Goal: Task Accomplishment & Management: Manage account settings

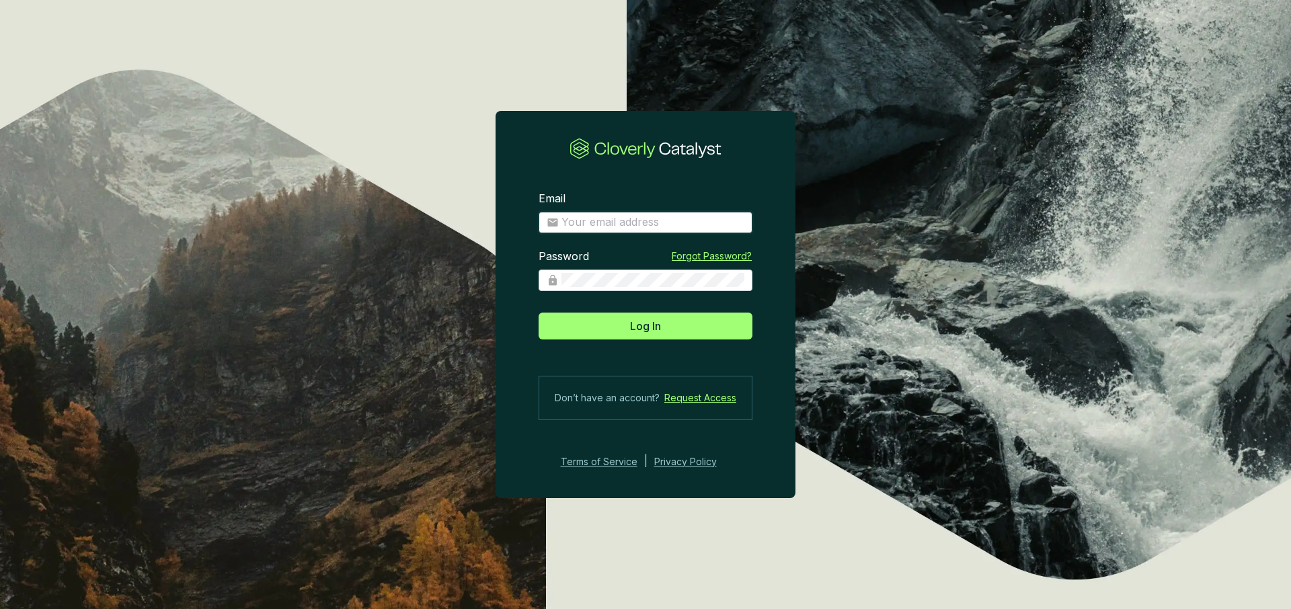
click at [632, 218] on input "Email" at bounding box center [652, 222] width 183 height 15
type input "charley+demo@cloverly.com"
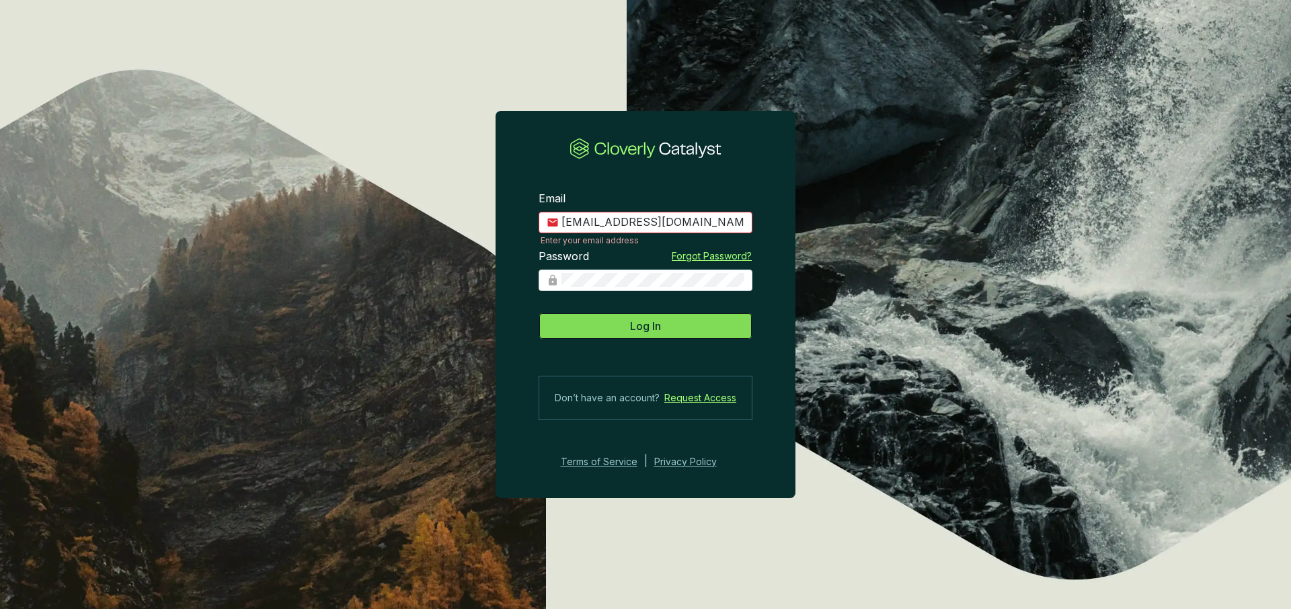
click at [635, 328] on span "Log In" at bounding box center [645, 326] width 31 height 16
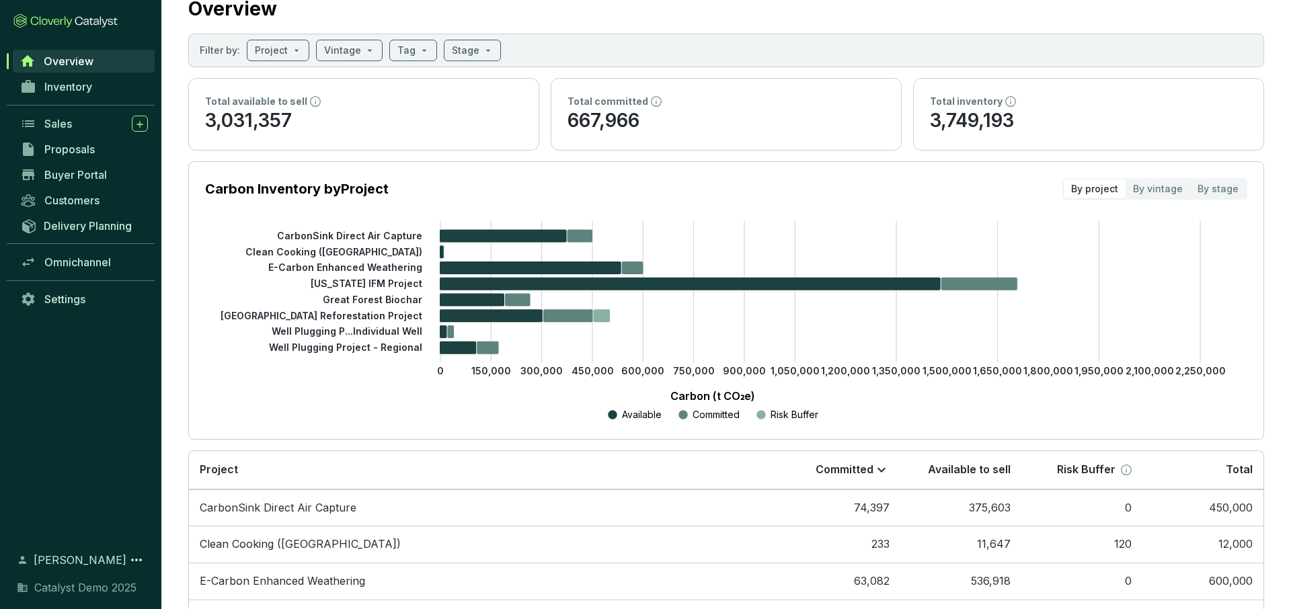
scroll to position [43, 0]
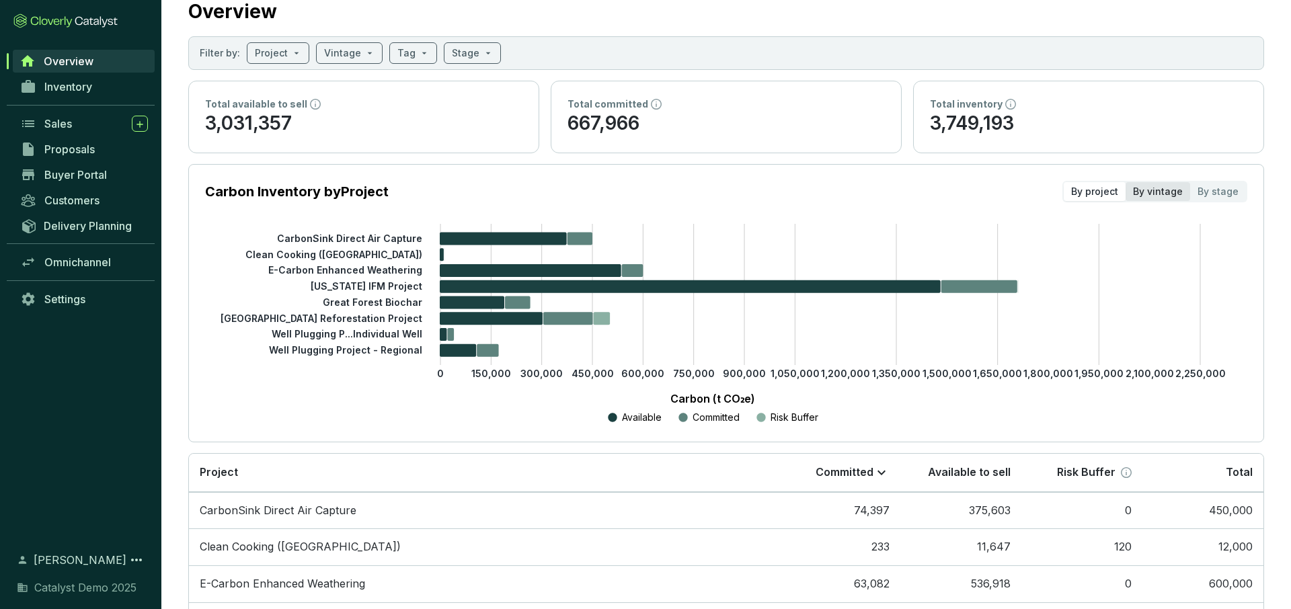
click at [1162, 192] on div "By vintage" at bounding box center [1157, 191] width 65 height 19
click at [1125, 182] on input "By vintage" at bounding box center [1125, 182] width 0 height 0
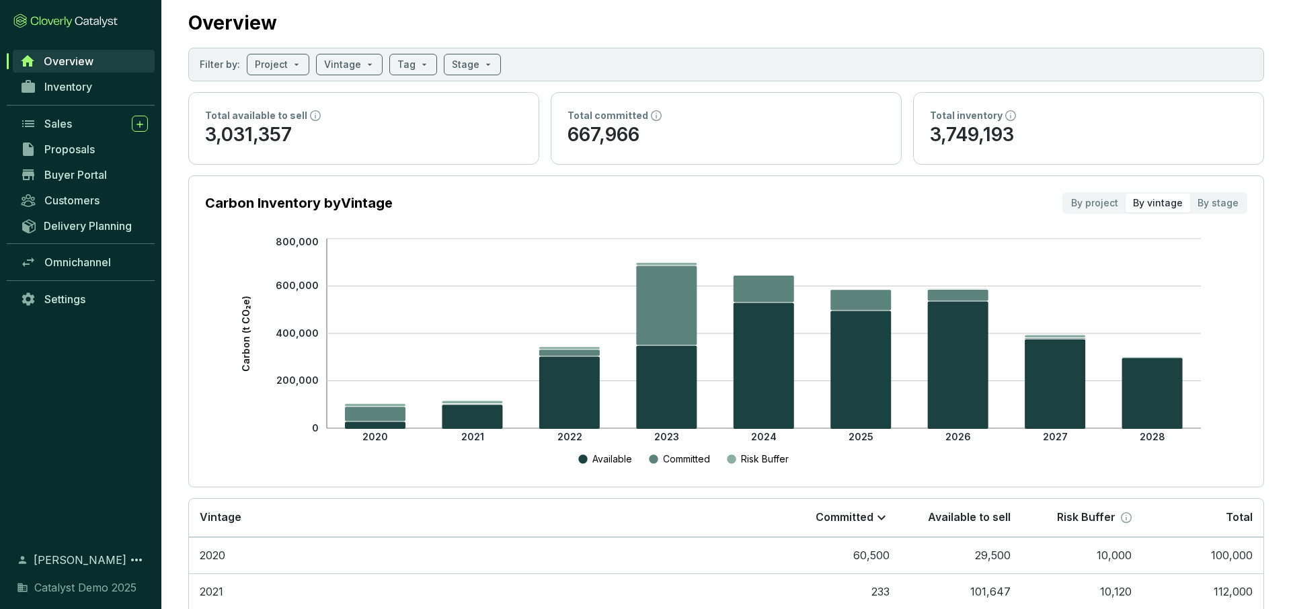
scroll to position [34, 0]
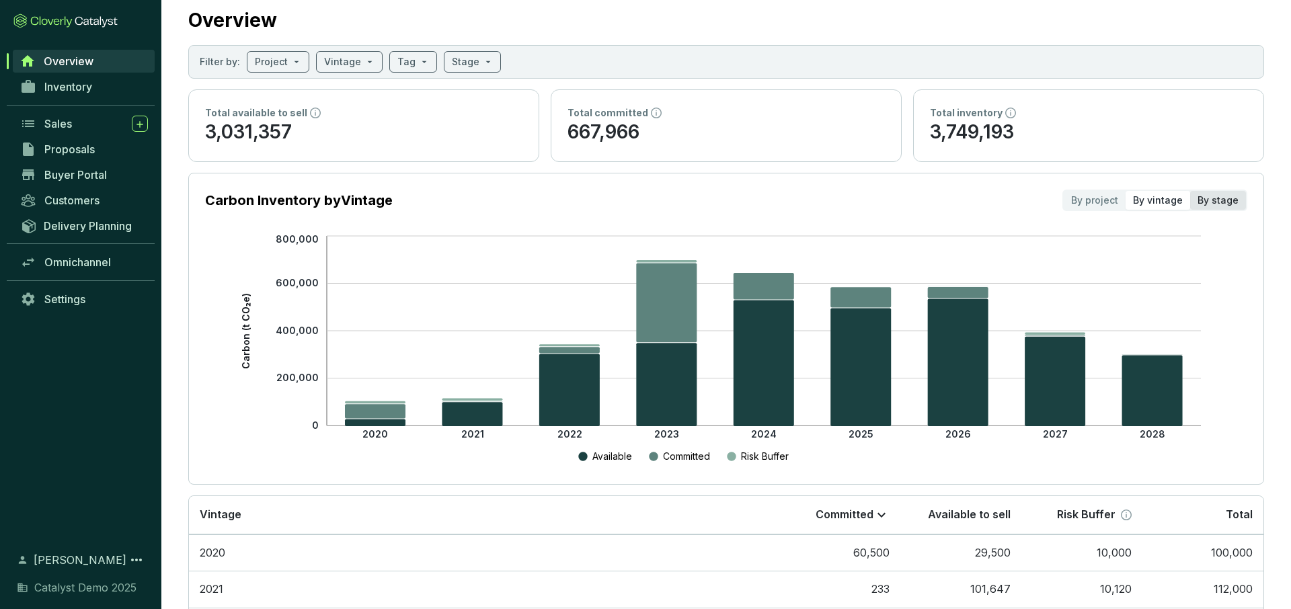
click at [1220, 203] on div "By stage" at bounding box center [1218, 200] width 56 height 19
click at [1190, 191] on input "By stage" at bounding box center [1190, 191] width 0 height 0
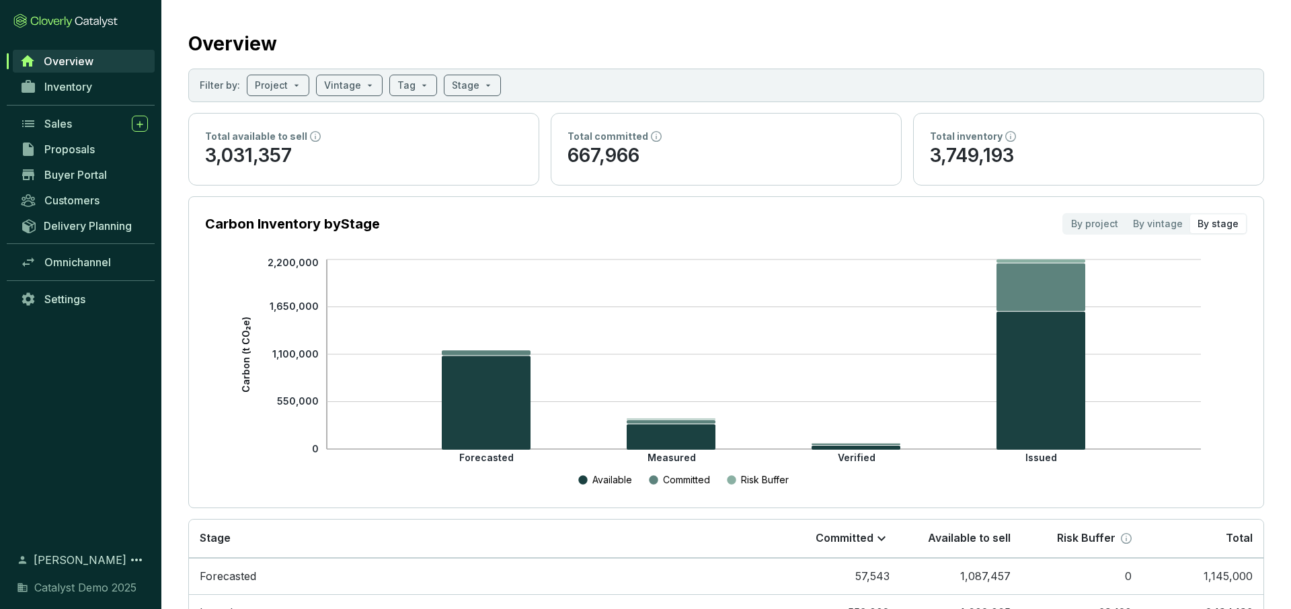
scroll to position [15, 0]
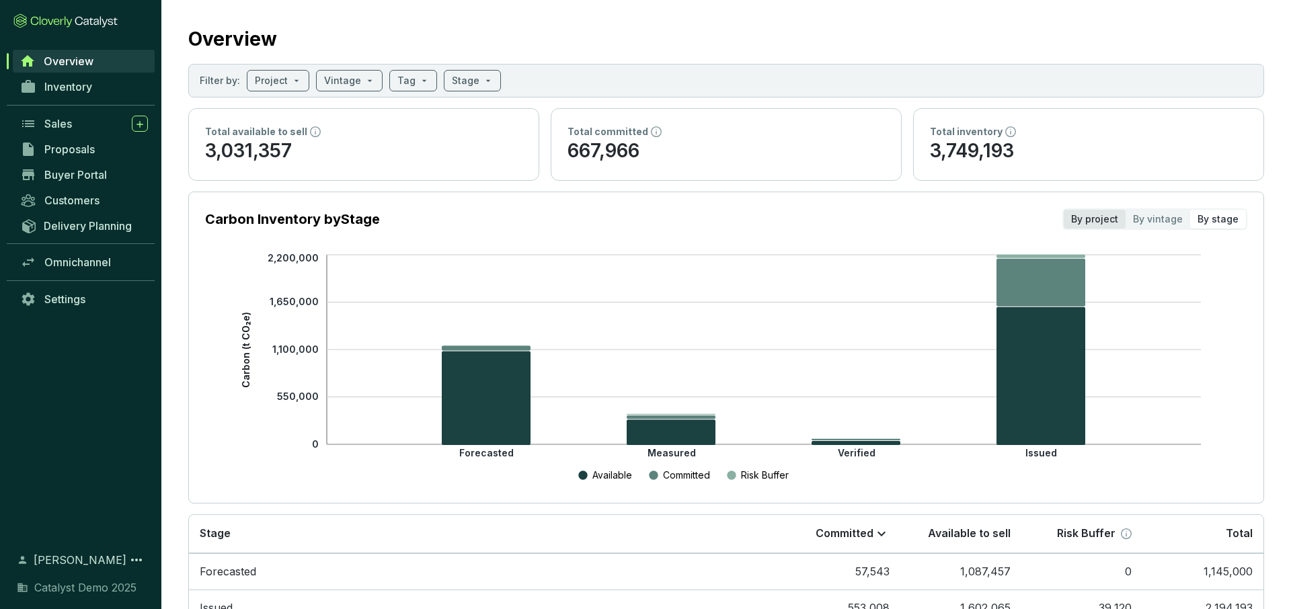
click at [1096, 225] on div "By project" at bounding box center [1094, 219] width 62 height 19
click at [1063, 210] on input "By project" at bounding box center [1063, 210] width 0 height 0
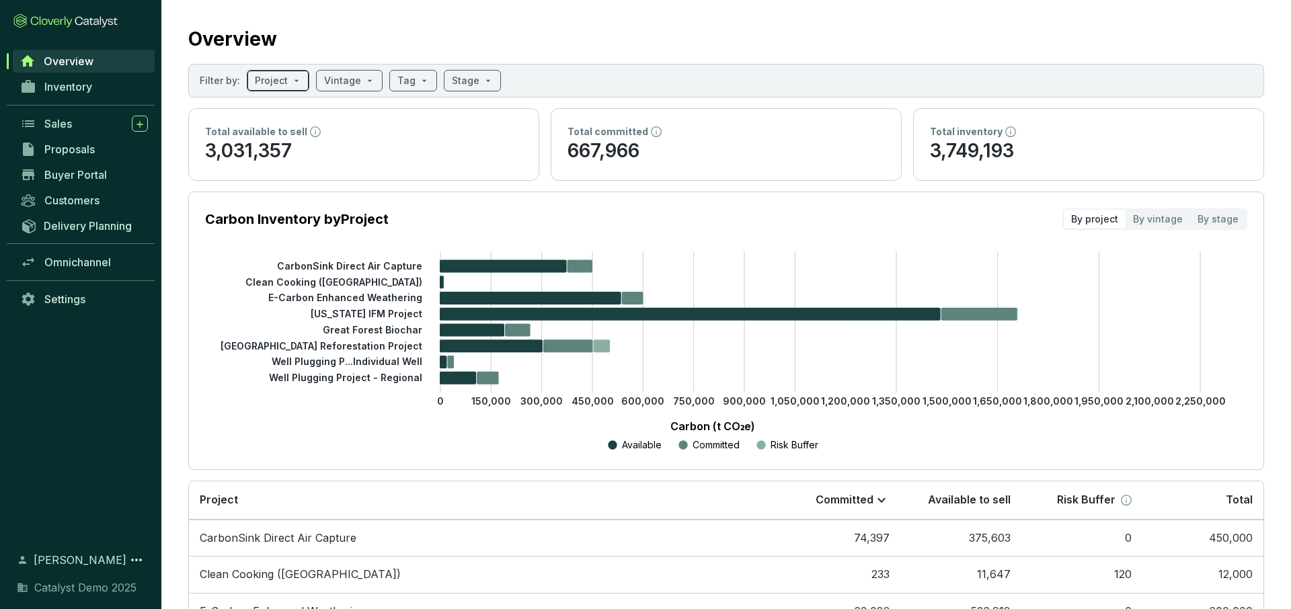
click at [291, 87] on span at bounding box center [278, 81] width 46 height 20
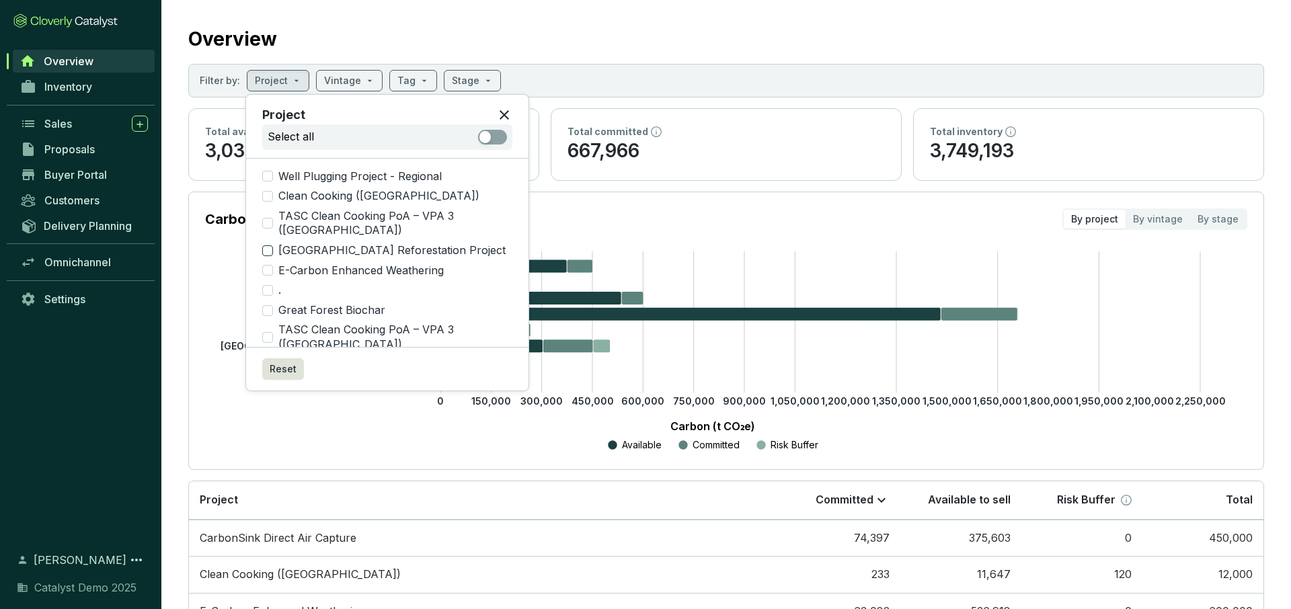
click at [269, 245] on input "[GEOGRAPHIC_DATA] Reforestation Project" at bounding box center [267, 250] width 11 height 11
checkbox input "true"
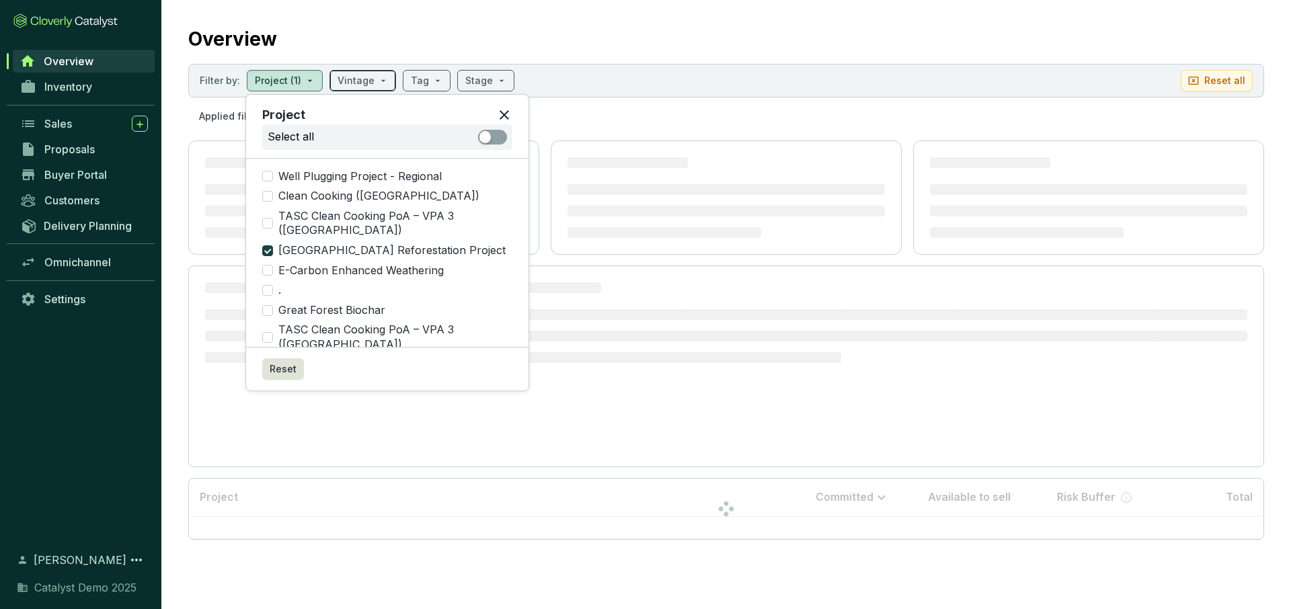
scroll to position [0, 0]
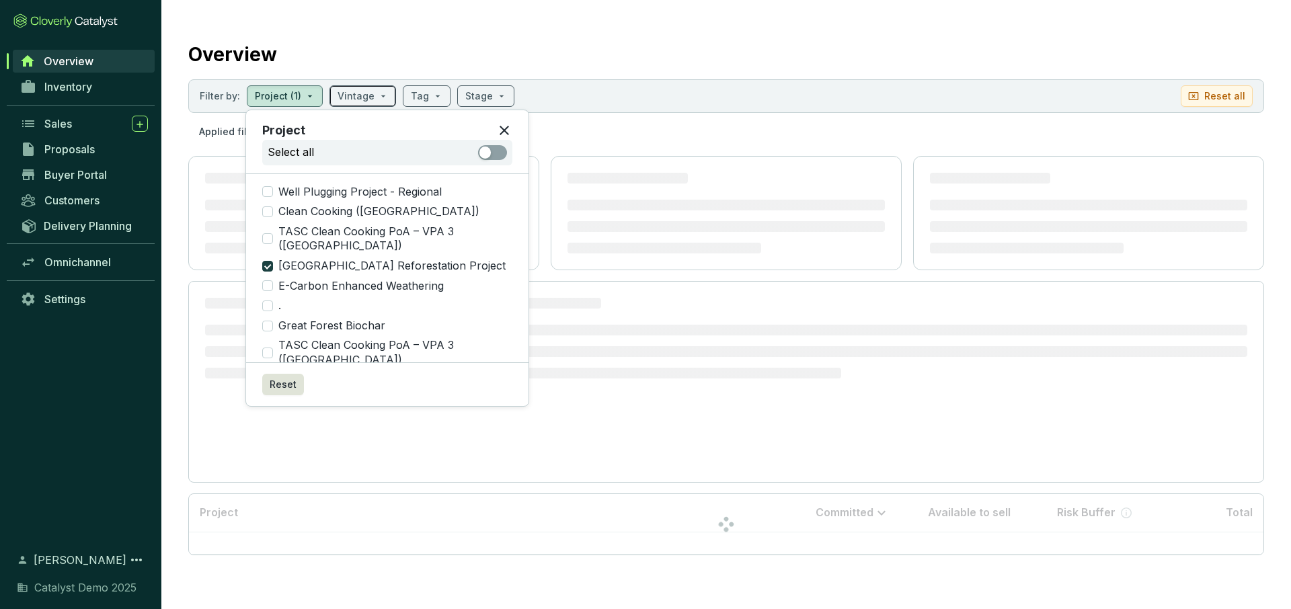
click at [365, 96] on input "search" at bounding box center [355, 96] width 37 height 20
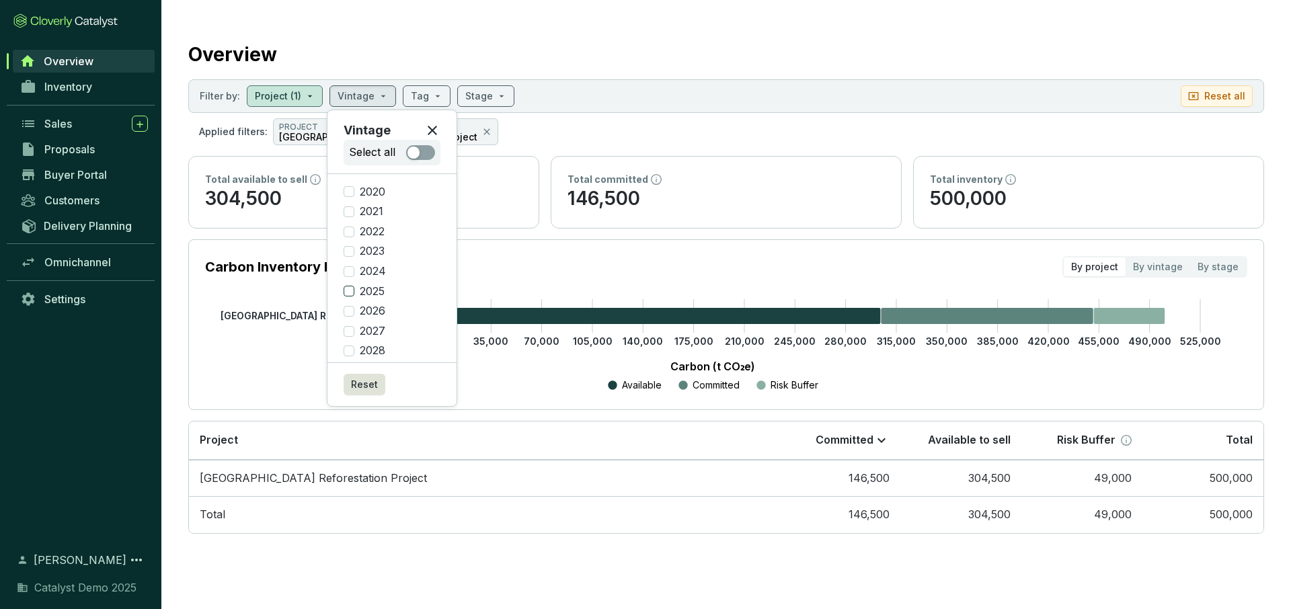
click at [354, 290] on input "2025" at bounding box center [349, 291] width 11 height 11
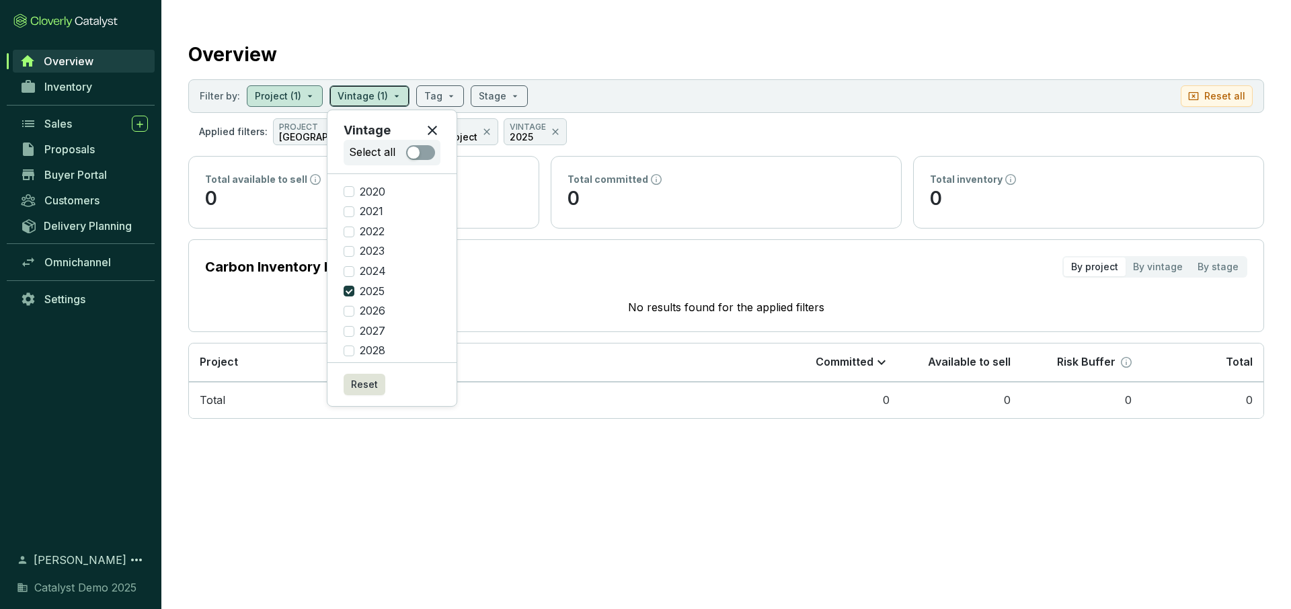
click at [391, 93] on span at bounding box center [369, 96] width 64 height 20
click at [354, 292] on span "2025" at bounding box center [372, 291] width 36 height 15
click at [354, 292] on input "2025" at bounding box center [349, 291] width 11 height 11
checkbox input "false"
click at [296, 98] on input "search" at bounding box center [278, 96] width 46 height 20
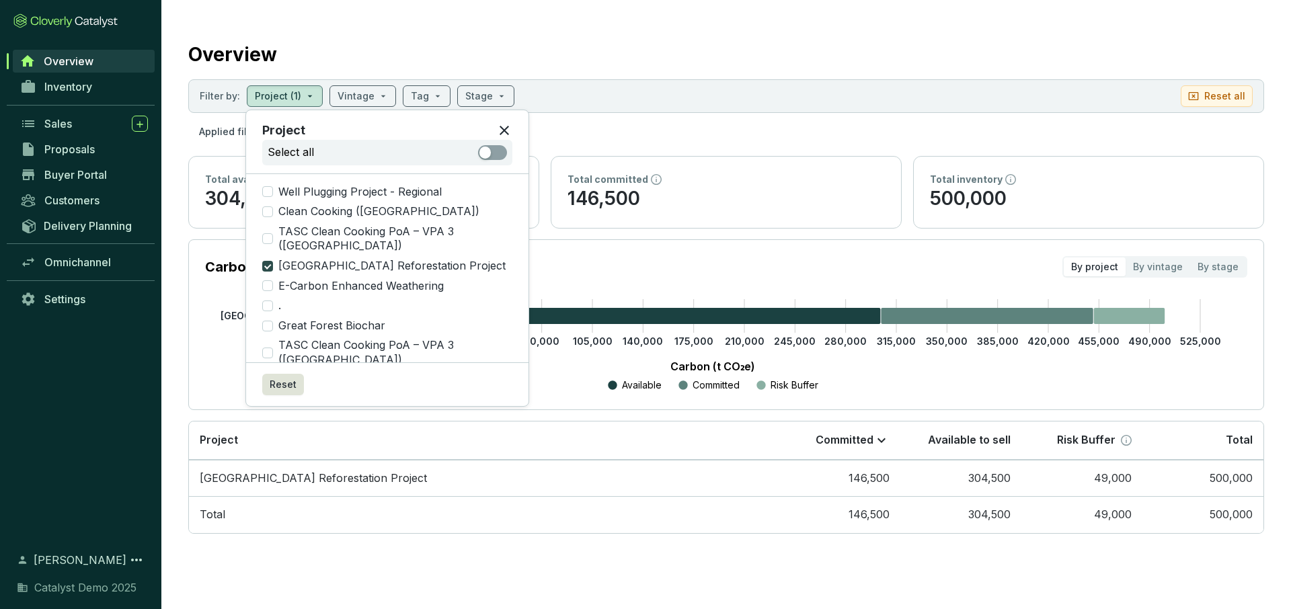
click at [269, 261] on input "[GEOGRAPHIC_DATA] Reforestation Project" at bounding box center [267, 266] width 11 height 11
checkbox input "false"
click at [271, 321] on input "Great Forest Biochar" at bounding box center [267, 326] width 11 height 11
checkbox input "true"
click at [372, 90] on span at bounding box center [362, 96] width 50 height 20
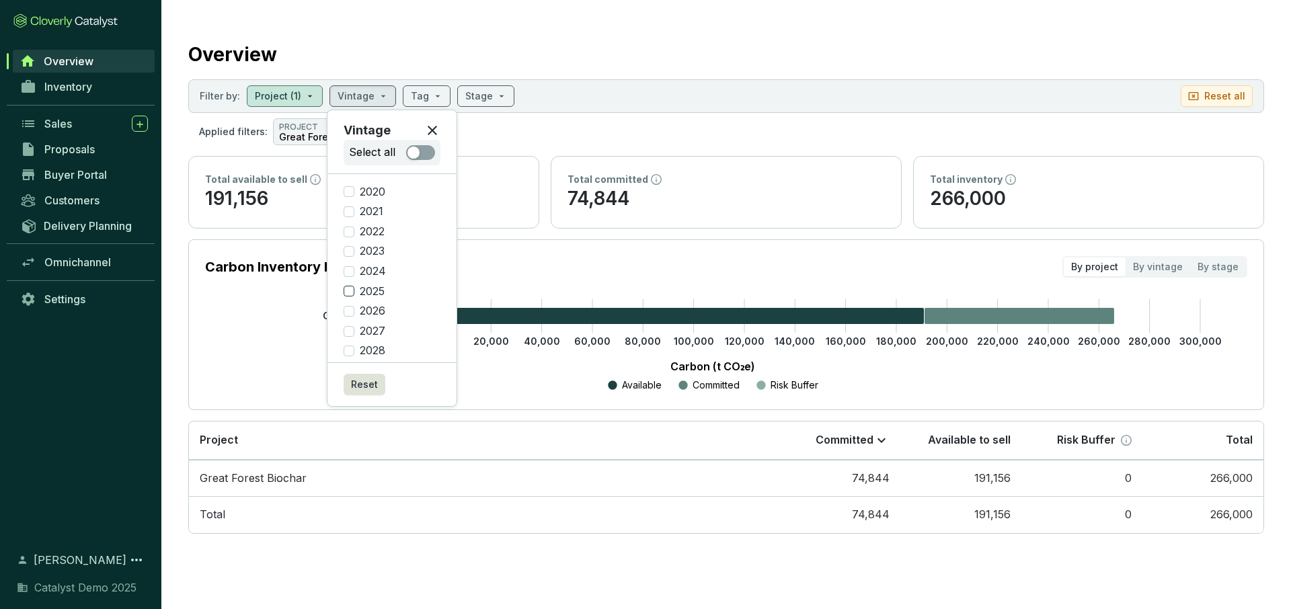
click at [349, 290] on input "2025" at bounding box center [349, 291] width 11 height 11
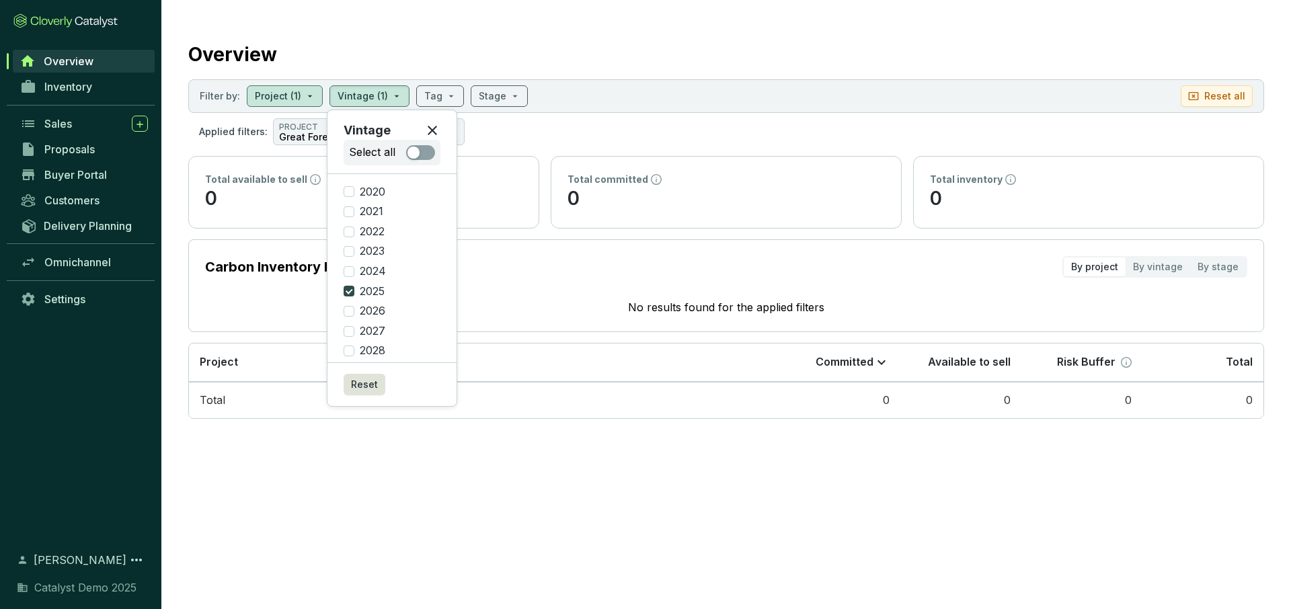
click at [353, 290] on input "2025" at bounding box center [349, 291] width 11 height 11
checkbox input "false"
click at [352, 270] on input "2024" at bounding box center [349, 271] width 11 height 11
checkbox input "true"
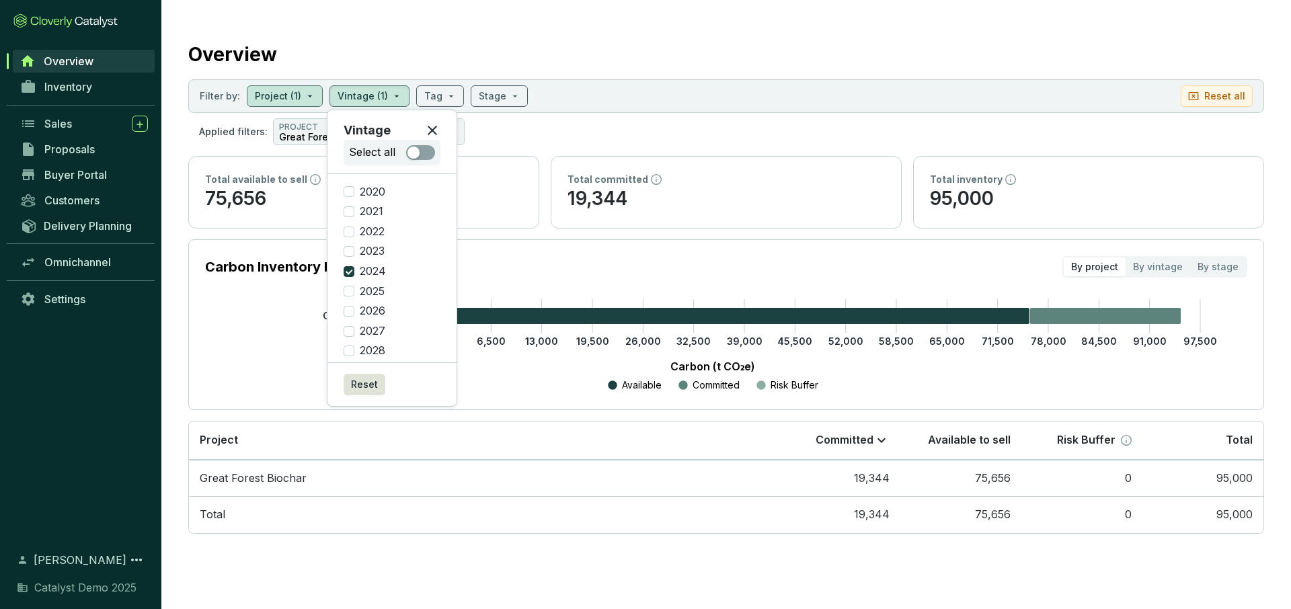
click at [572, 251] on section "Carbon Inventory by Project By project By vintage By stage 0 6,500 13,000 19,50…" at bounding box center [726, 324] width 1076 height 171
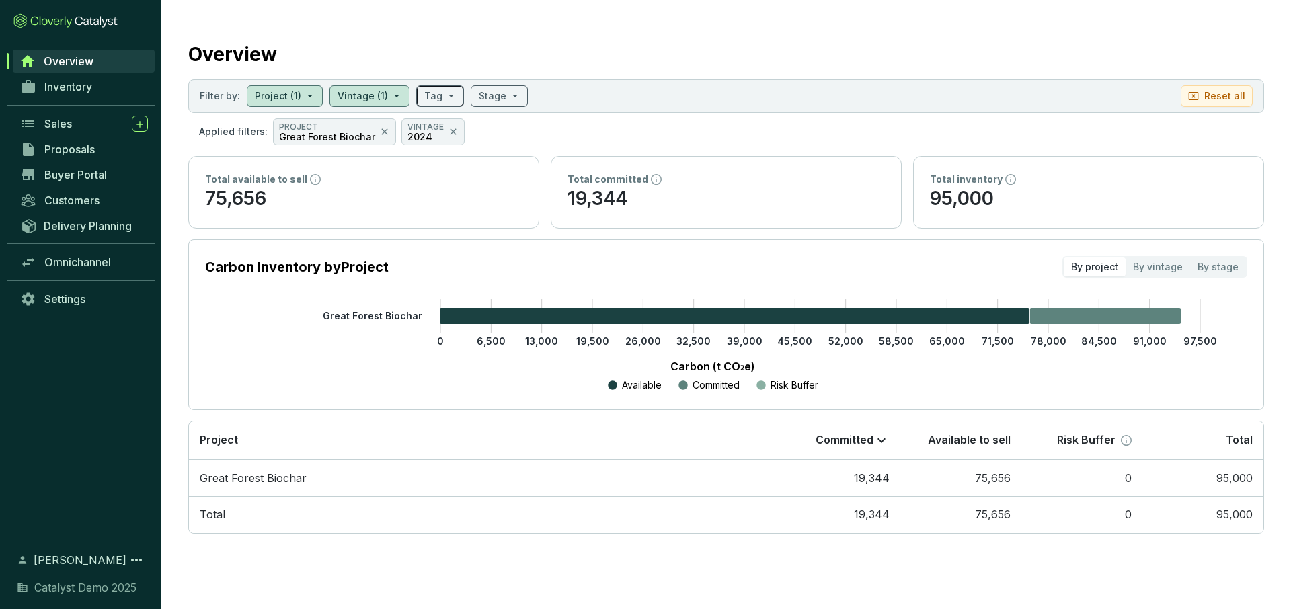
click at [433, 99] on input "search" at bounding box center [433, 96] width 18 height 20
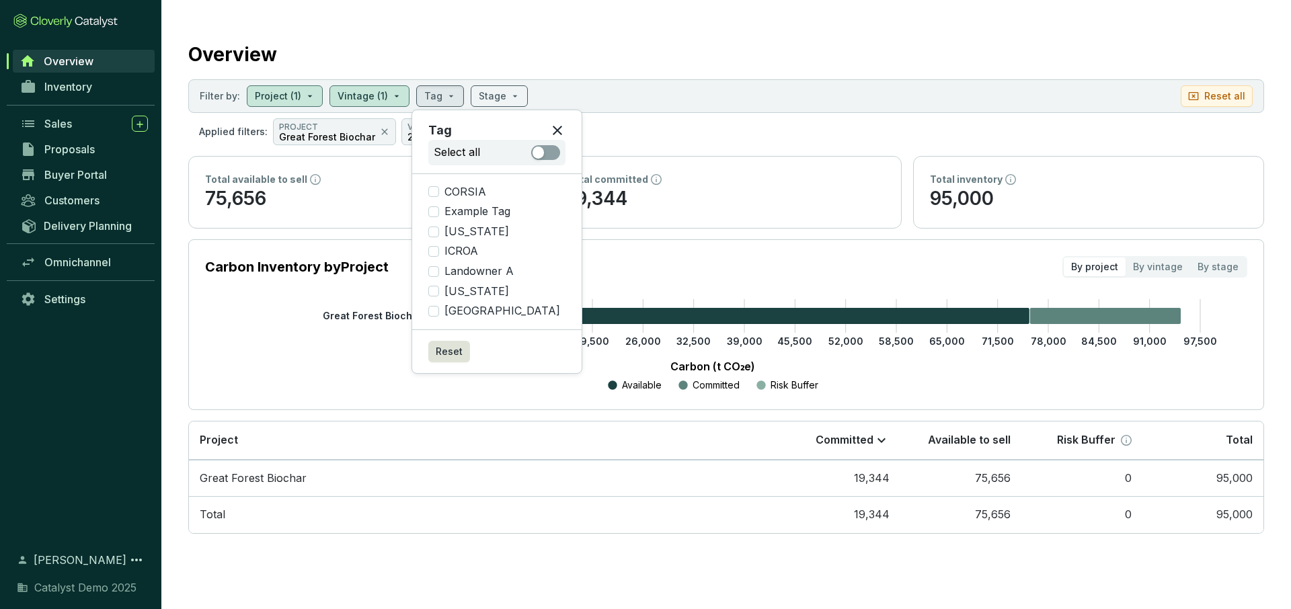
click at [549, 130] on icon at bounding box center [557, 130] width 16 height 16
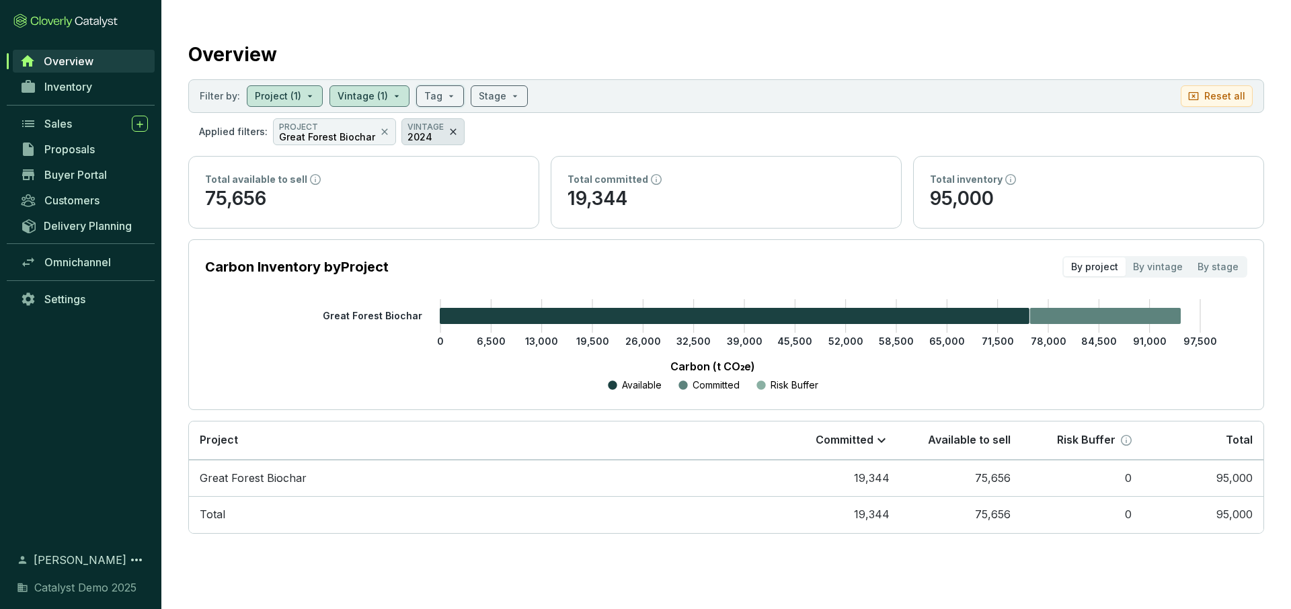
click at [448, 129] on icon at bounding box center [453, 132] width 11 height 16
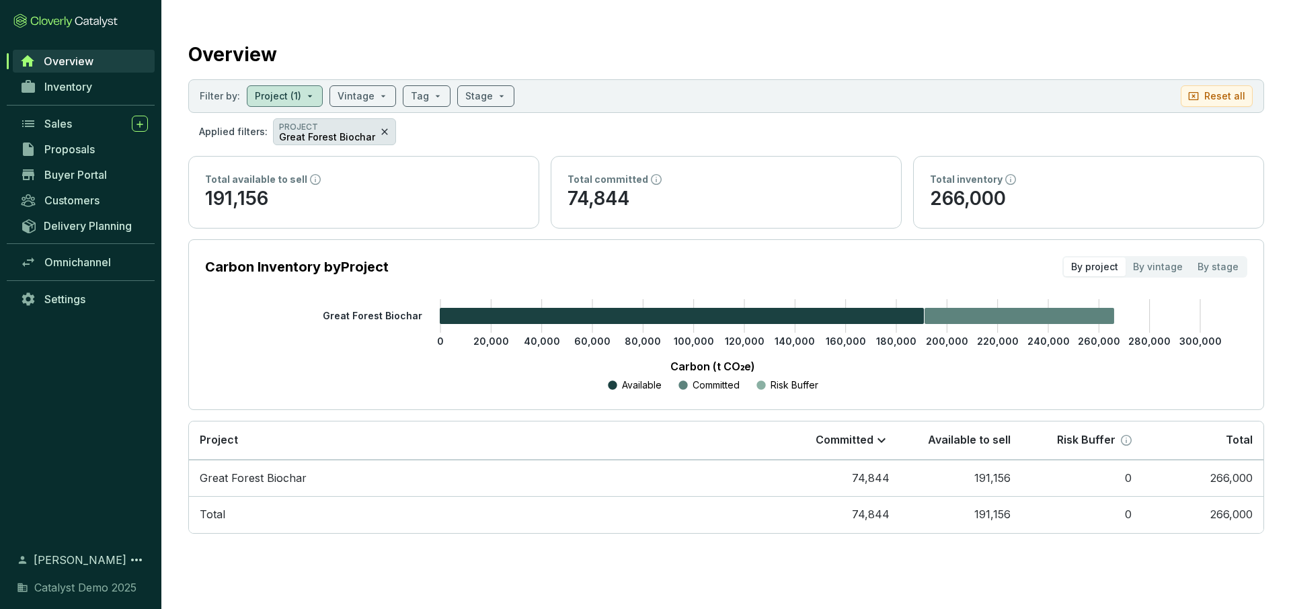
click at [379, 132] on icon at bounding box center [384, 132] width 11 height 16
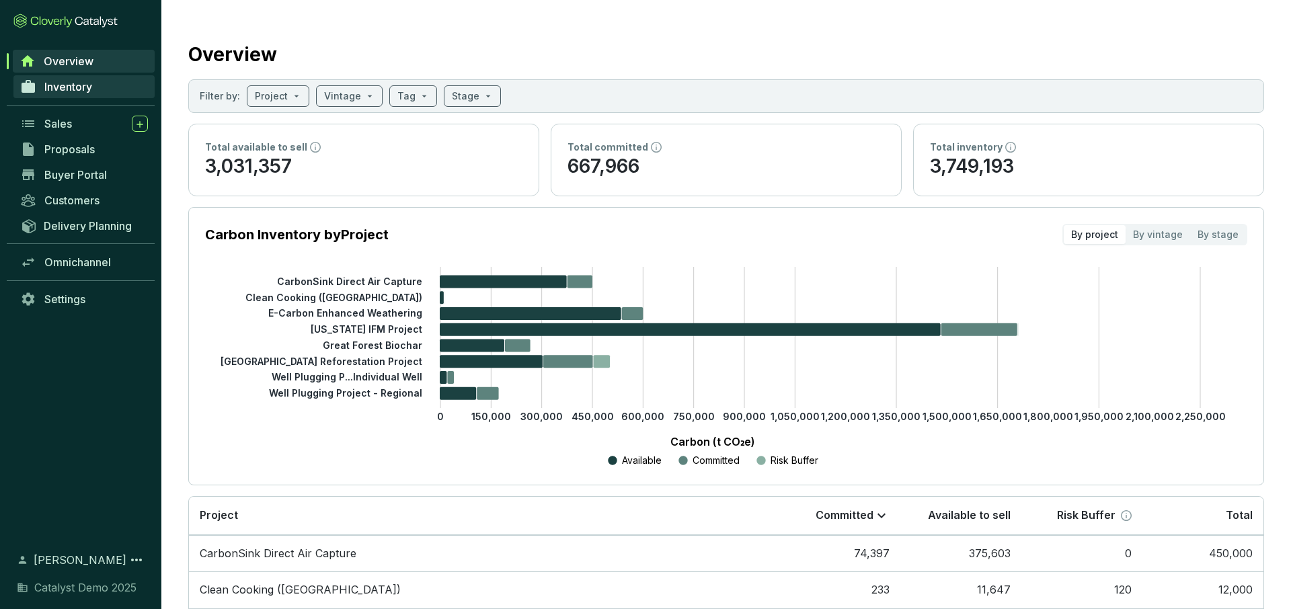
click at [75, 95] on link "Inventory" at bounding box center [83, 86] width 141 height 23
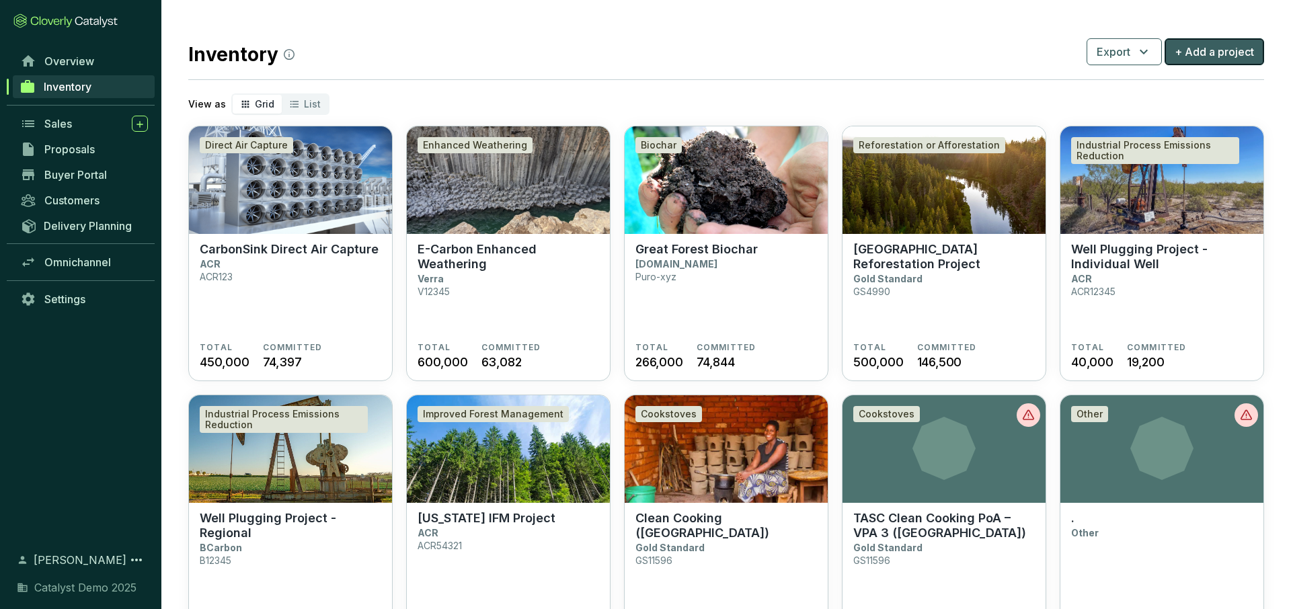
click at [1215, 56] on span "+ Add a project" at bounding box center [1213, 52] width 79 height 16
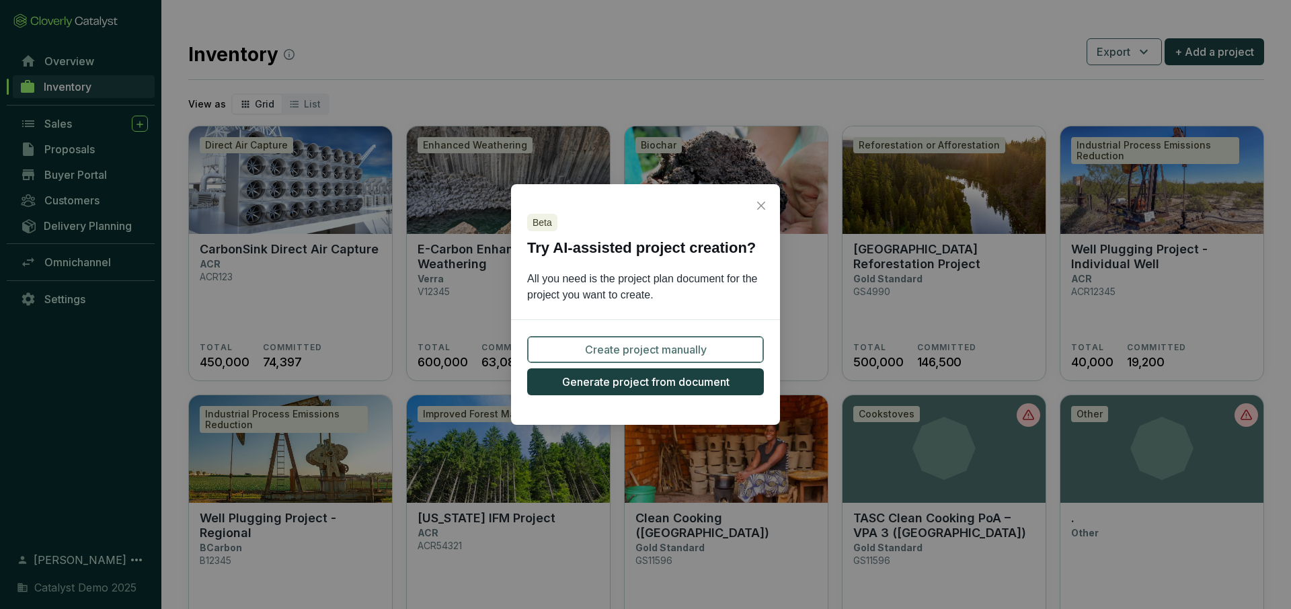
click at [652, 357] on span "Create project manually" at bounding box center [646, 349] width 122 height 16
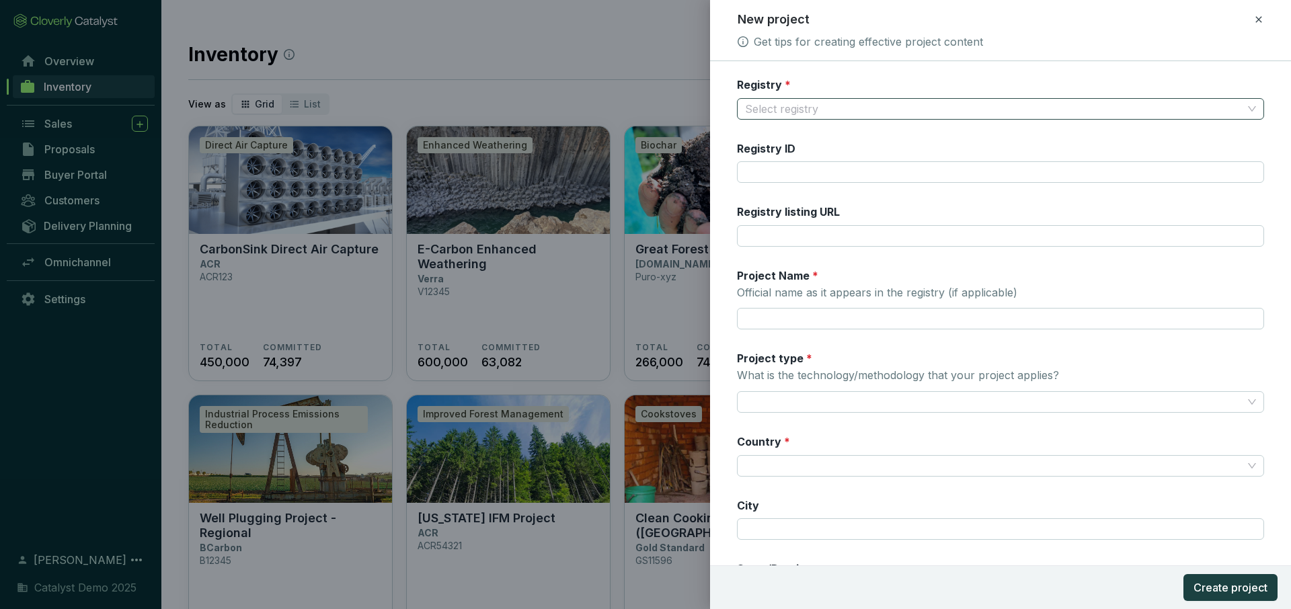
click at [898, 114] on input "Registry *" at bounding box center [993, 109] width 497 height 20
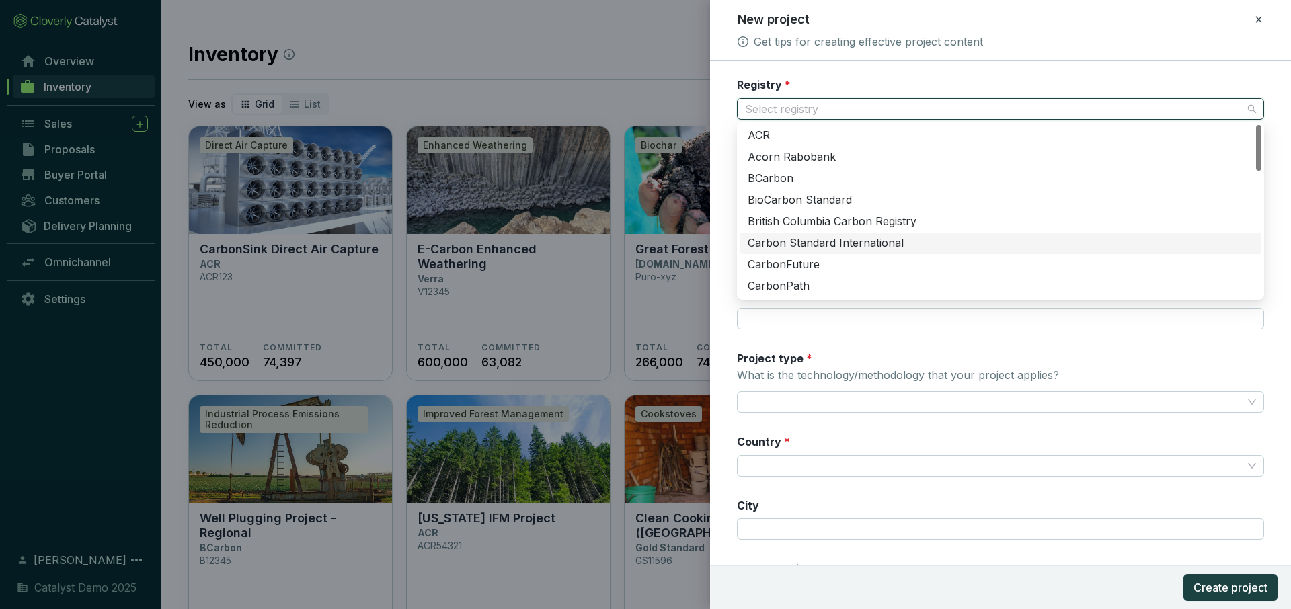
scroll to position [473, 0]
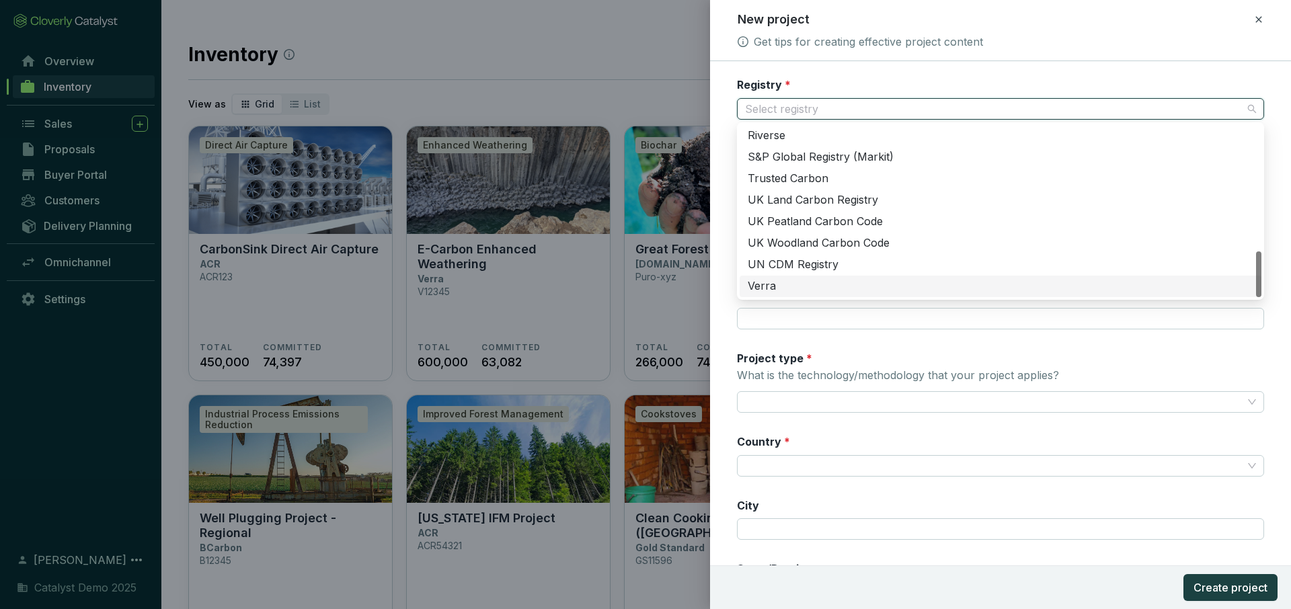
click at [801, 286] on div "Verra" at bounding box center [1001, 286] width 506 height 15
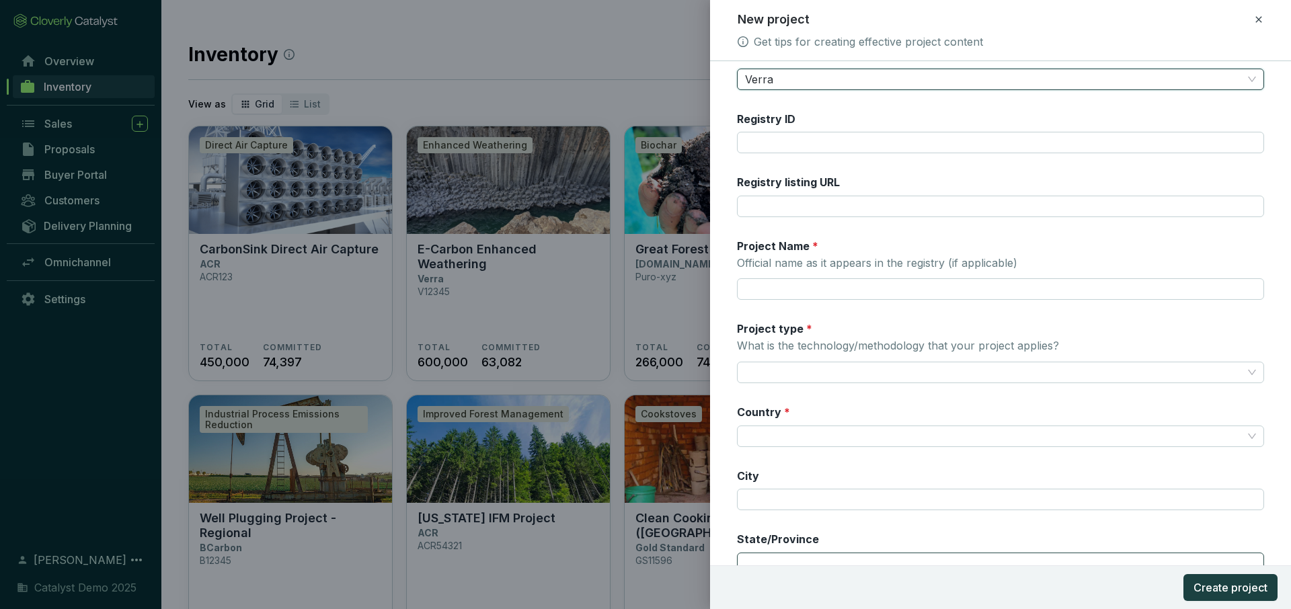
scroll to position [8, 0]
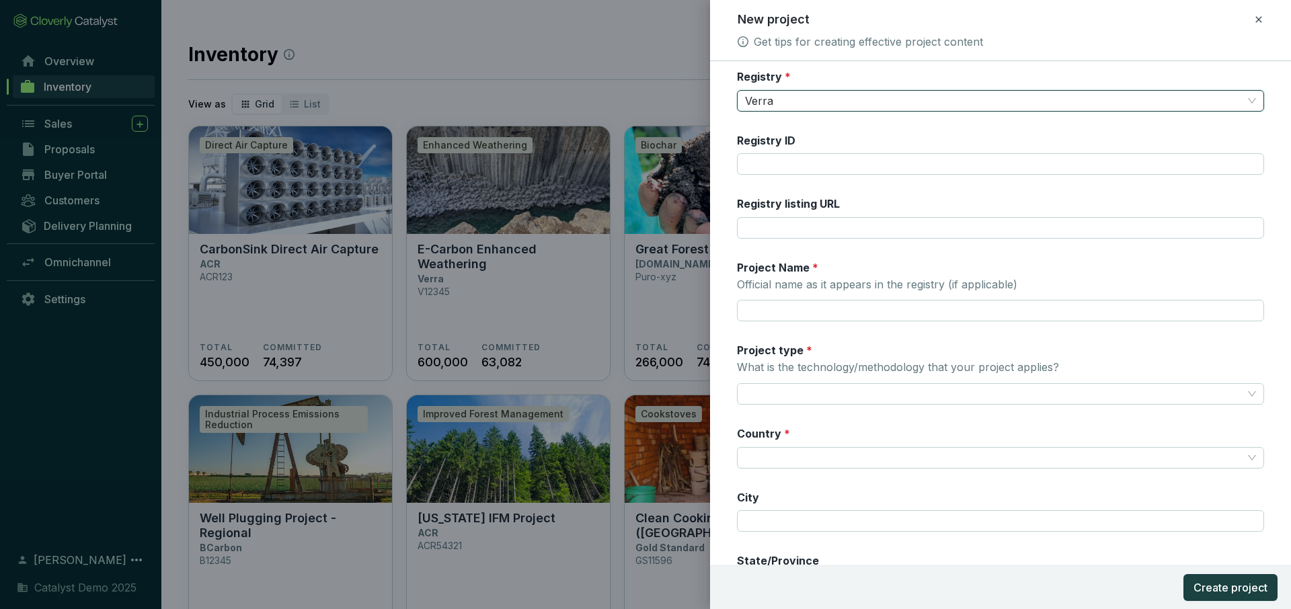
click at [1258, 15] on icon at bounding box center [1258, 19] width 11 height 16
click at [1169, 83] on span "Discard" at bounding box center [1161, 77] width 36 height 13
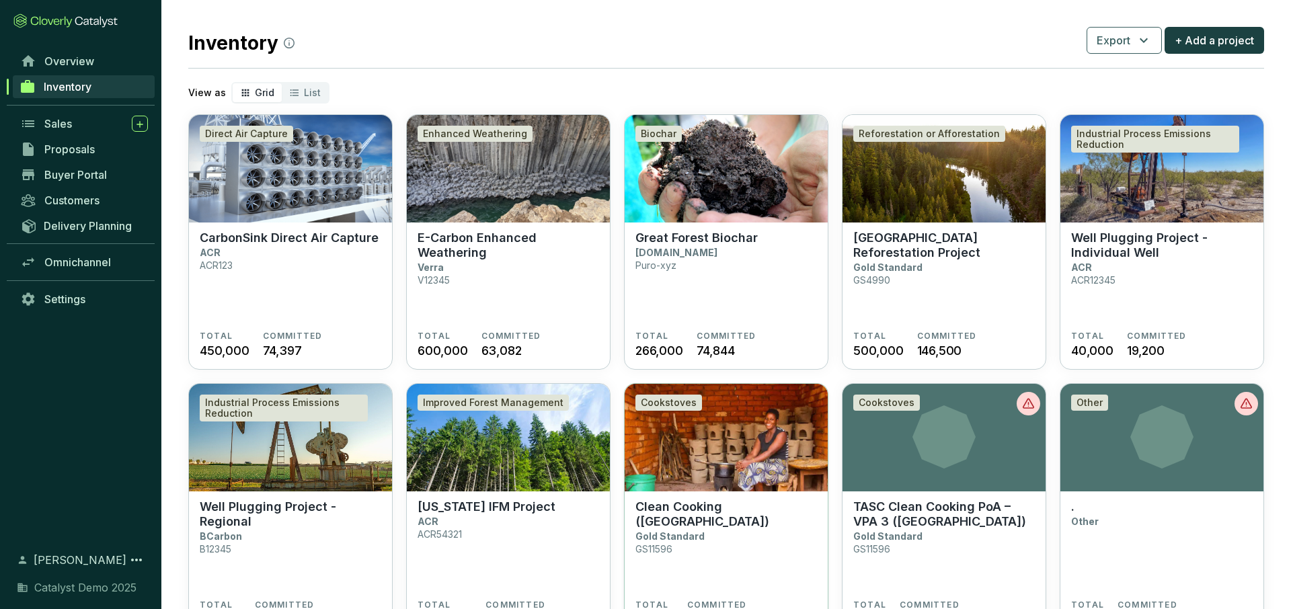
scroll to position [18, 0]
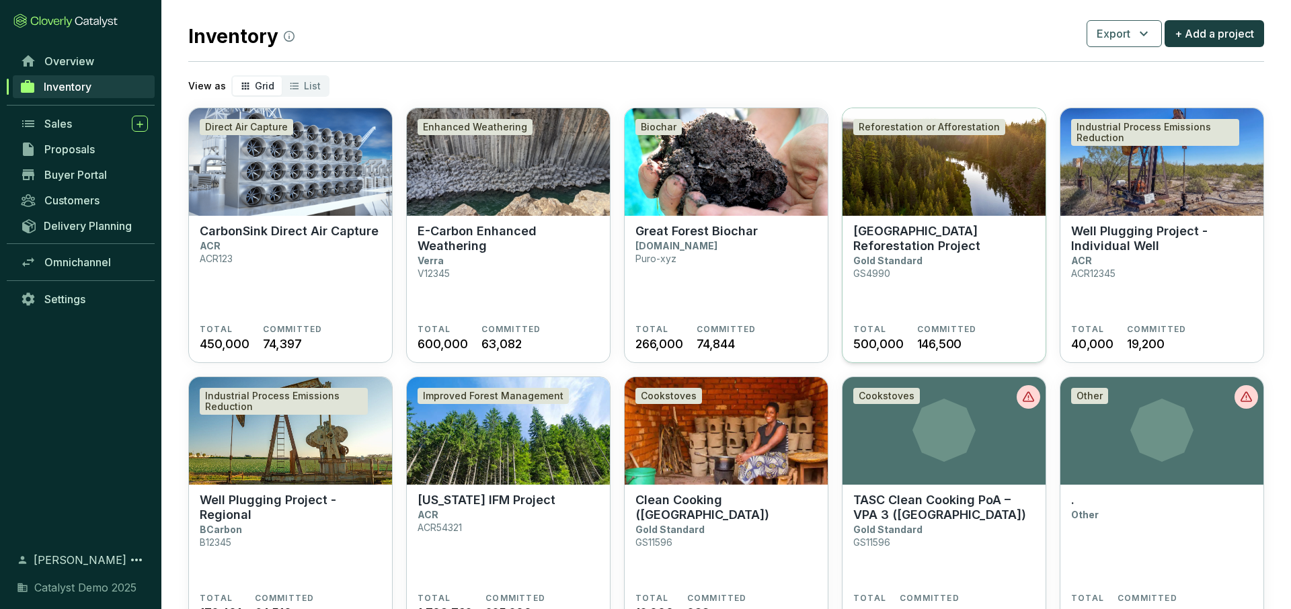
click at [903, 285] on section "Great Oaks Reforestation Project Gold Standard GS4990" at bounding box center [943, 274] width 181 height 100
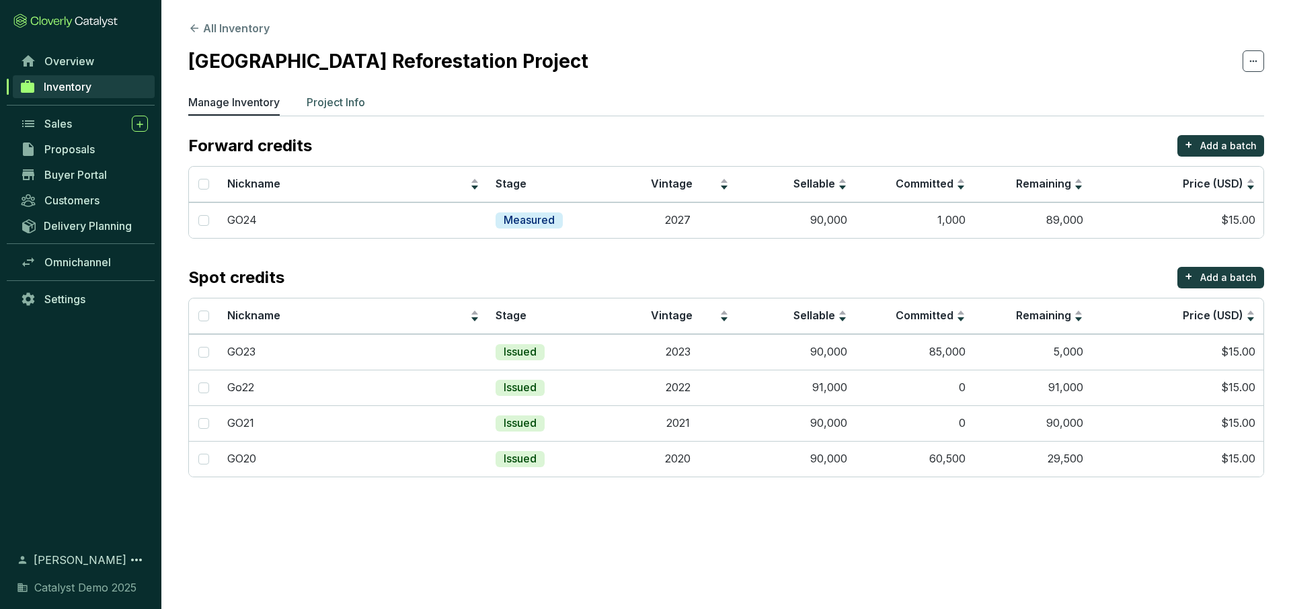
click at [325, 105] on p "Project Info" at bounding box center [336, 102] width 58 height 16
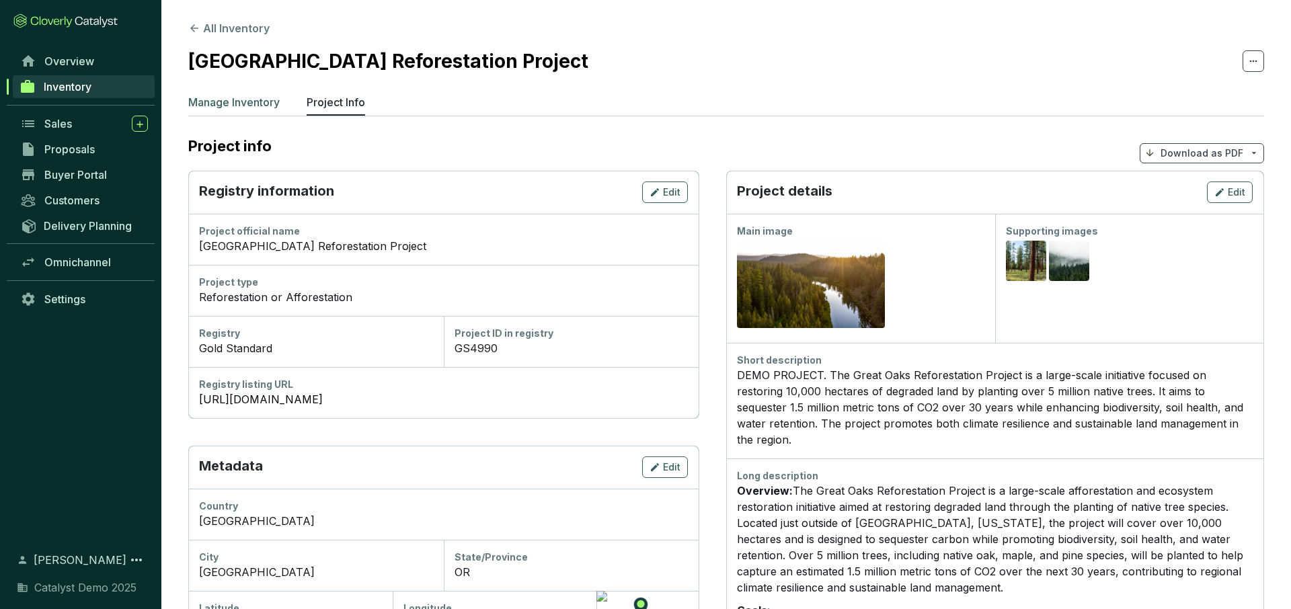
click at [250, 102] on p "Manage Inventory" at bounding box center [233, 102] width 91 height 16
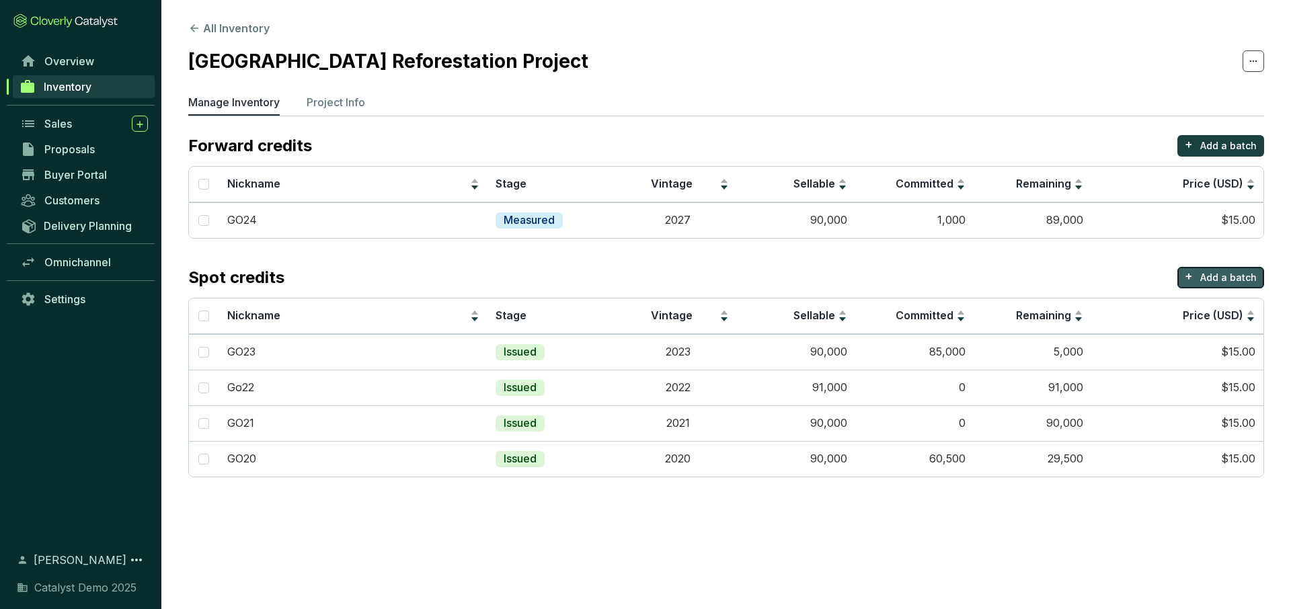
click at [1197, 280] on button "+ Add a batch" at bounding box center [1220, 278] width 87 height 22
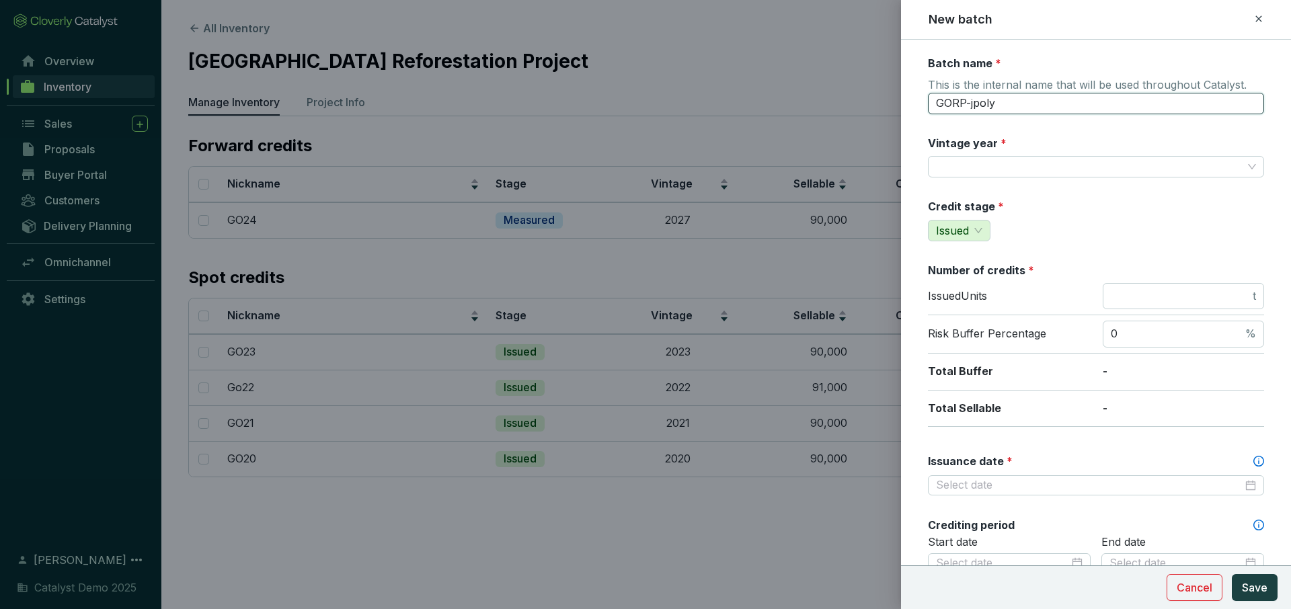
drag, startPoint x: 1029, startPoint y: 109, endPoint x: 941, endPoint y: 108, distance: 88.1
click at [941, 108] on input "GORP-jpoly" at bounding box center [1096, 104] width 336 height 22
type input "G"
click at [1080, 214] on div "Credit stage * Issued" at bounding box center [1096, 220] width 336 height 42
click at [1053, 173] on input "Vintage year *" at bounding box center [1089, 167] width 307 height 20
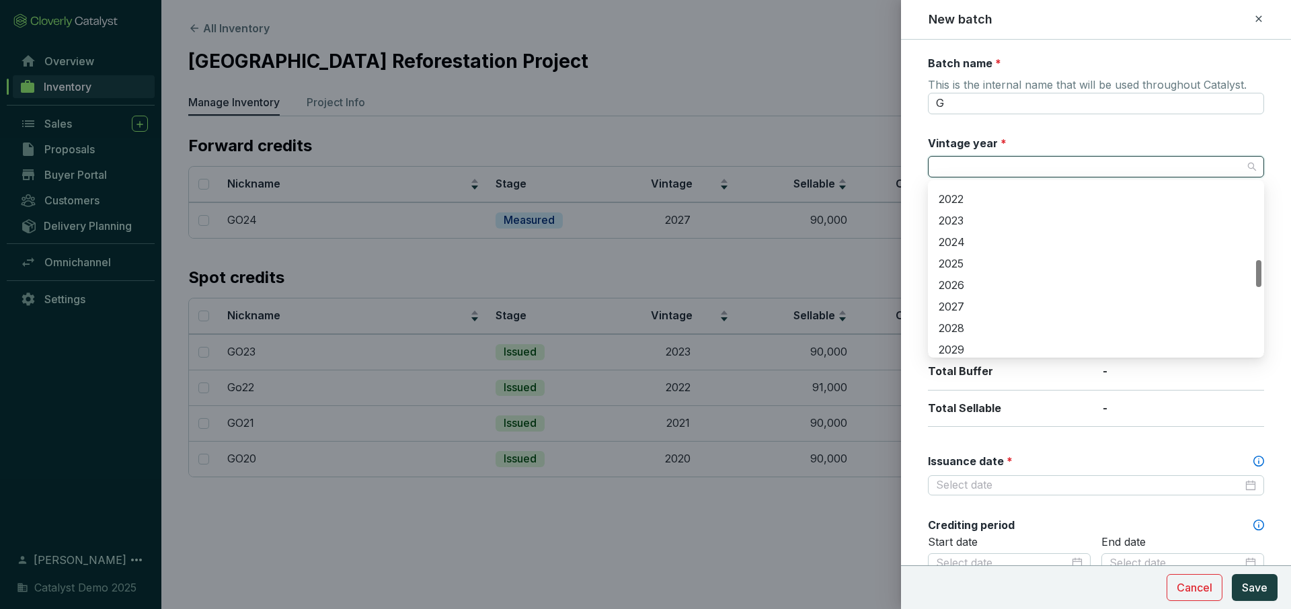
scroll to position [502, 0]
click at [961, 233] on div "2025" at bounding box center [1095, 229] width 315 height 15
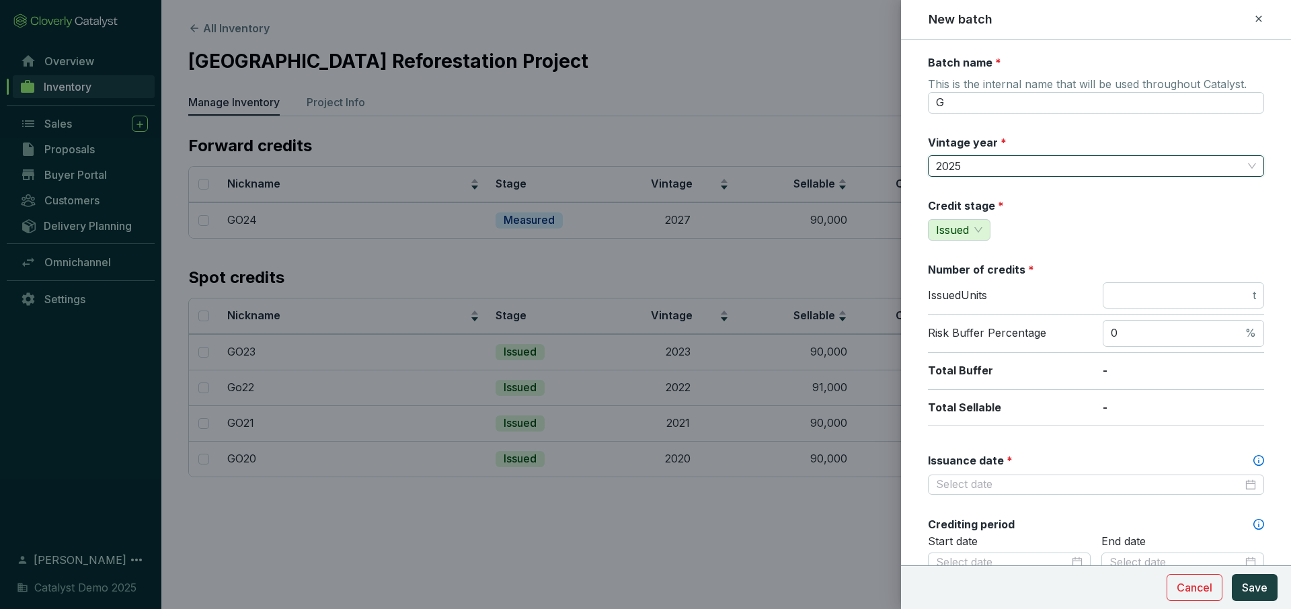
scroll to position [0, 0]
click at [977, 235] on span "Issued" at bounding box center [959, 230] width 46 height 20
click at [1057, 235] on div "Credit stage * Issued" at bounding box center [1096, 220] width 336 height 42
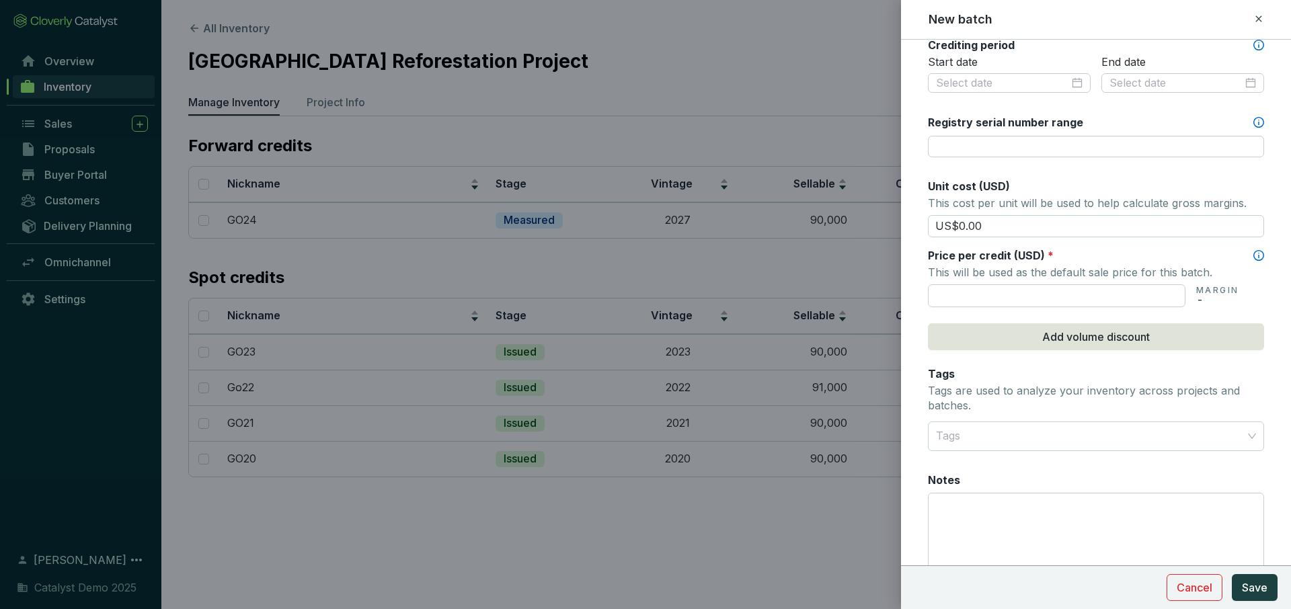
scroll to position [541, 0]
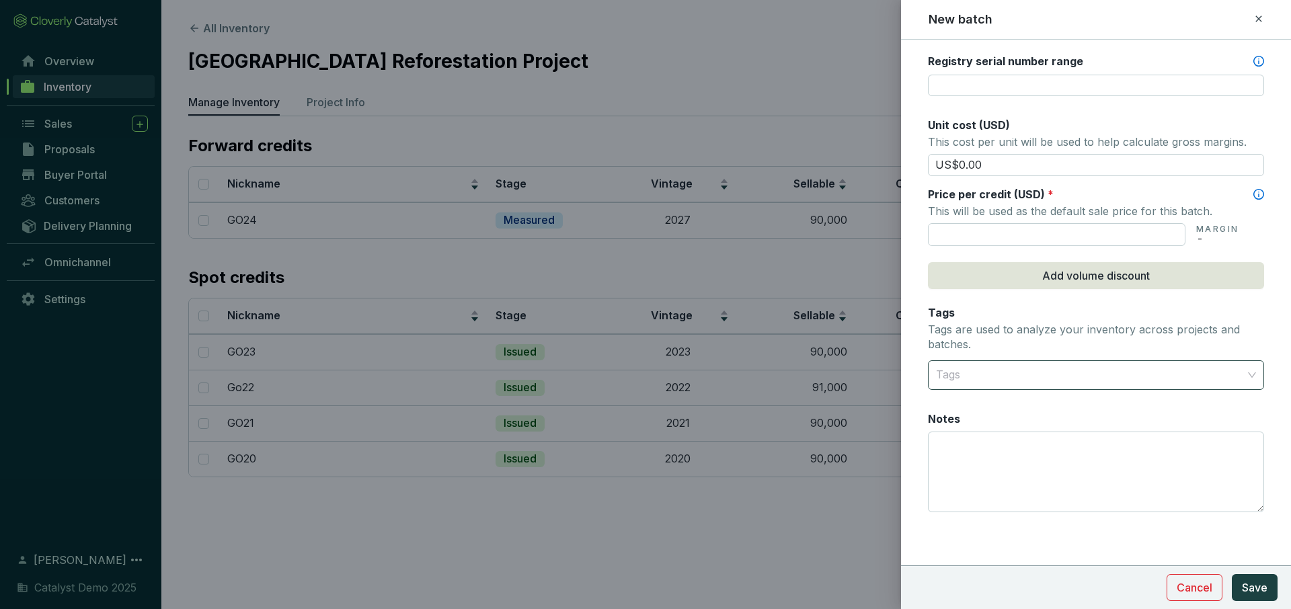
click at [1026, 380] on div at bounding box center [1087, 375] width 315 height 27
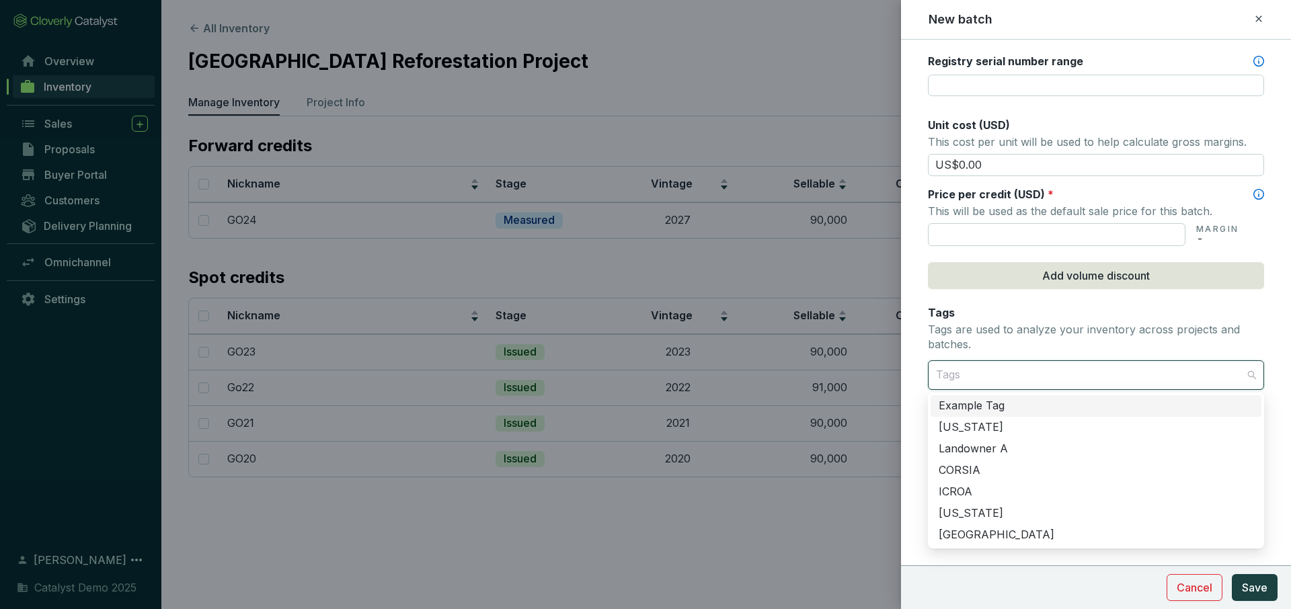
click at [1017, 345] on p "Tags are used to analyze your inventory across projects and batches." at bounding box center [1096, 337] width 336 height 29
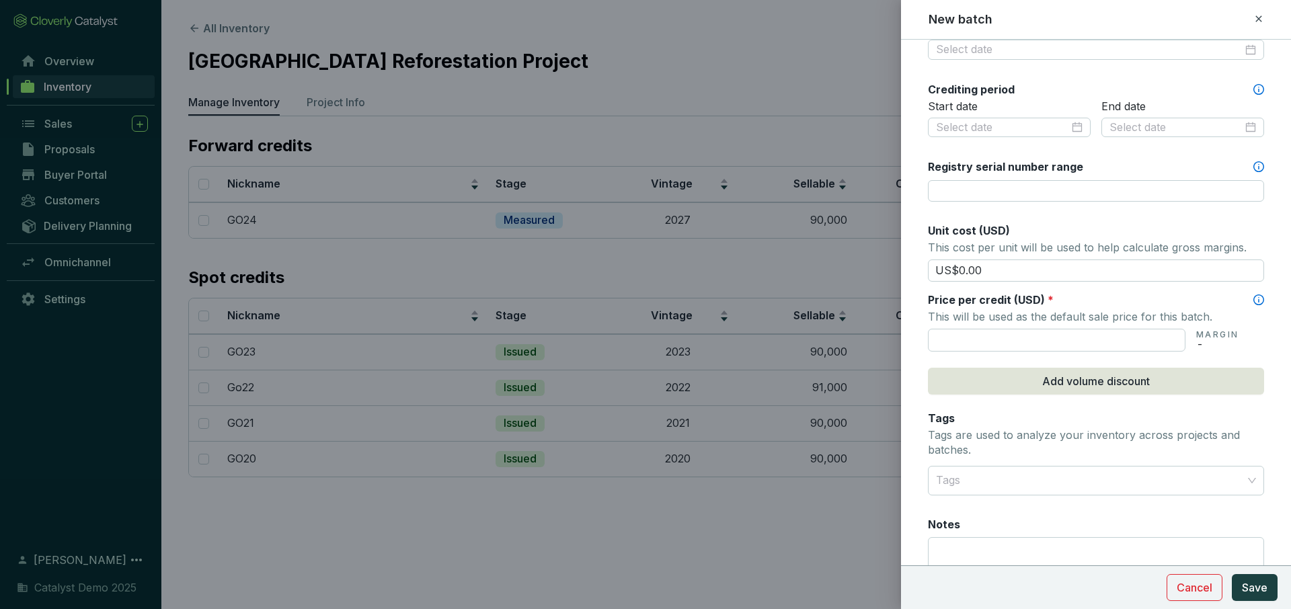
scroll to position [413, 0]
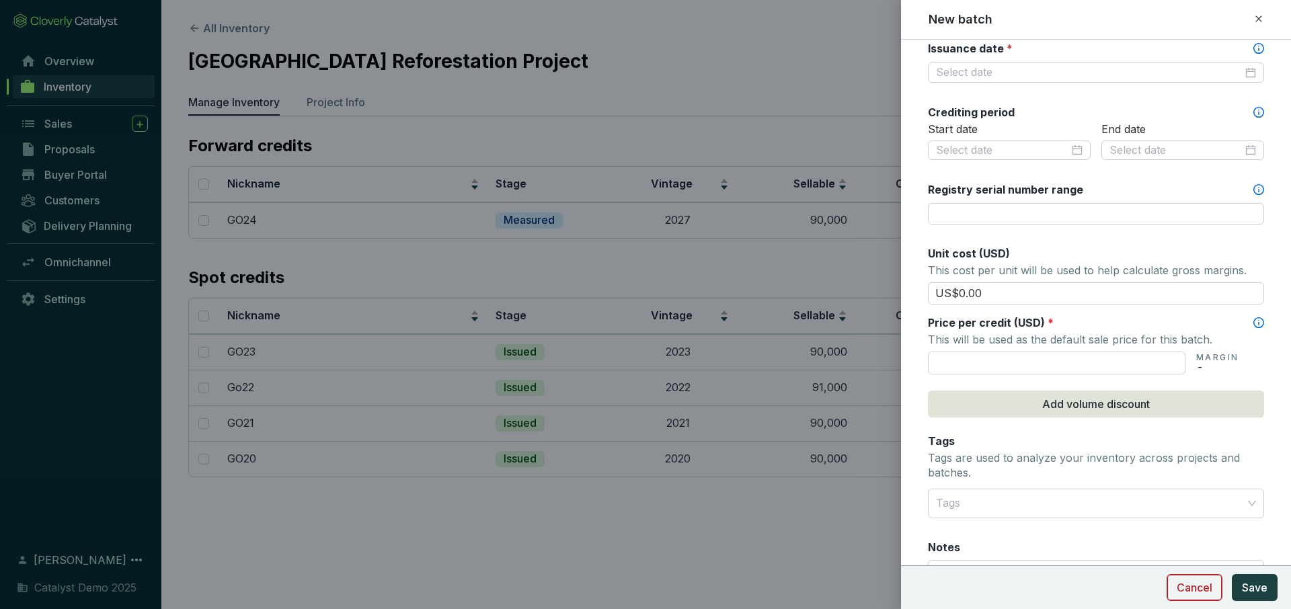
click at [1202, 593] on span "Cancel" at bounding box center [1194, 587] width 36 height 16
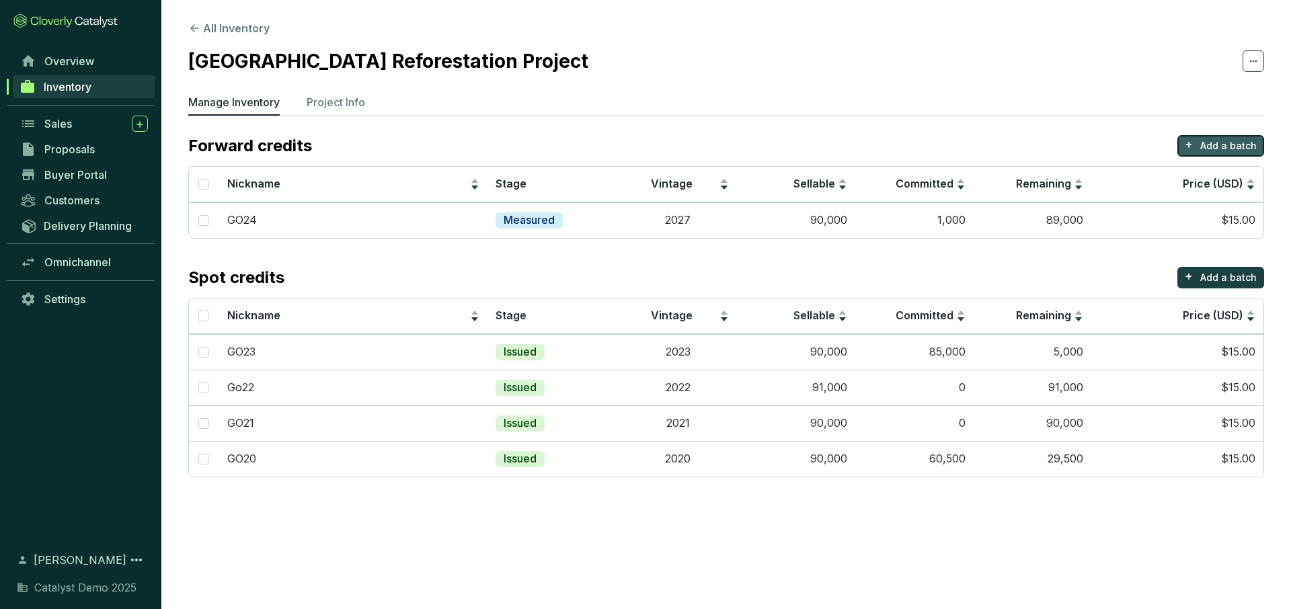
click at [1205, 144] on p "Add a batch" at bounding box center [1228, 145] width 56 height 13
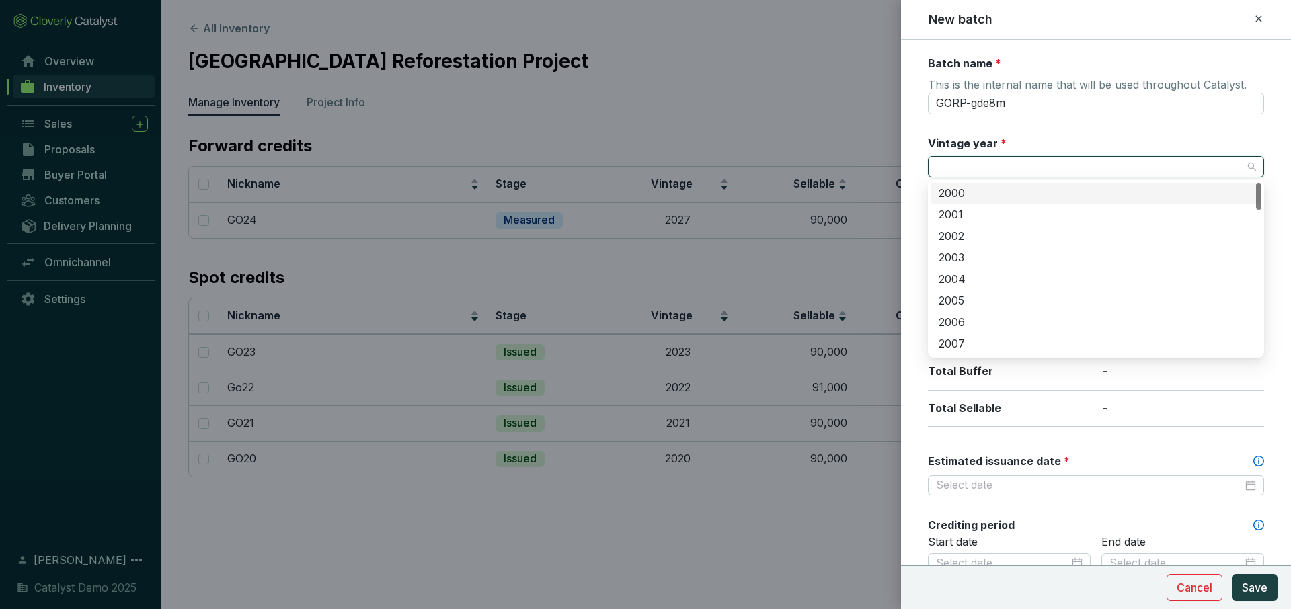
click at [1047, 171] on input "Vintage year *" at bounding box center [1089, 167] width 307 height 20
click at [966, 269] on div "2027" at bounding box center [1095, 271] width 315 height 15
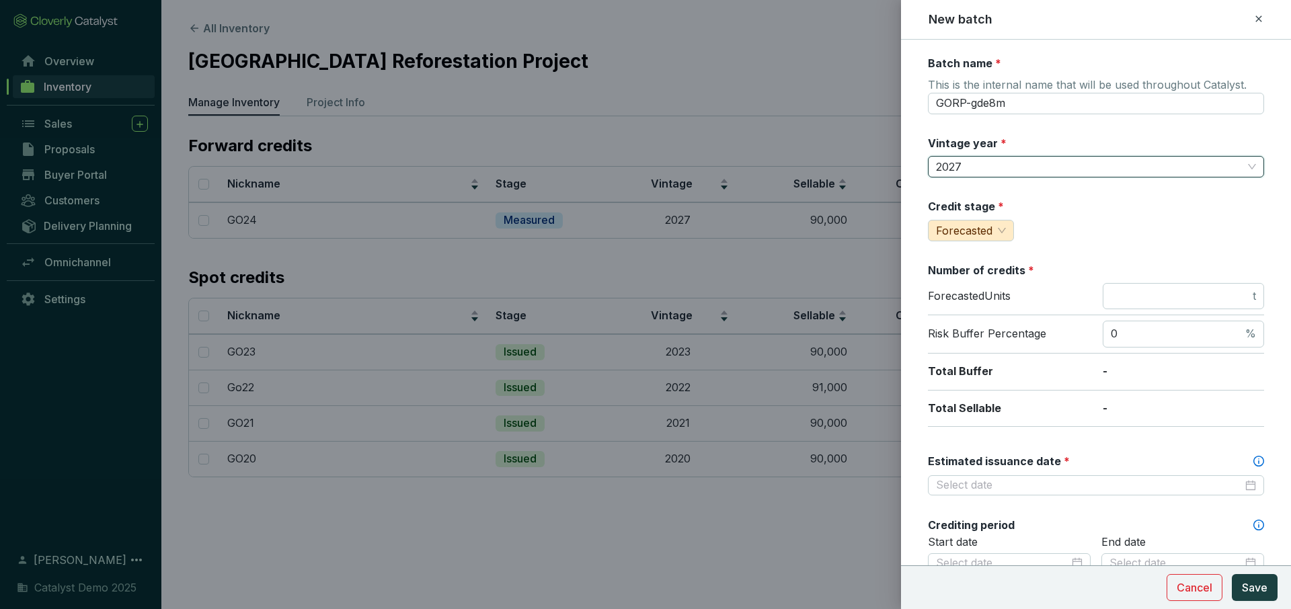
scroll to position [58, 0]
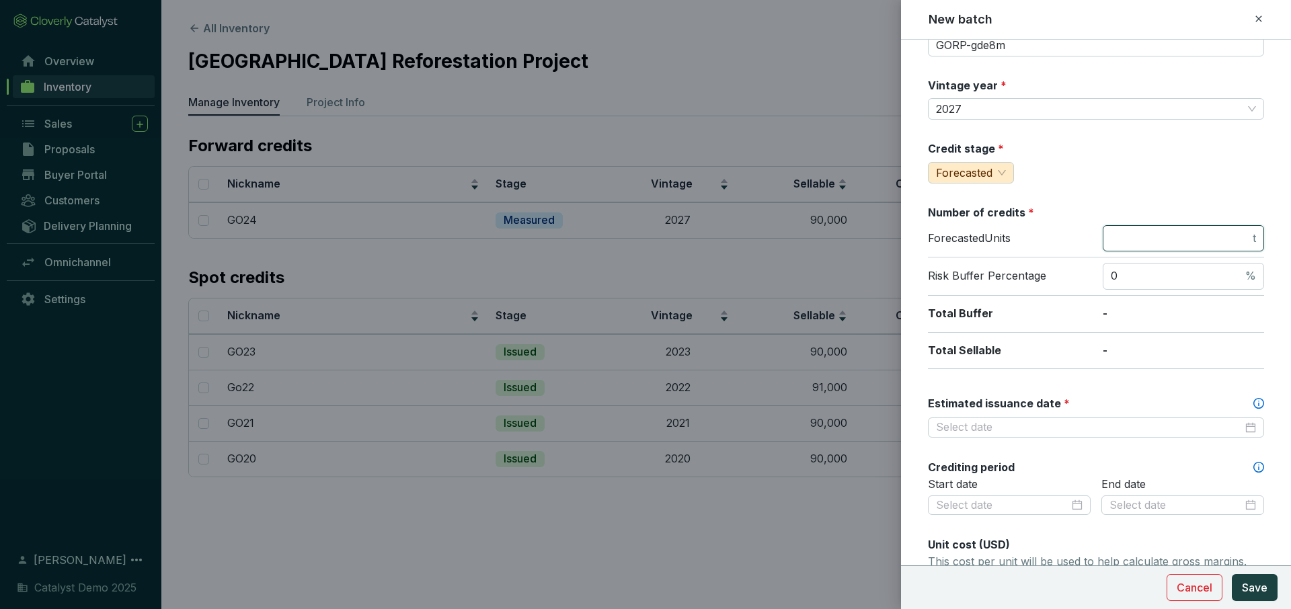
click at [1155, 238] on input "number" at bounding box center [1180, 238] width 139 height 15
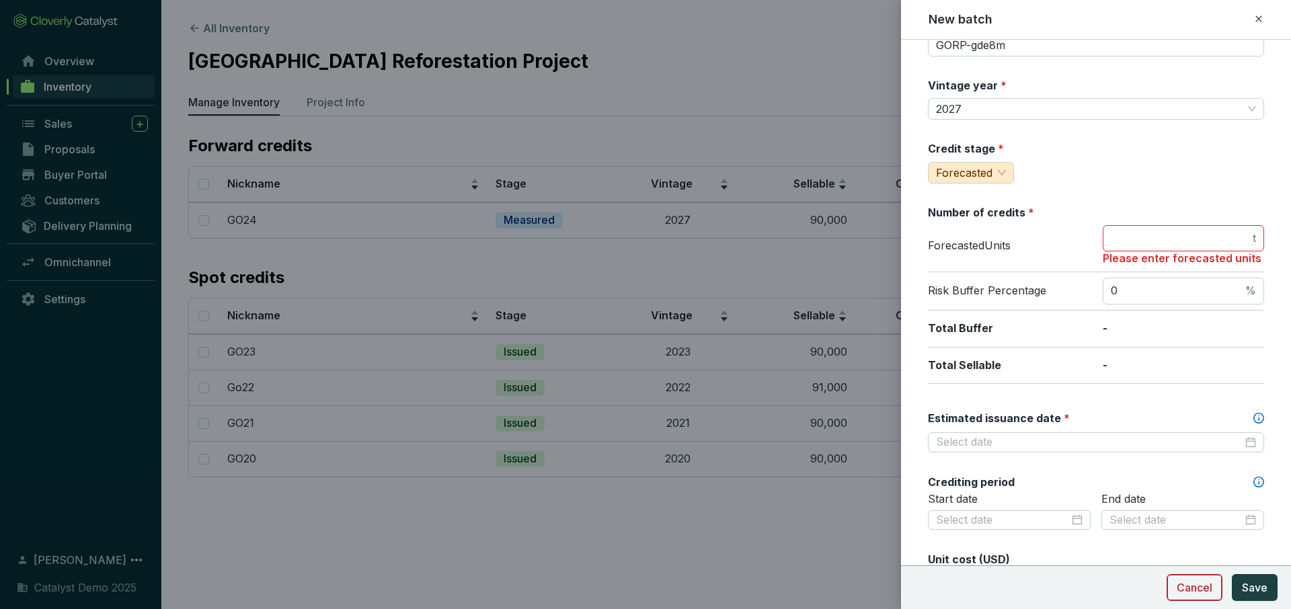
click at [1178, 596] on button "Cancel" at bounding box center [1194, 587] width 56 height 27
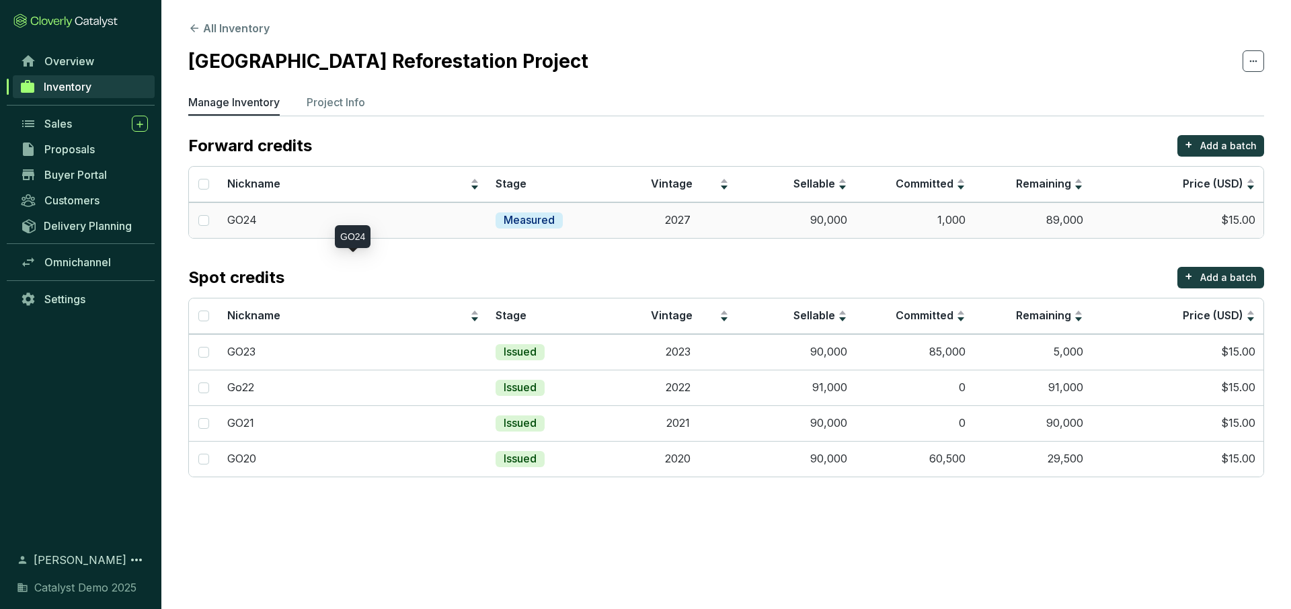
click at [335, 216] on div "GO24" at bounding box center [353, 220] width 253 height 15
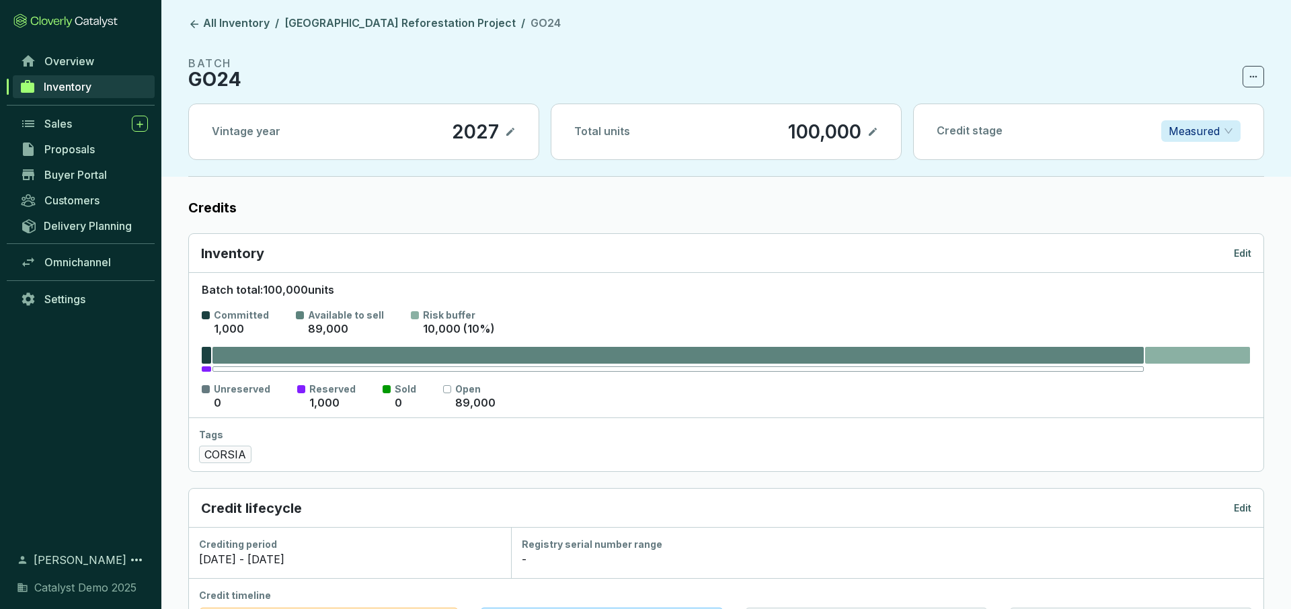
click at [1230, 134] on span "Measured" at bounding box center [1200, 131] width 65 height 20
click at [1198, 199] on p "Verified" at bounding box center [1201, 201] width 58 height 15
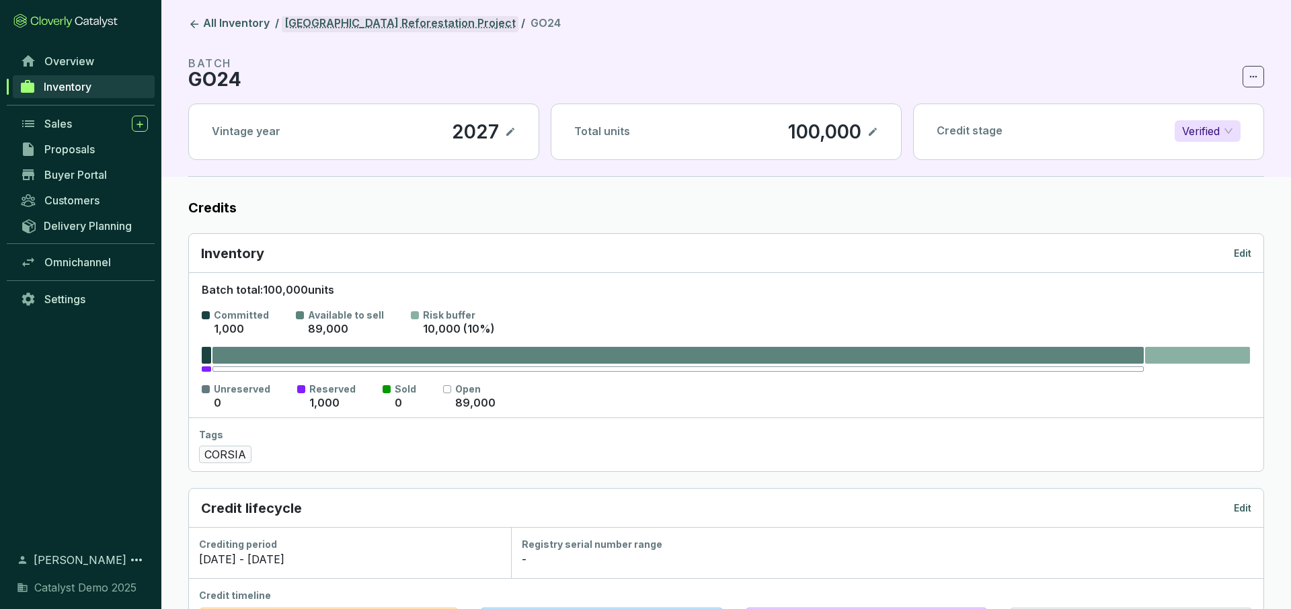
click at [349, 25] on link "[GEOGRAPHIC_DATA] Reforestation Project" at bounding box center [400, 24] width 237 height 16
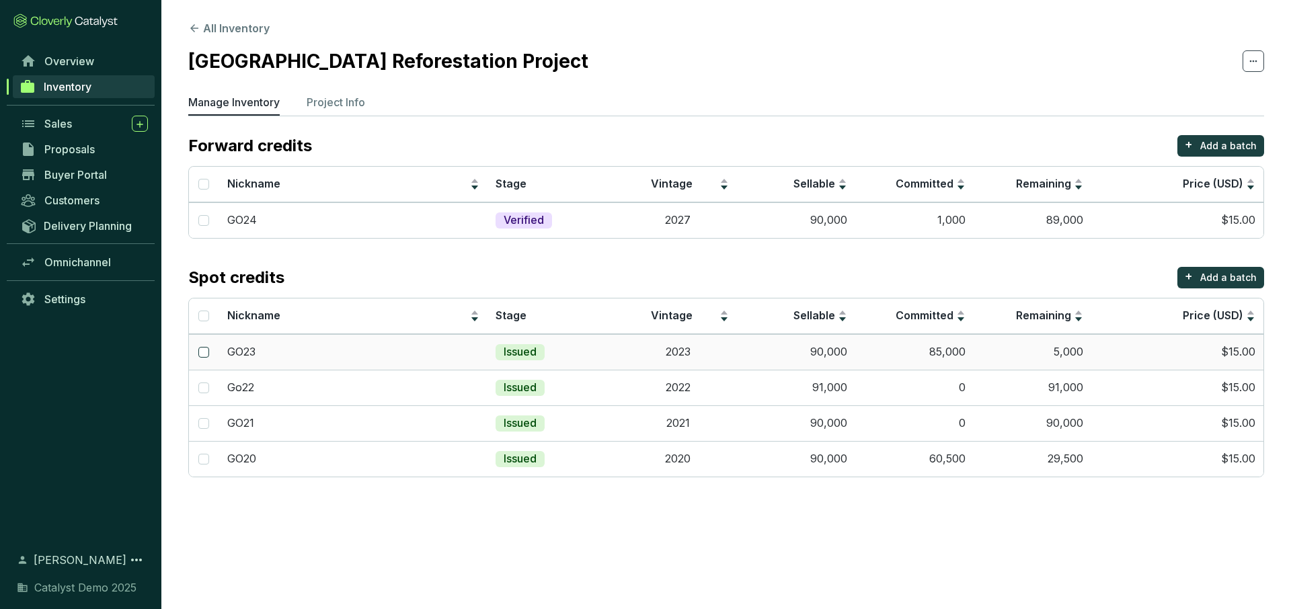
click at [202, 354] on input "checkbox" at bounding box center [203, 352] width 11 height 11
checkbox input "true"
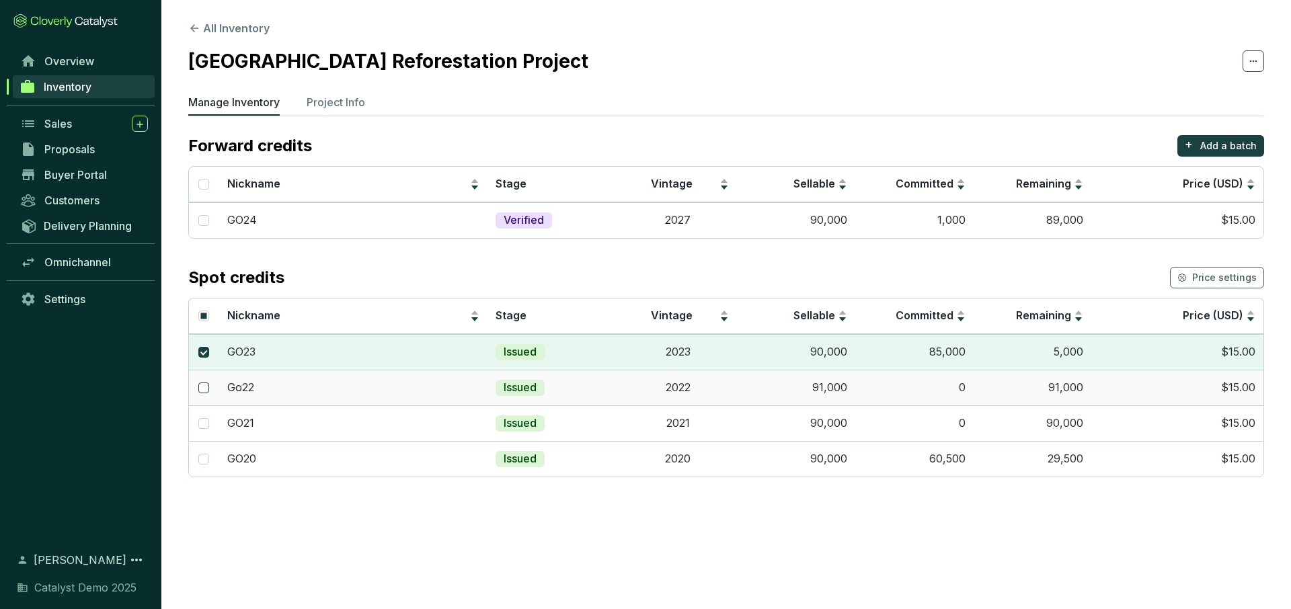
click at [202, 385] on input "checkbox" at bounding box center [203, 387] width 11 height 11
checkbox input "true"
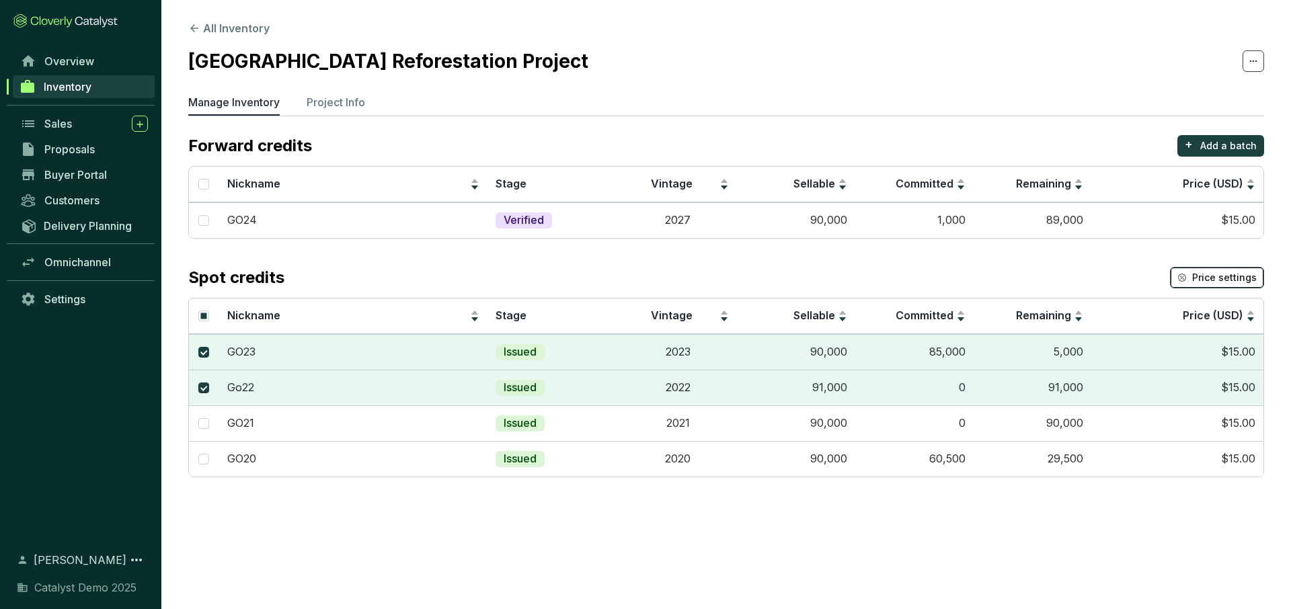
click at [1244, 284] on span "Price settings" at bounding box center [1224, 277] width 65 height 13
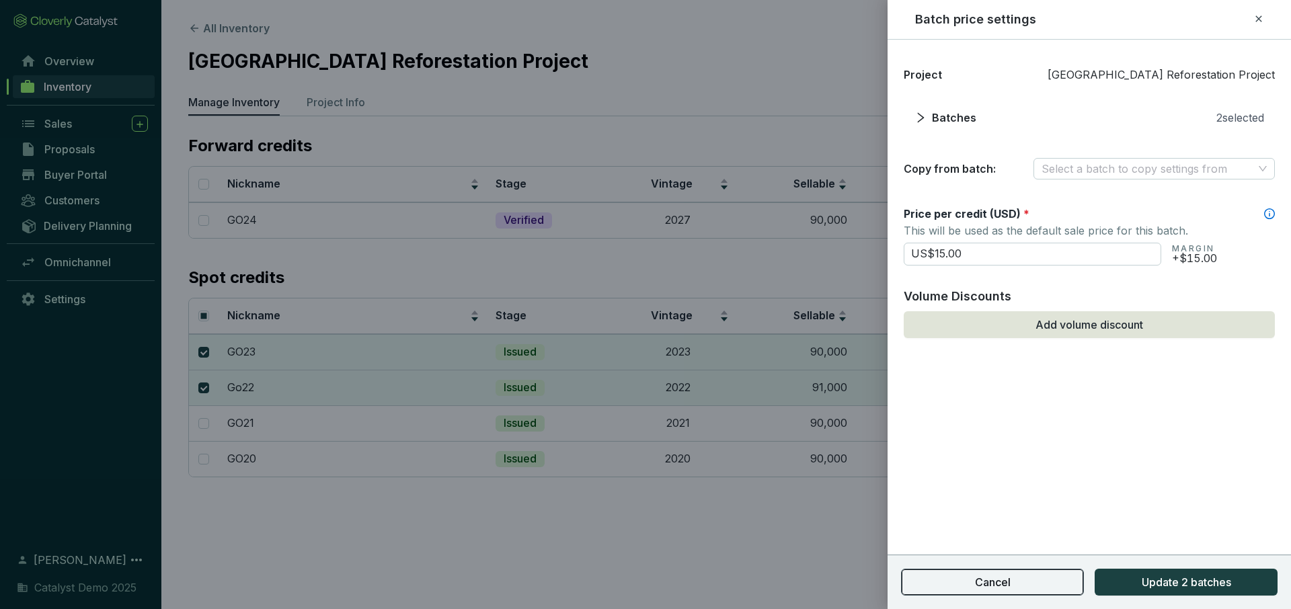
click at [1039, 583] on button "Cancel" at bounding box center [992, 582] width 183 height 27
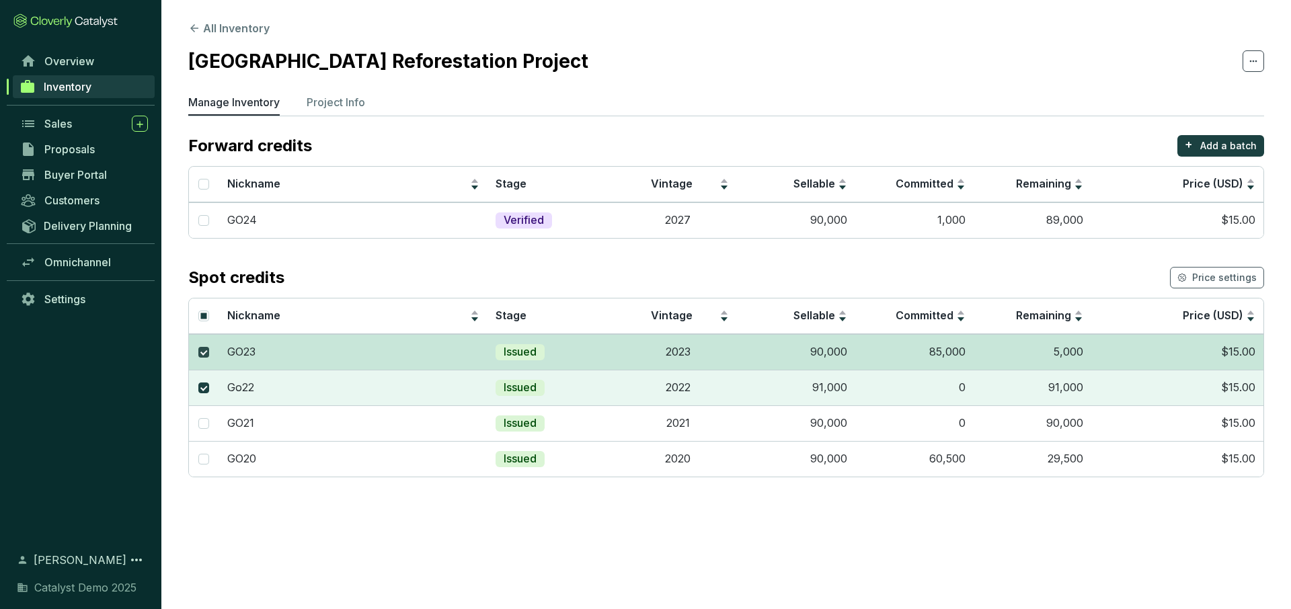
click at [205, 352] on input "checkbox" at bounding box center [203, 352] width 11 height 11
checkbox input "false"
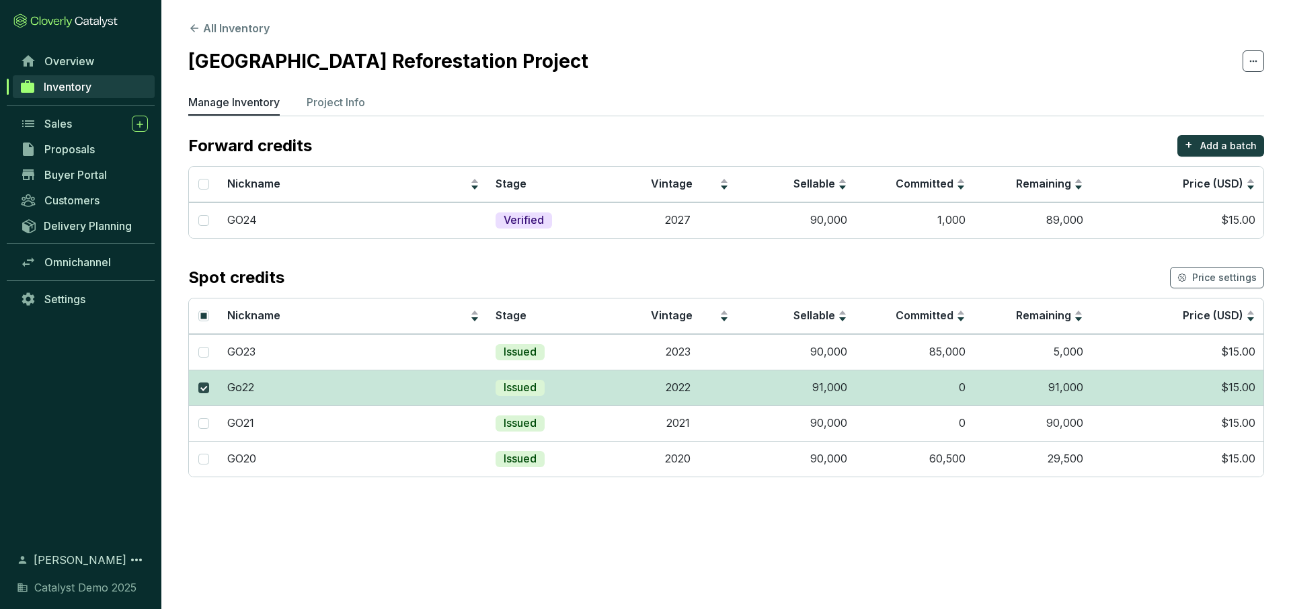
click at [202, 387] on input "checkbox" at bounding box center [203, 387] width 11 height 11
checkbox input "false"
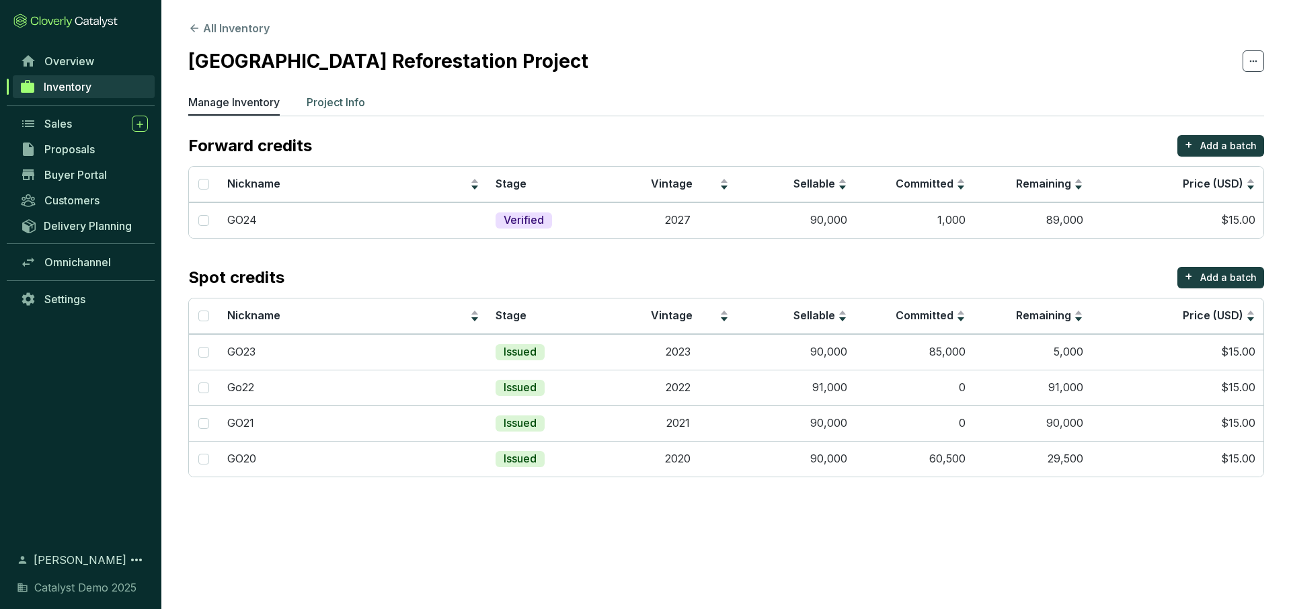
click at [349, 104] on p "Project Info" at bounding box center [336, 102] width 58 height 16
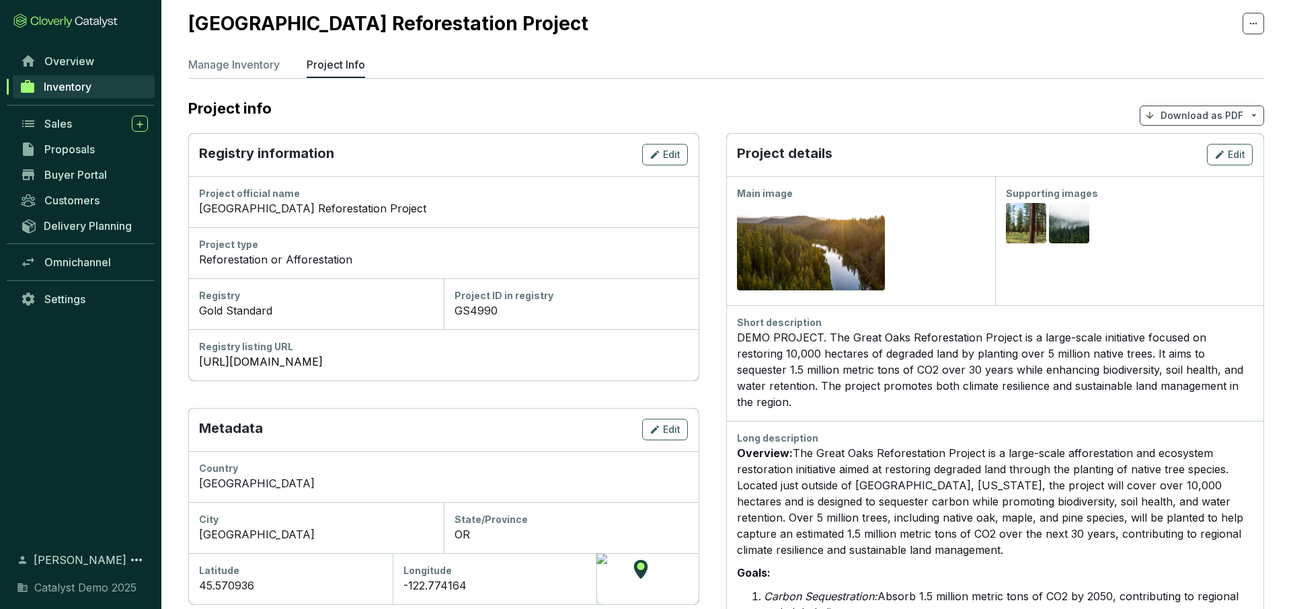
scroll to position [40, 0]
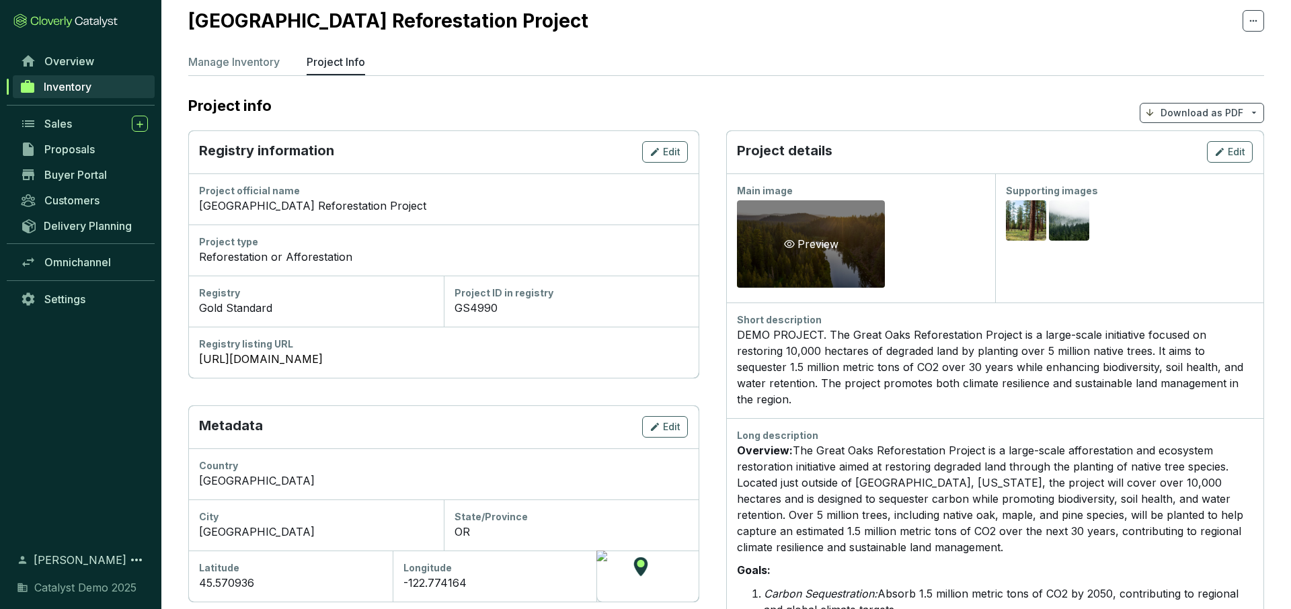
click at [850, 259] on div "Preview" at bounding box center [811, 243] width 148 height 87
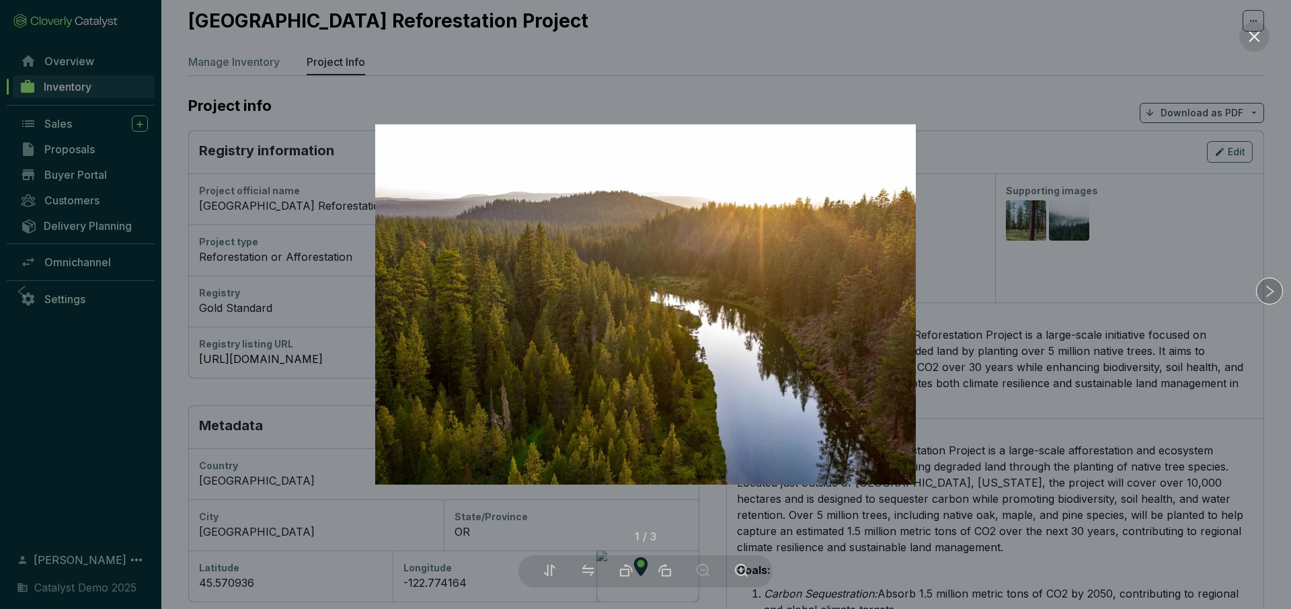
click at [1275, 284] on icon "right" at bounding box center [1269, 291] width 14 height 14
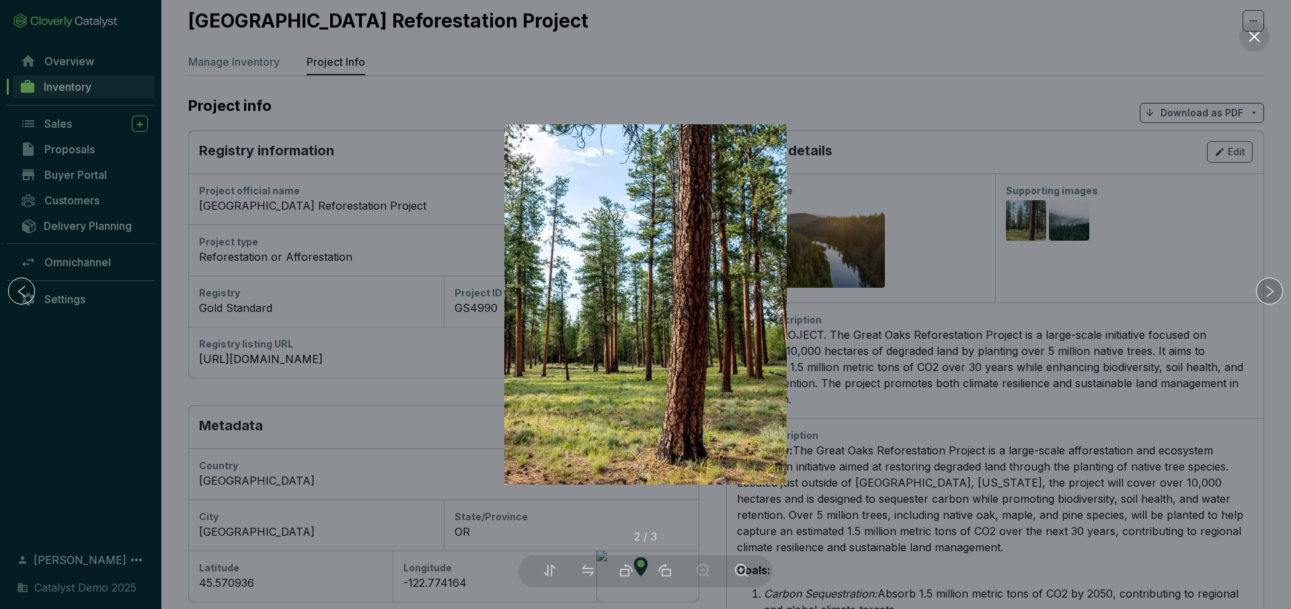
click at [1275, 284] on icon "right" at bounding box center [1269, 291] width 14 height 14
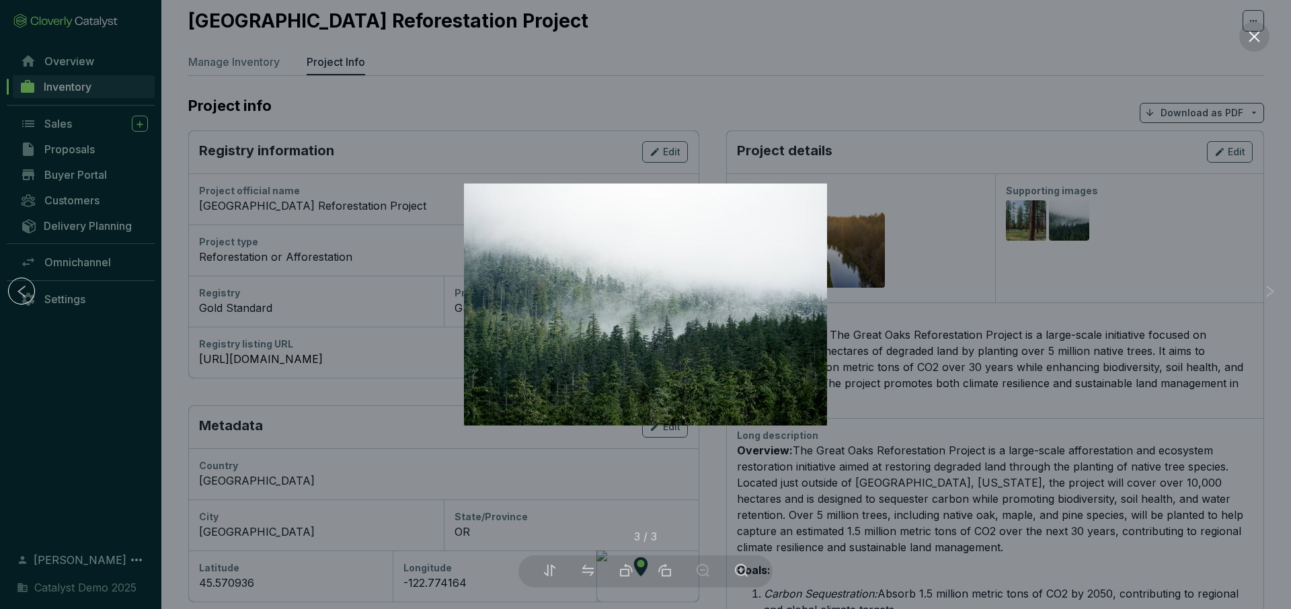
click at [1090, 353] on div at bounding box center [645, 304] width 1291 height 609
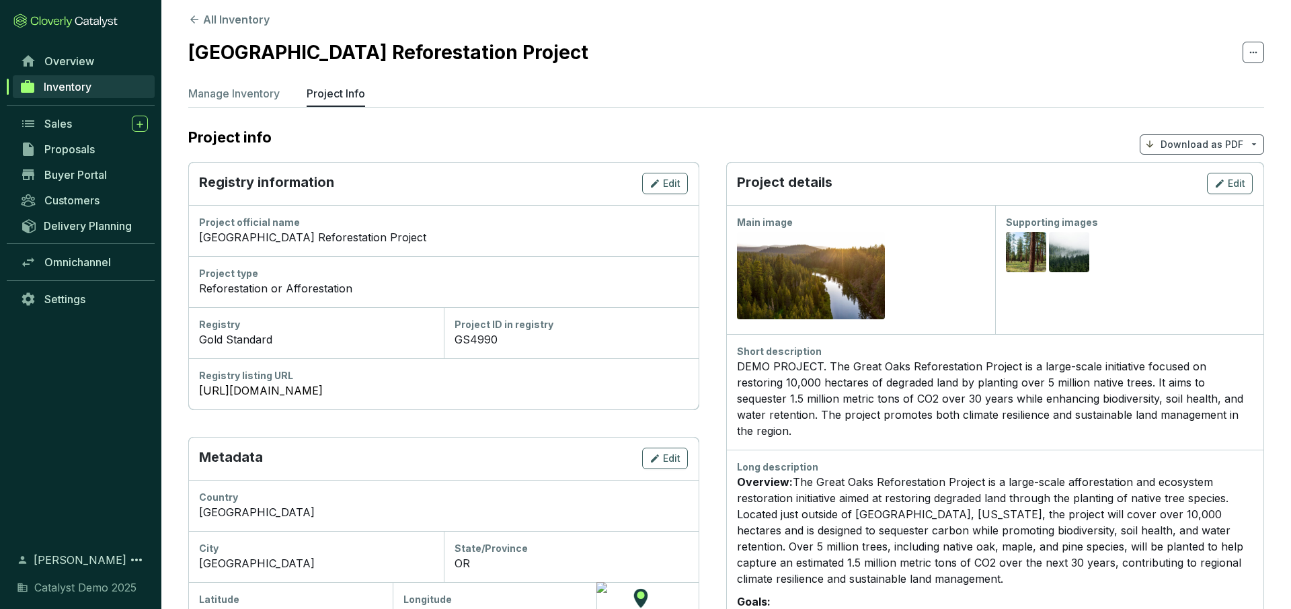
scroll to position [0, 0]
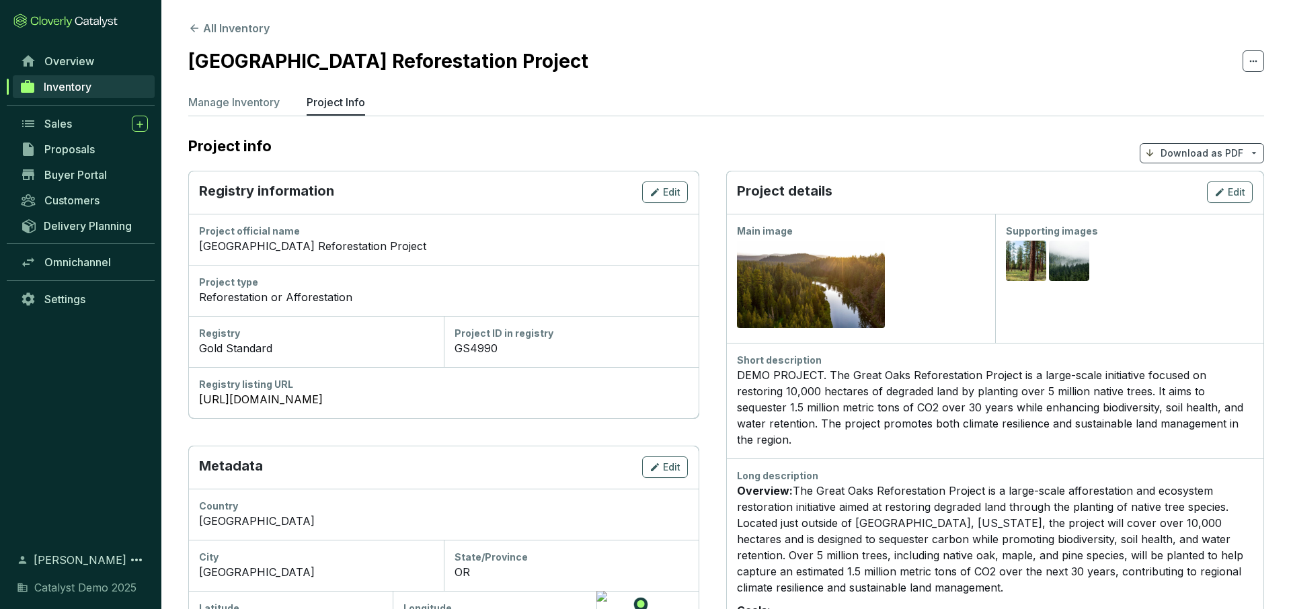
click at [1188, 155] on p "Download as PDF" at bounding box center [1201, 153] width 83 height 13
click at [1183, 182] on span "Show pricing" at bounding box center [1201, 184] width 61 height 11
click at [229, 104] on p "Manage Inventory" at bounding box center [233, 102] width 91 height 16
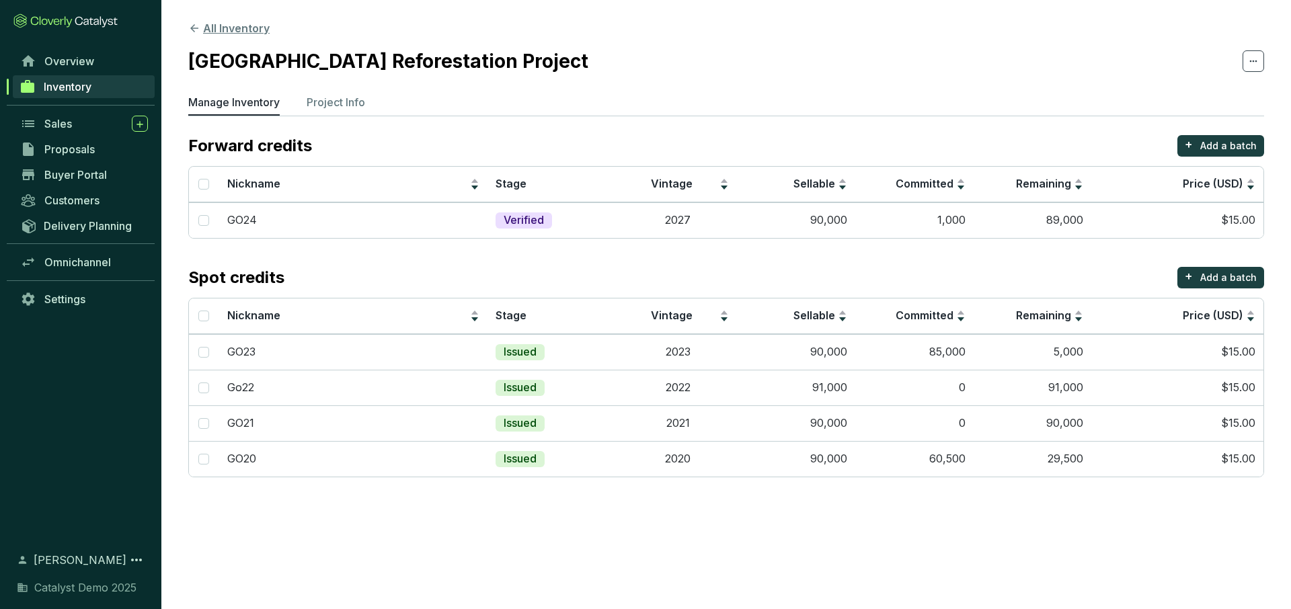
click at [229, 26] on button "All Inventory" at bounding box center [228, 28] width 81 height 16
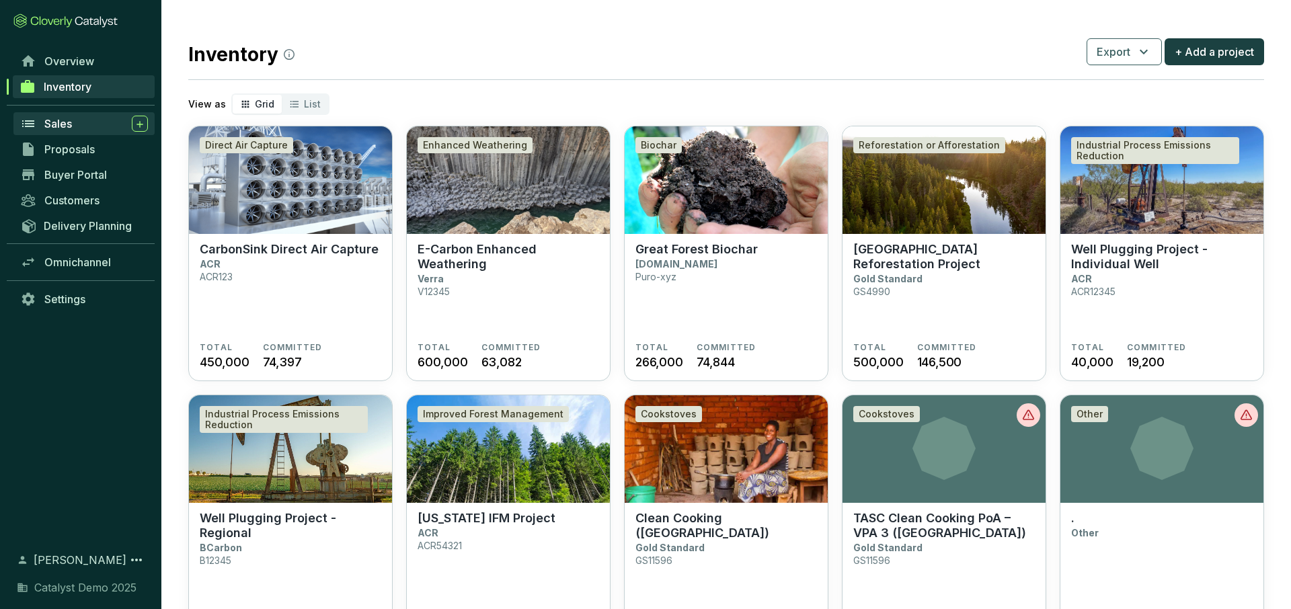
click at [70, 127] on span "Sales" at bounding box center [58, 123] width 28 height 13
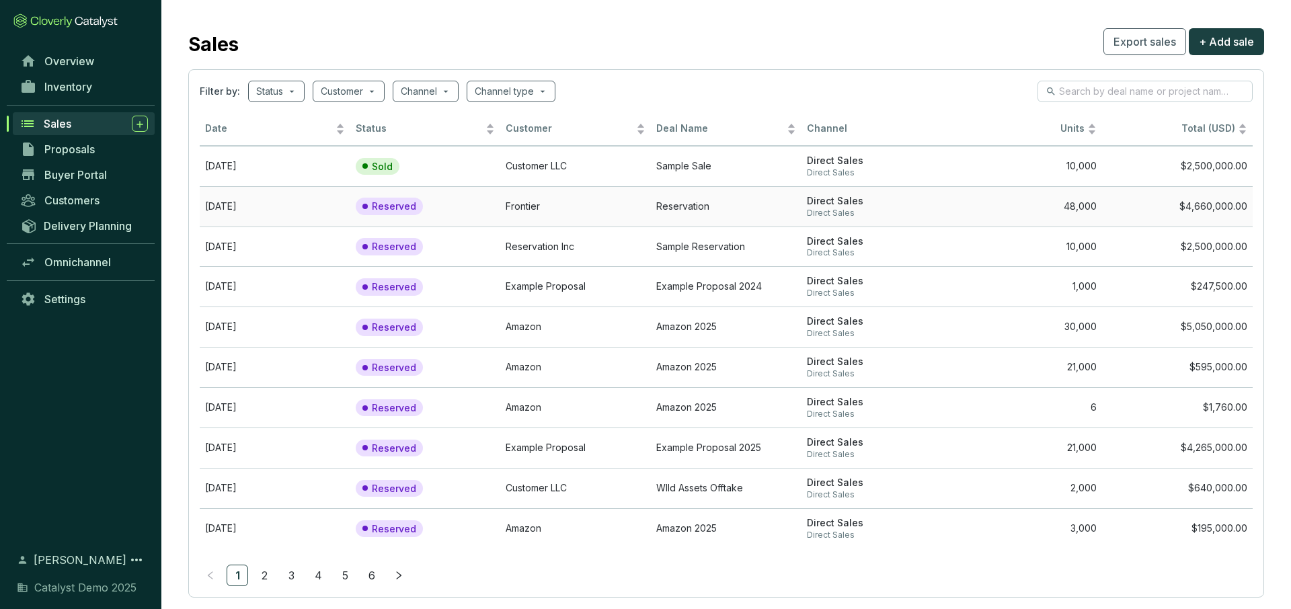
scroll to position [8, 0]
click at [1238, 39] on span "+ Add sale" at bounding box center [1226, 44] width 55 height 16
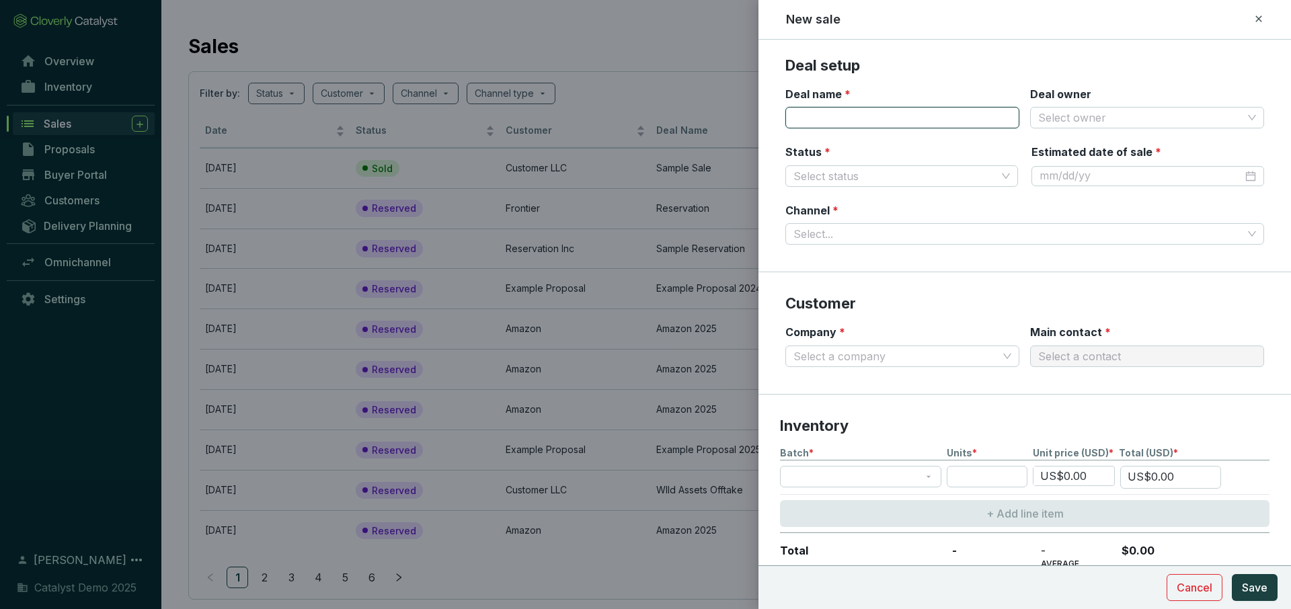
click at [917, 120] on input "Deal name *" at bounding box center [902, 118] width 234 height 22
type input "Charley"
click at [1082, 114] on input "Deal owner" at bounding box center [1140, 118] width 204 height 20
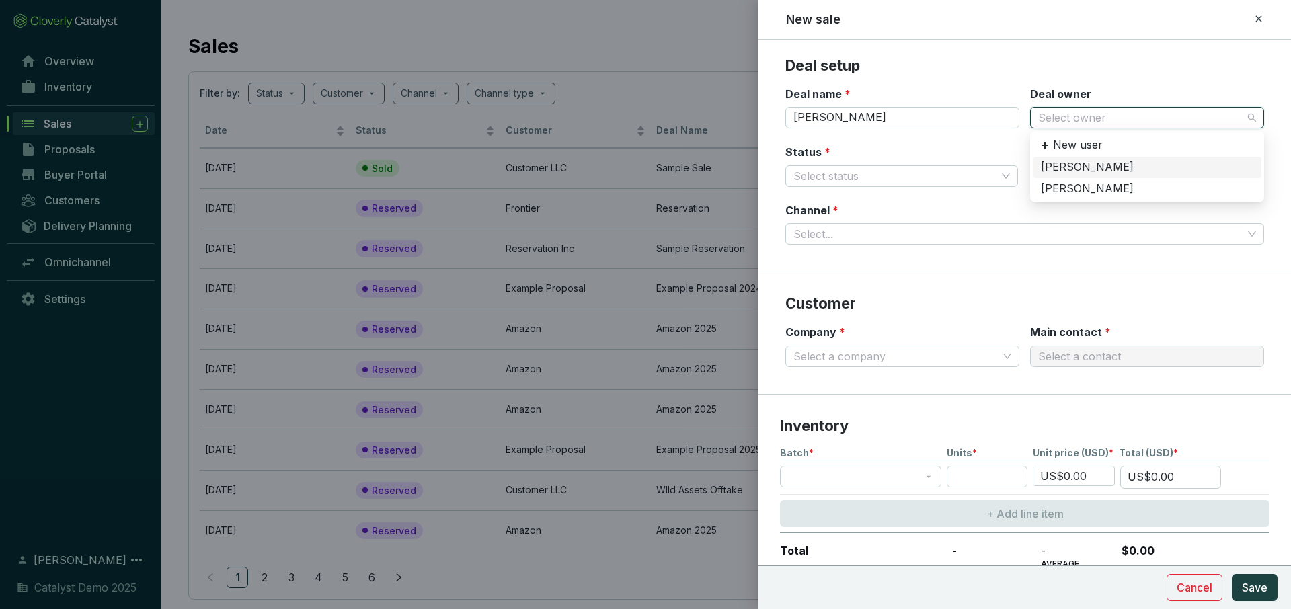
click at [1074, 165] on div "Anthony Demo" at bounding box center [1147, 167] width 212 height 15
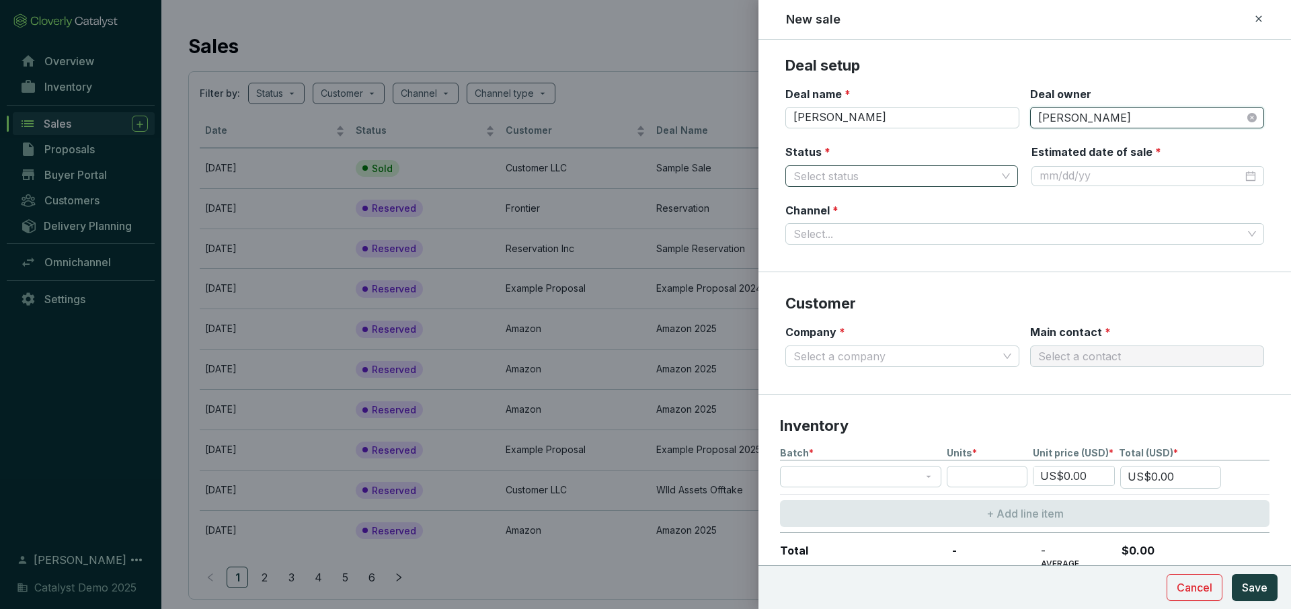
click at [897, 180] on input "Status *" at bounding box center [894, 176] width 203 height 20
click at [859, 203] on div "Reserved" at bounding box center [901, 203] width 211 height 15
click at [1012, 231] on input "Channel *" at bounding box center [1017, 234] width 449 height 20
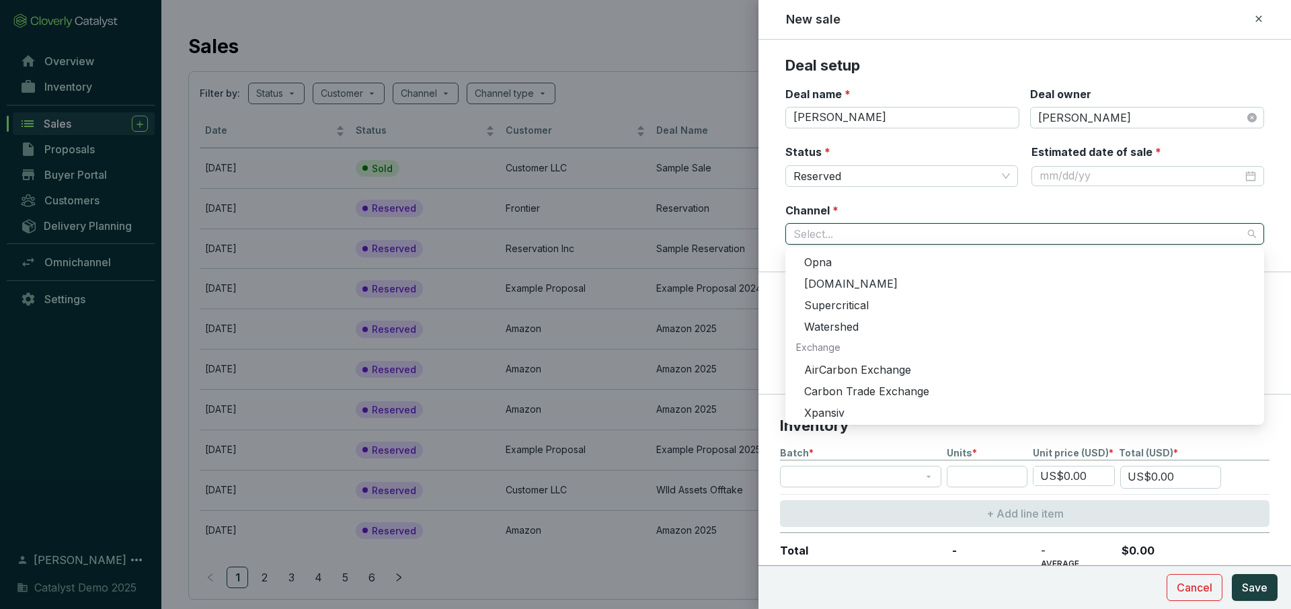
scroll to position [162, 0]
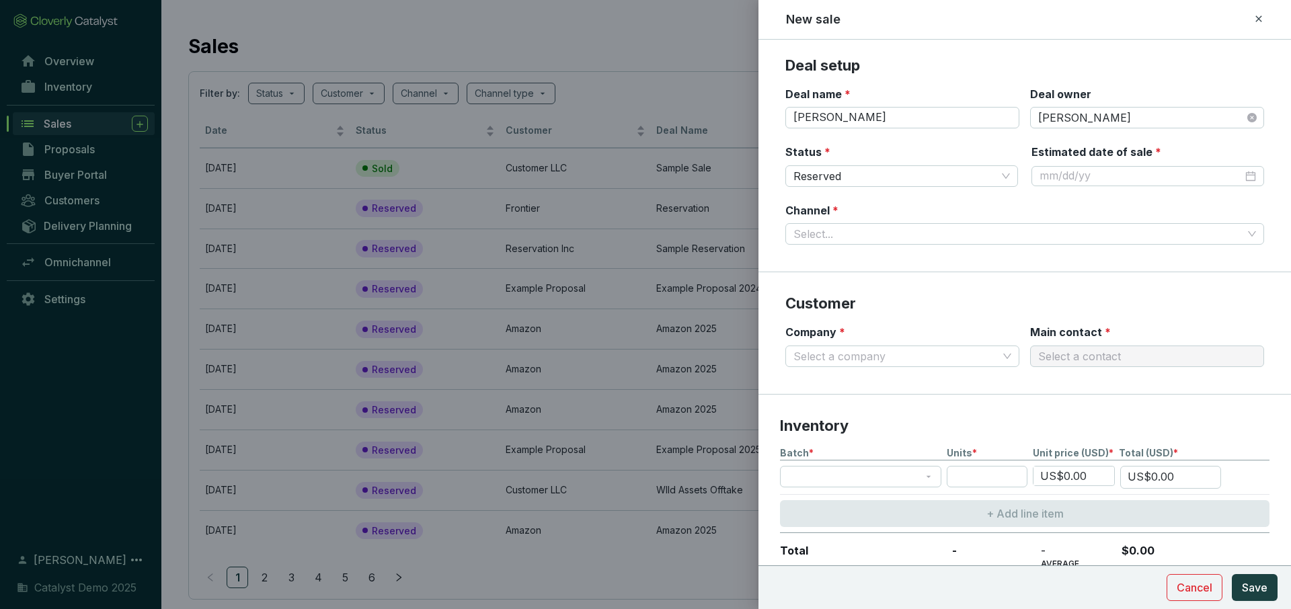
click at [868, 219] on div "Channel * Select..." at bounding box center [1024, 224] width 479 height 42
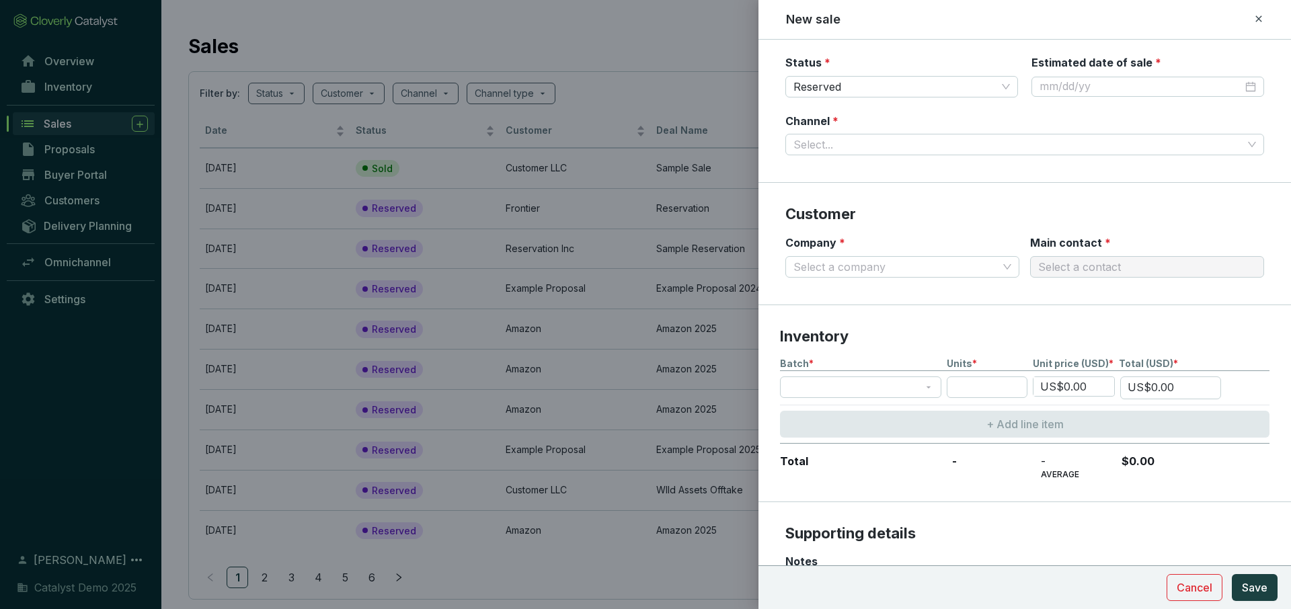
scroll to position [99, 0]
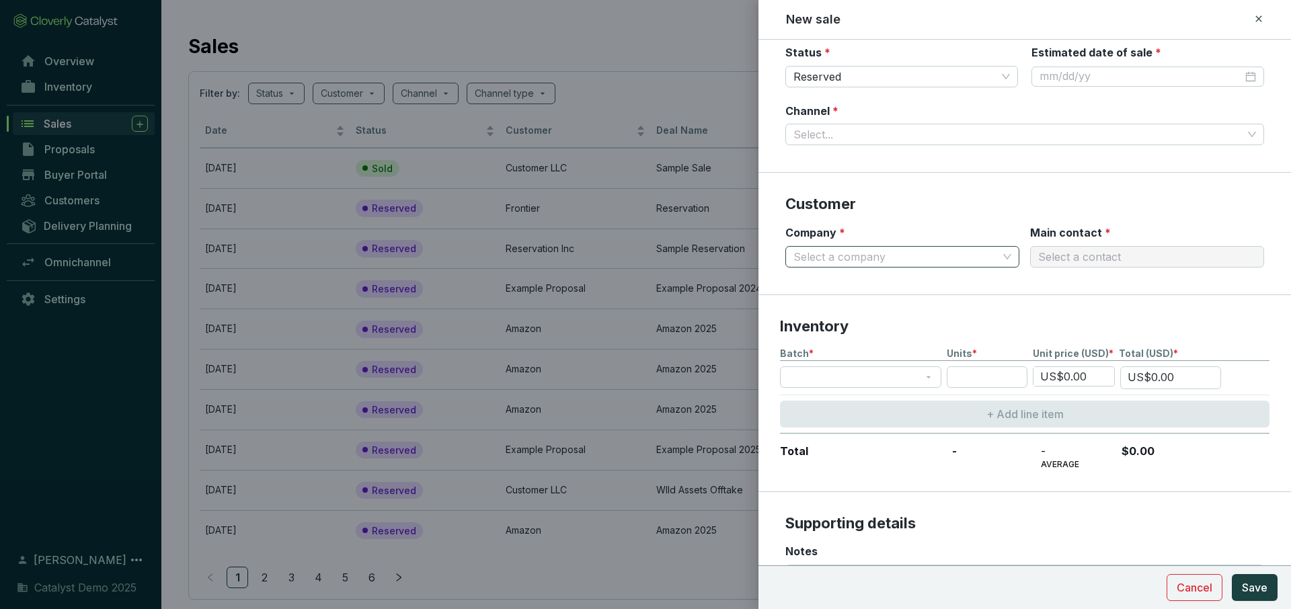
click at [947, 257] on input "Company *" at bounding box center [895, 257] width 204 height 20
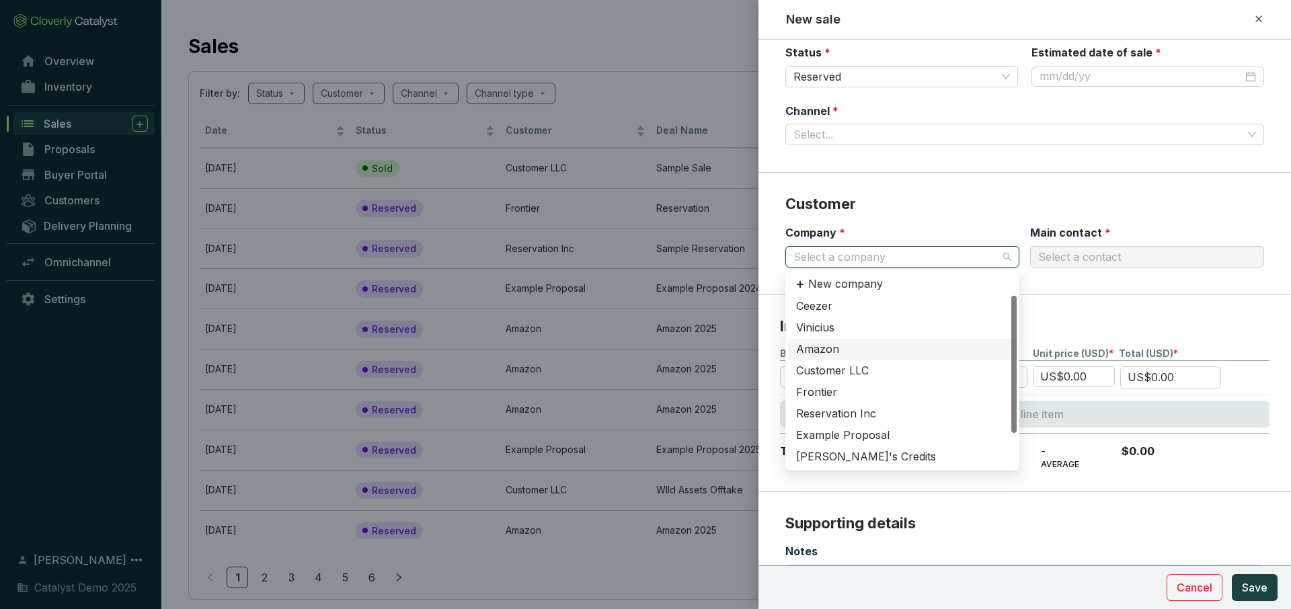
click at [854, 351] on div "Amazon" at bounding box center [902, 349] width 212 height 15
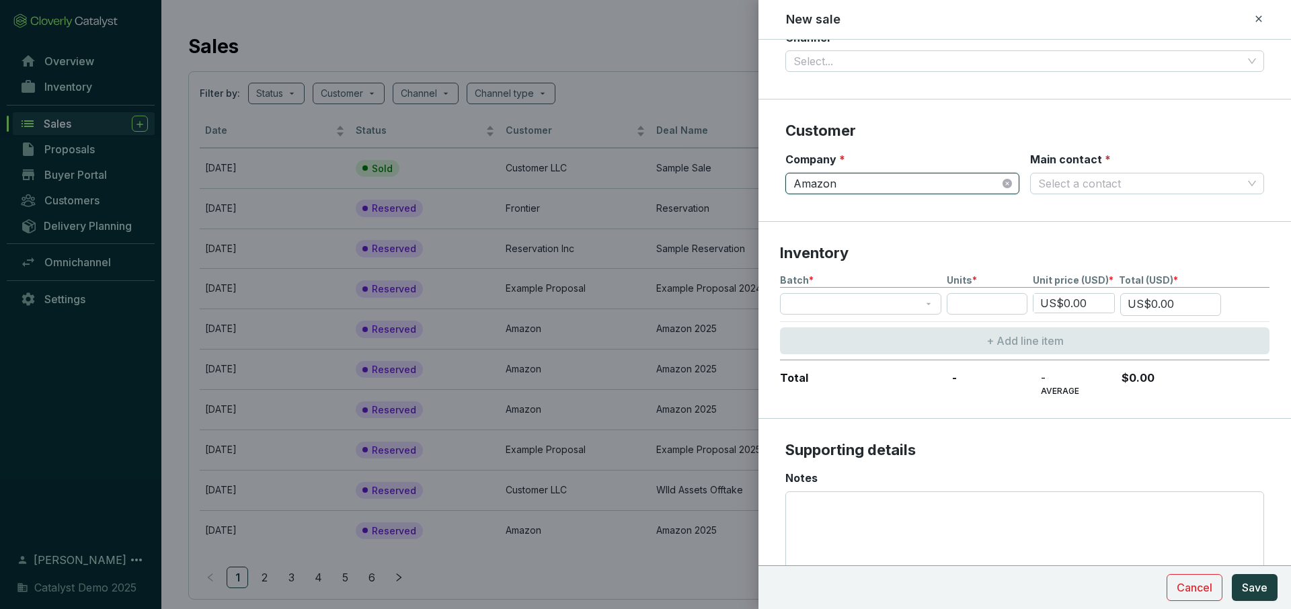
scroll to position [174, 0]
click at [927, 304] on span at bounding box center [860, 302] width 145 height 20
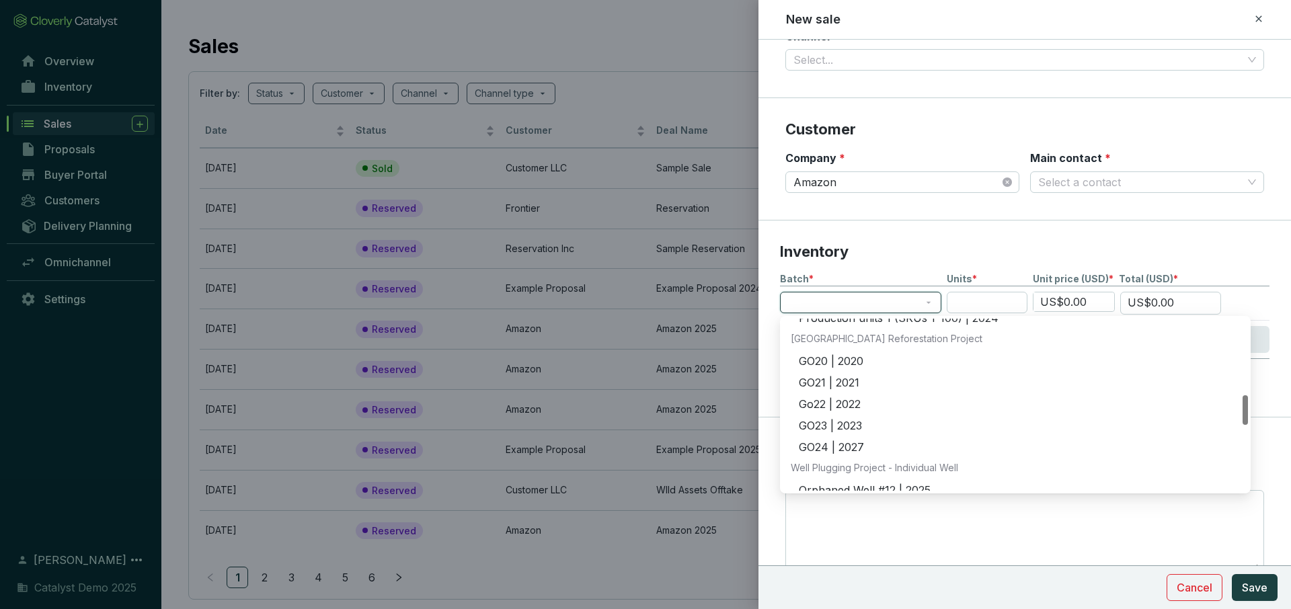
scroll to position [440, 0]
click at [850, 362] on div "GO20 | 2020" at bounding box center [1019, 363] width 441 height 15
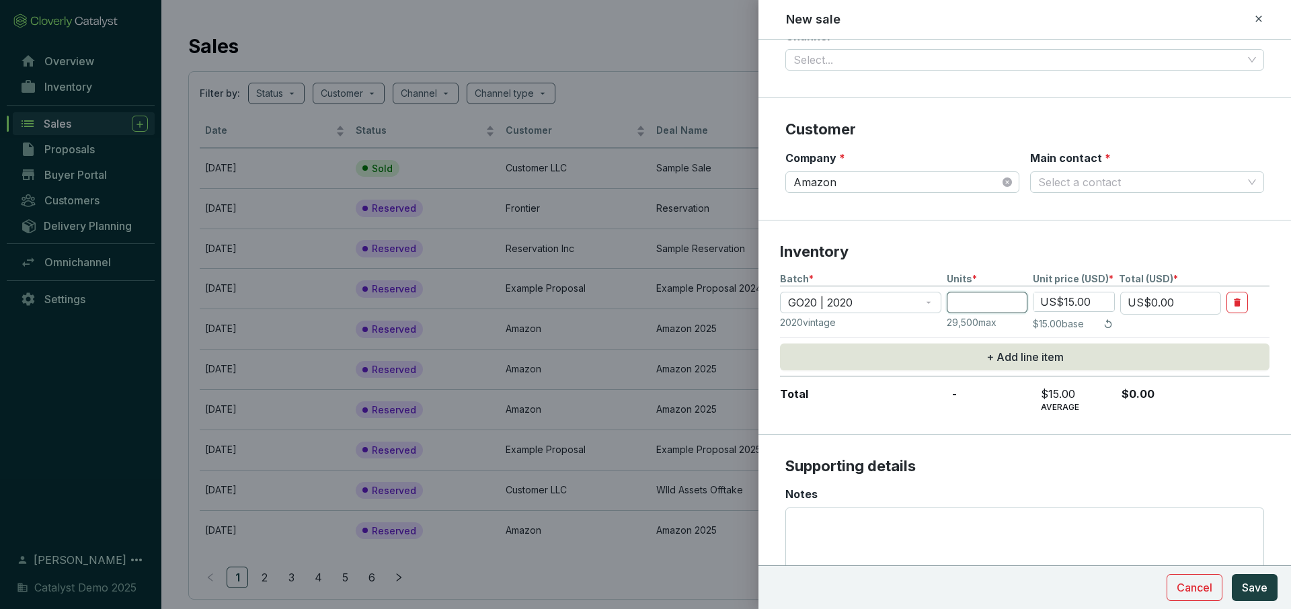
click at [986, 305] on input "number" at bounding box center [986, 303] width 81 height 22
type input "1"
type input "US$15.00"
type input "10"
type input "US$150.00"
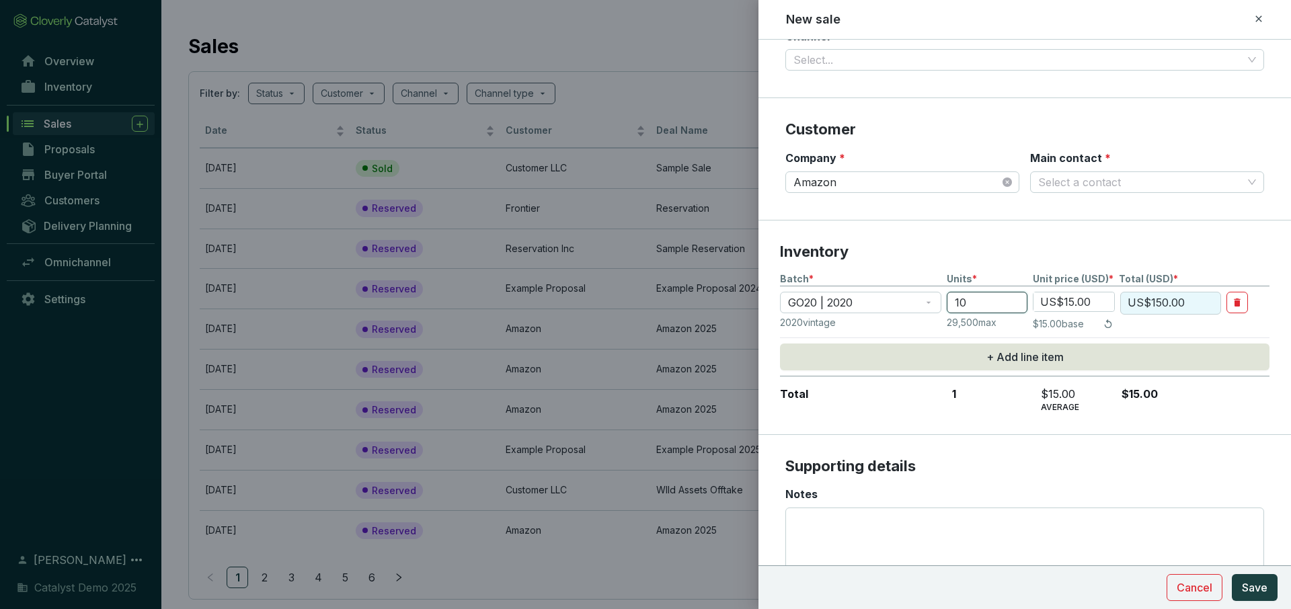
type input "100"
type input "US$1,500.00"
type input "100"
click at [1182, 591] on span "Cancel" at bounding box center [1194, 587] width 36 height 16
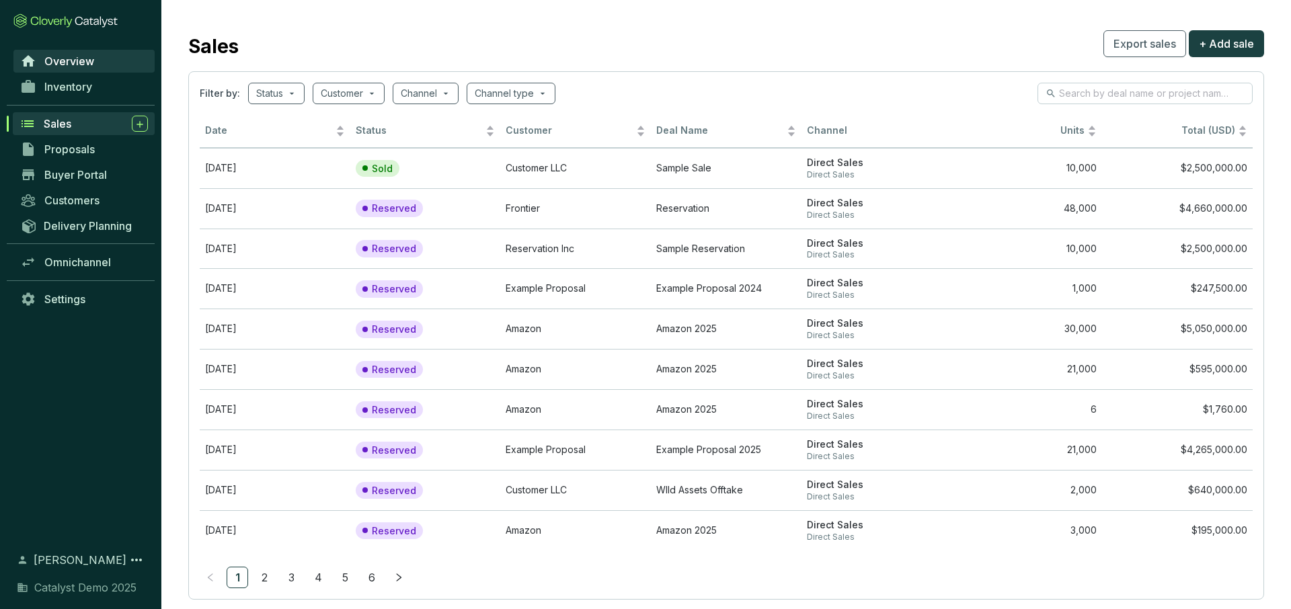
click at [95, 57] on link "Overview" at bounding box center [83, 61] width 141 height 23
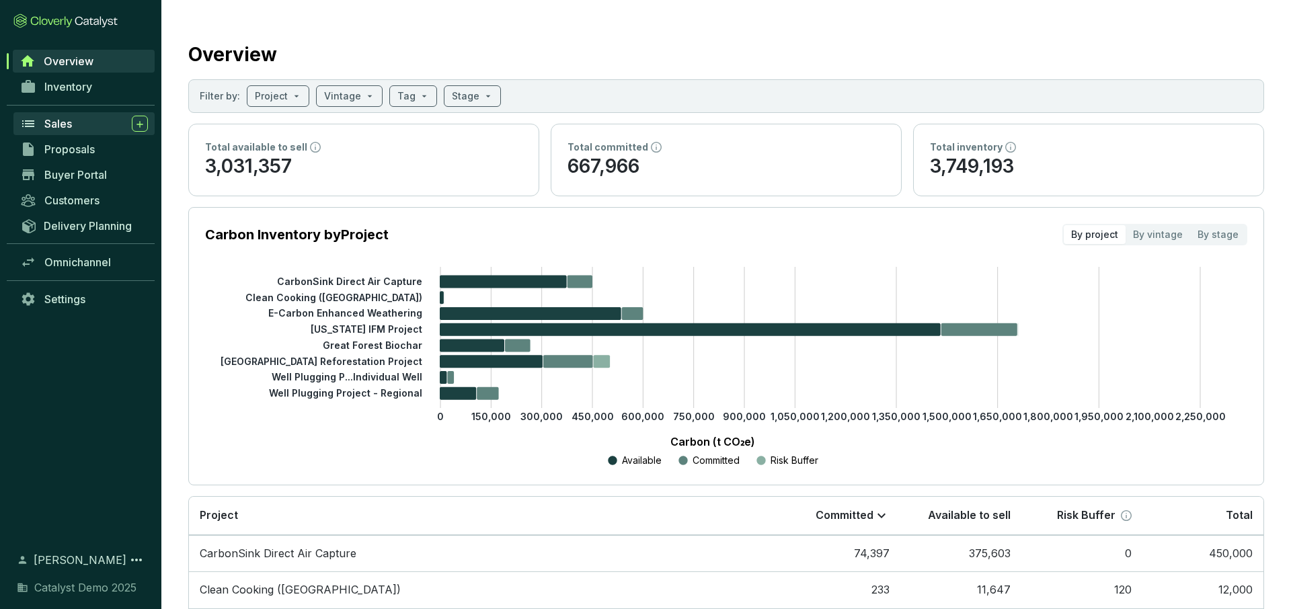
click at [71, 131] on div "Sales" at bounding box center [96, 124] width 104 height 16
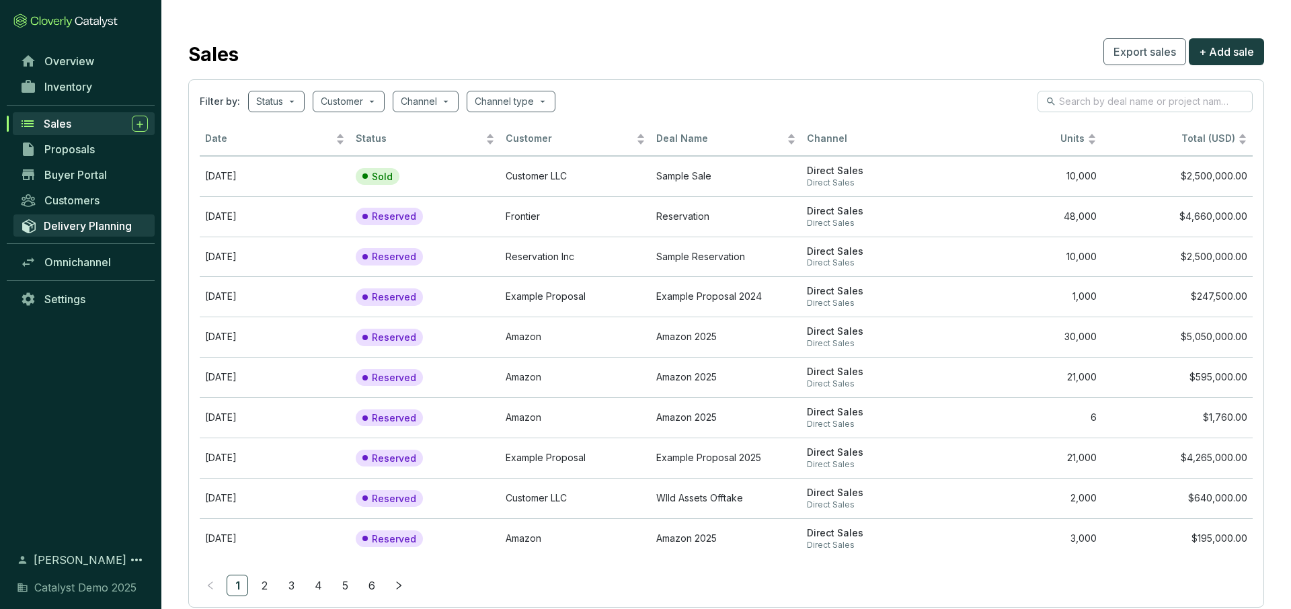
click at [90, 233] on link "Delivery Planning" at bounding box center [83, 225] width 141 height 22
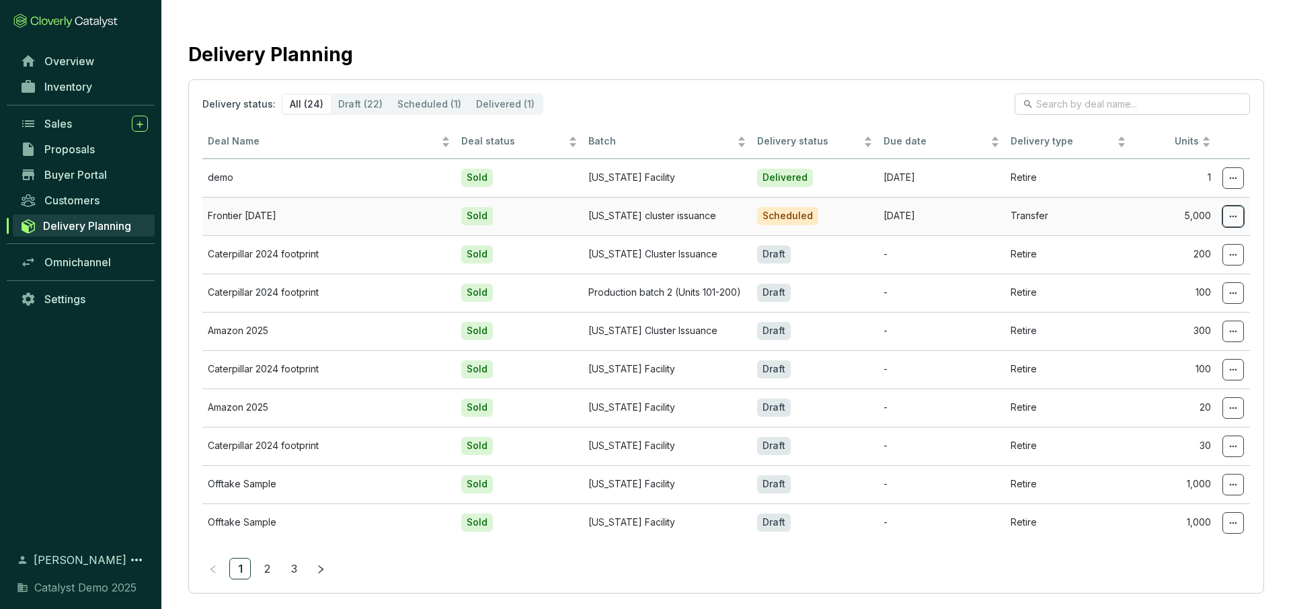
click at [1232, 220] on icon at bounding box center [1232, 216] width 11 height 16
click at [1188, 292] on p "Edit delivery details" at bounding box center [1161, 284] width 152 height 28
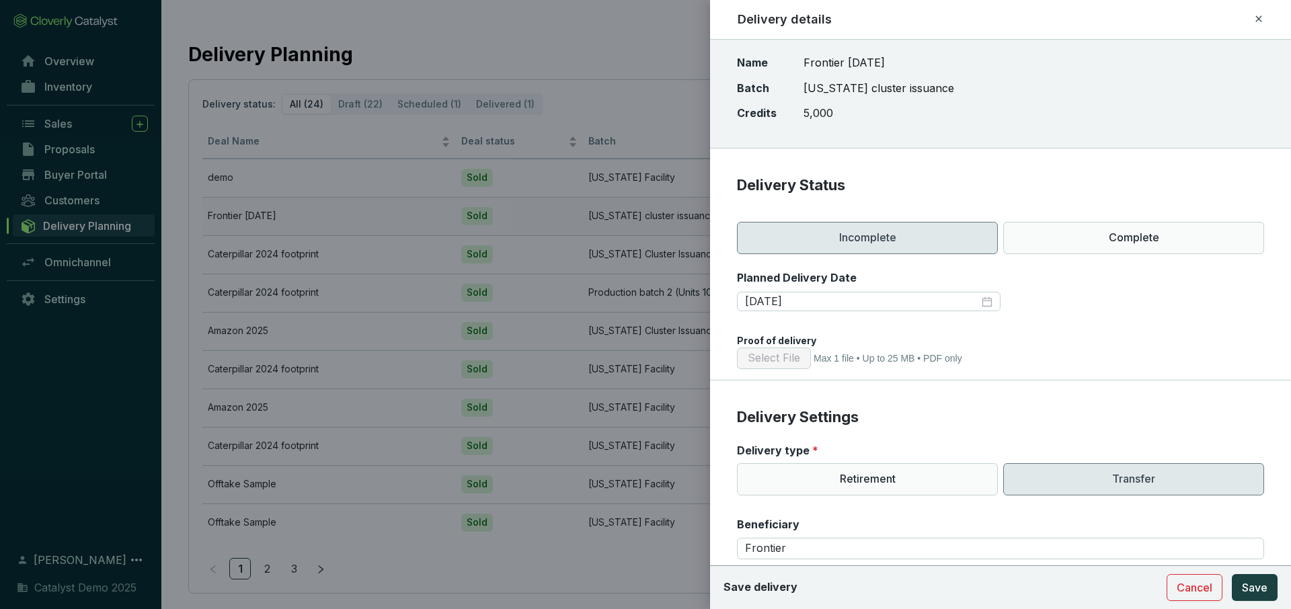
scroll to position [54, 0]
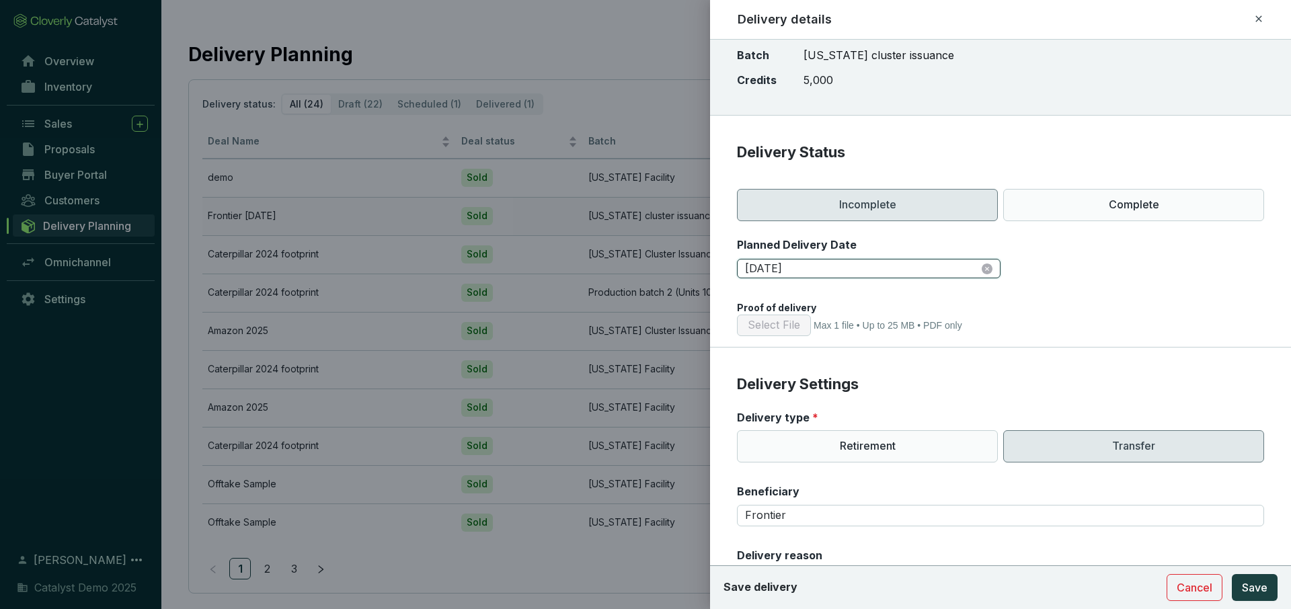
click at [878, 270] on input "2025-08-29" at bounding box center [862, 268] width 234 height 15
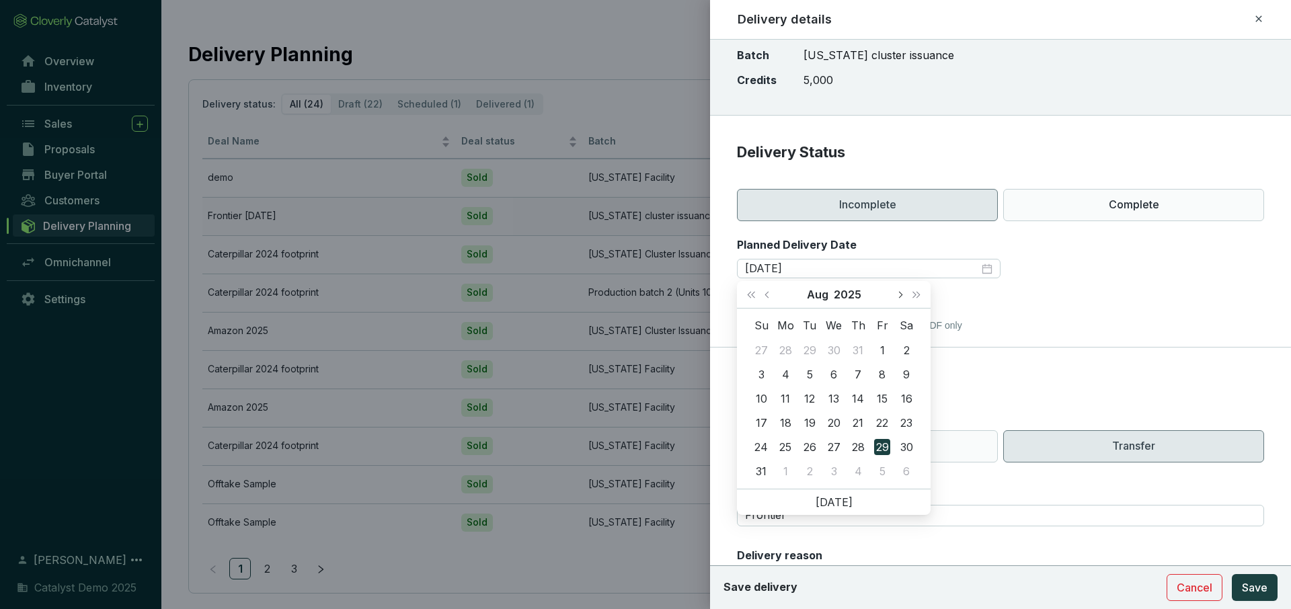
click at [902, 299] on button "Next month (PageDown)" at bounding box center [899, 294] width 17 height 27
type input "2025-09-18"
click at [859, 397] on div "18" at bounding box center [858, 399] width 16 height 16
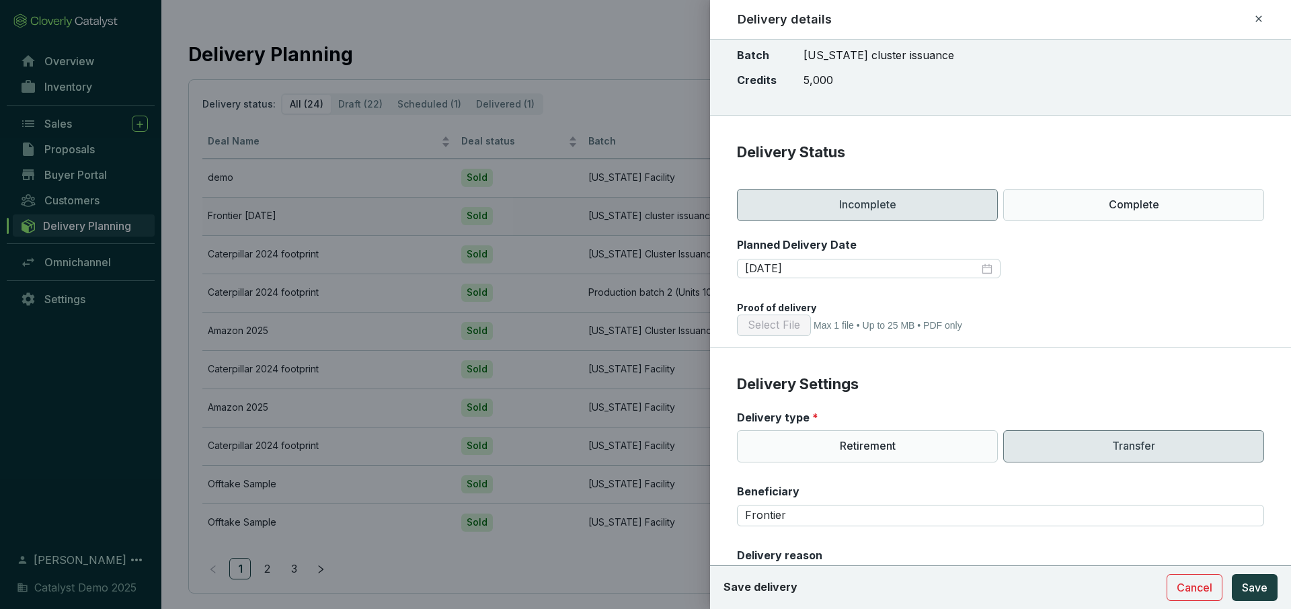
click at [1036, 301] on div "Proof of delivery" at bounding box center [1000, 307] width 527 height 13
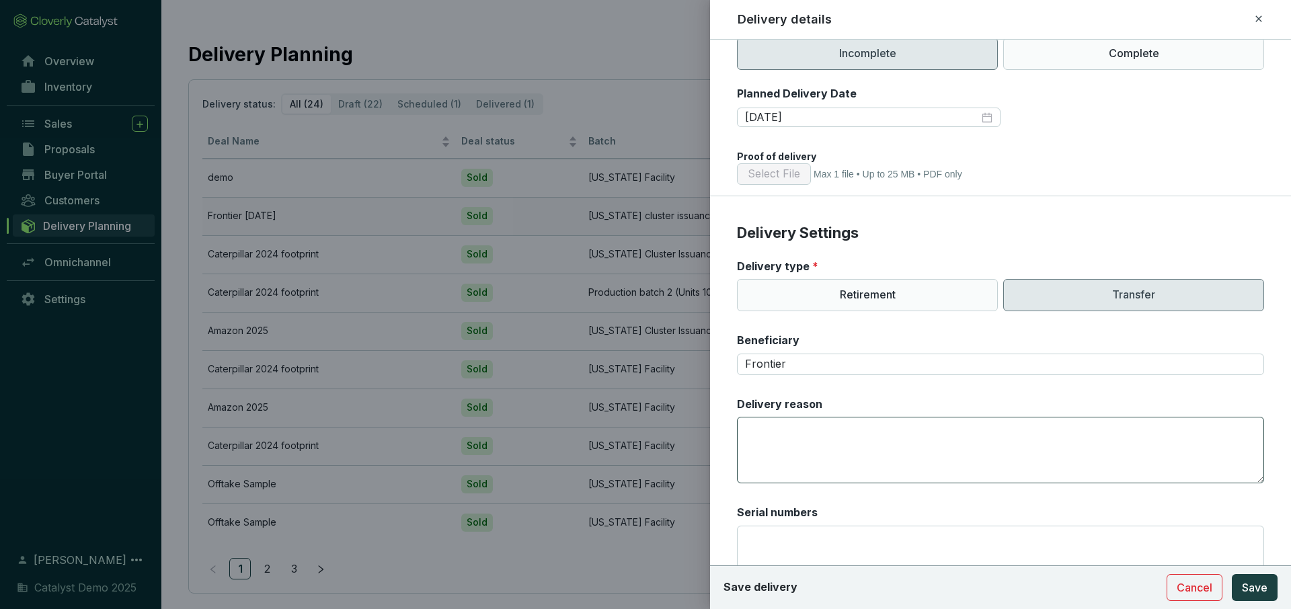
scroll to position [0, 0]
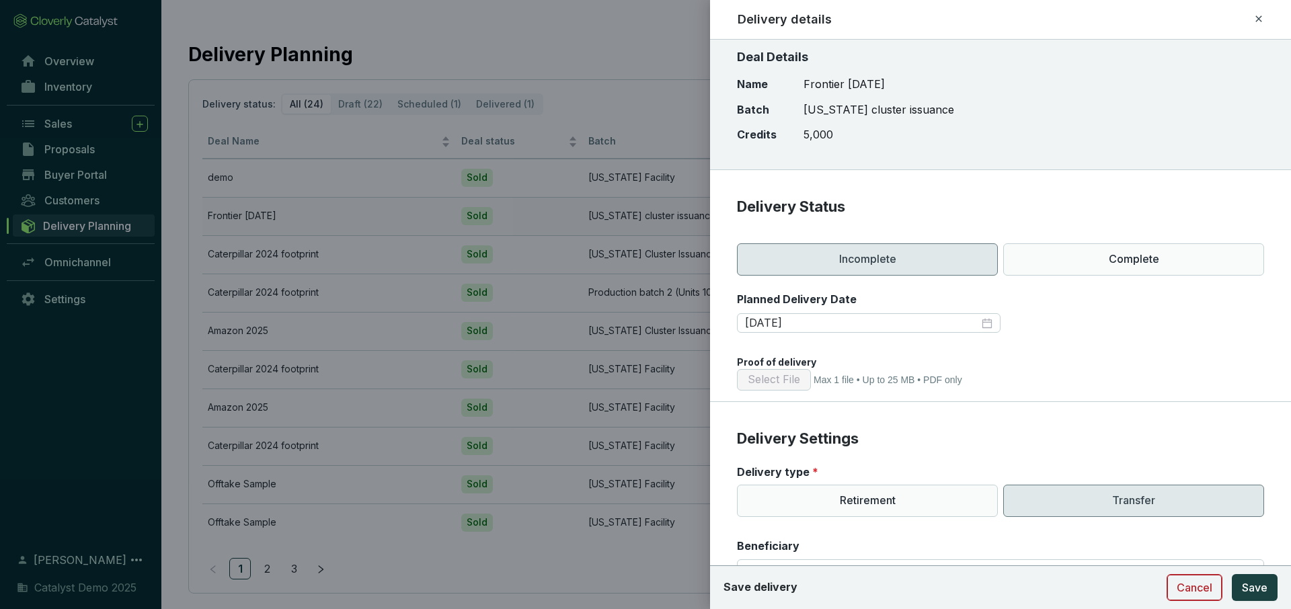
click at [1196, 588] on span "Cancel" at bounding box center [1194, 587] width 36 height 16
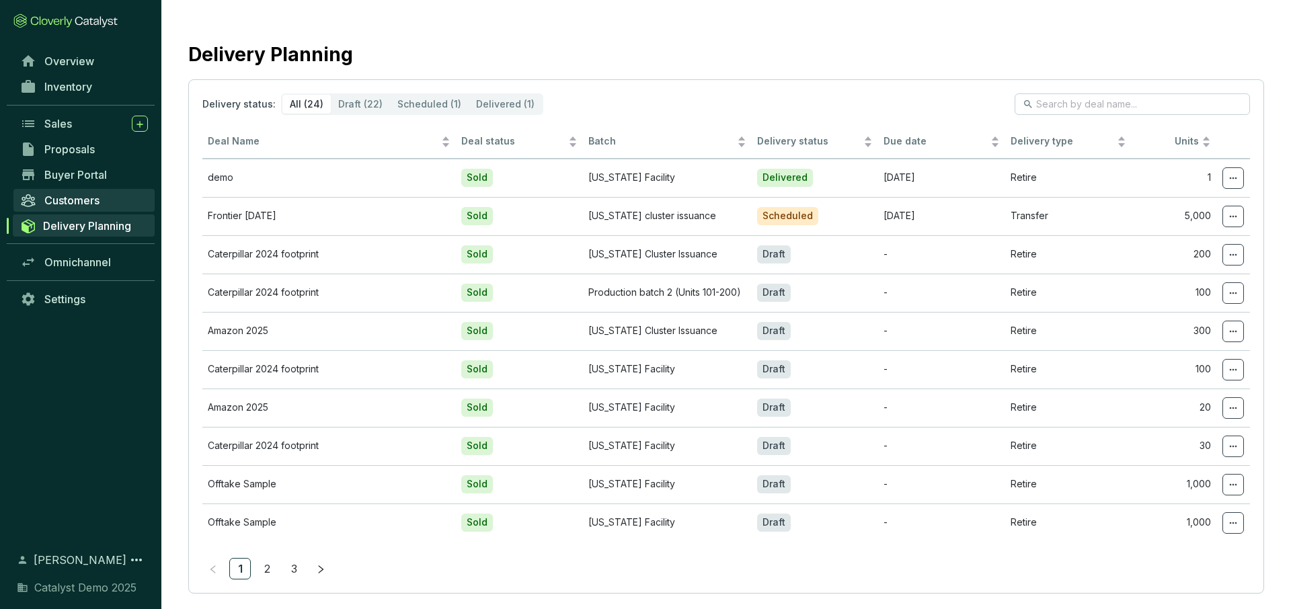
click at [65, 198] on span "Customers" at bounding box center [71, 200] width 55 height 13
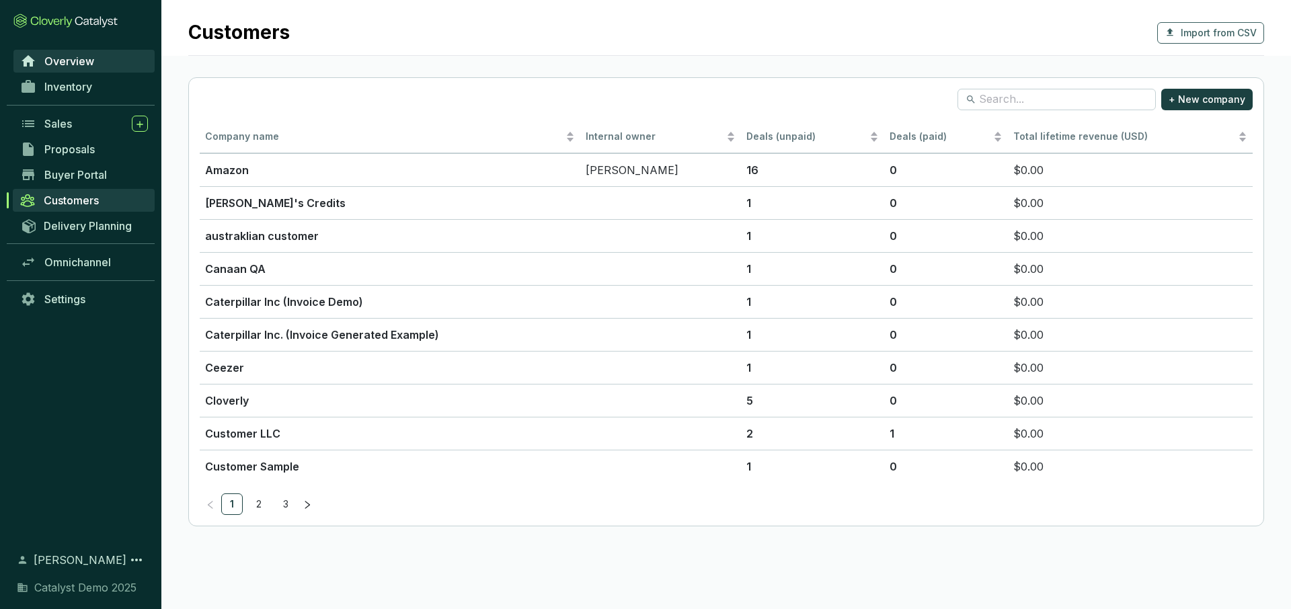
click at [126, 51] on link "Overview" at bounding box center [83, 61] width 141 height 23
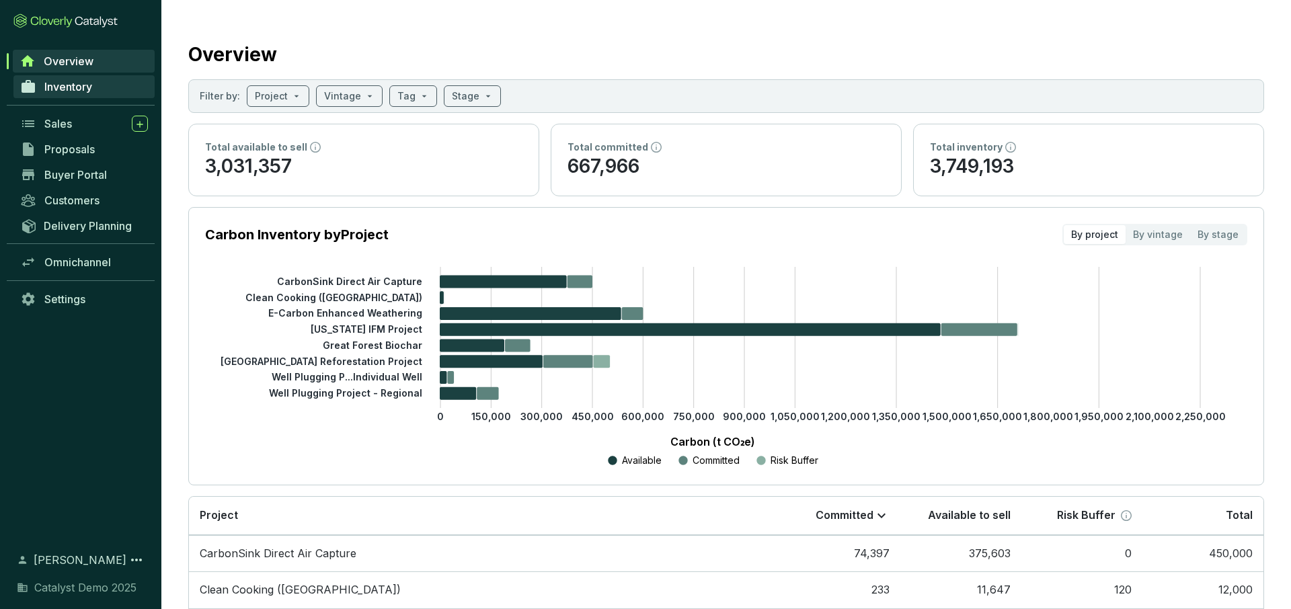
click at [91, 91] on span "Inventory" at bounding box center [68, 86] width 48 height 13
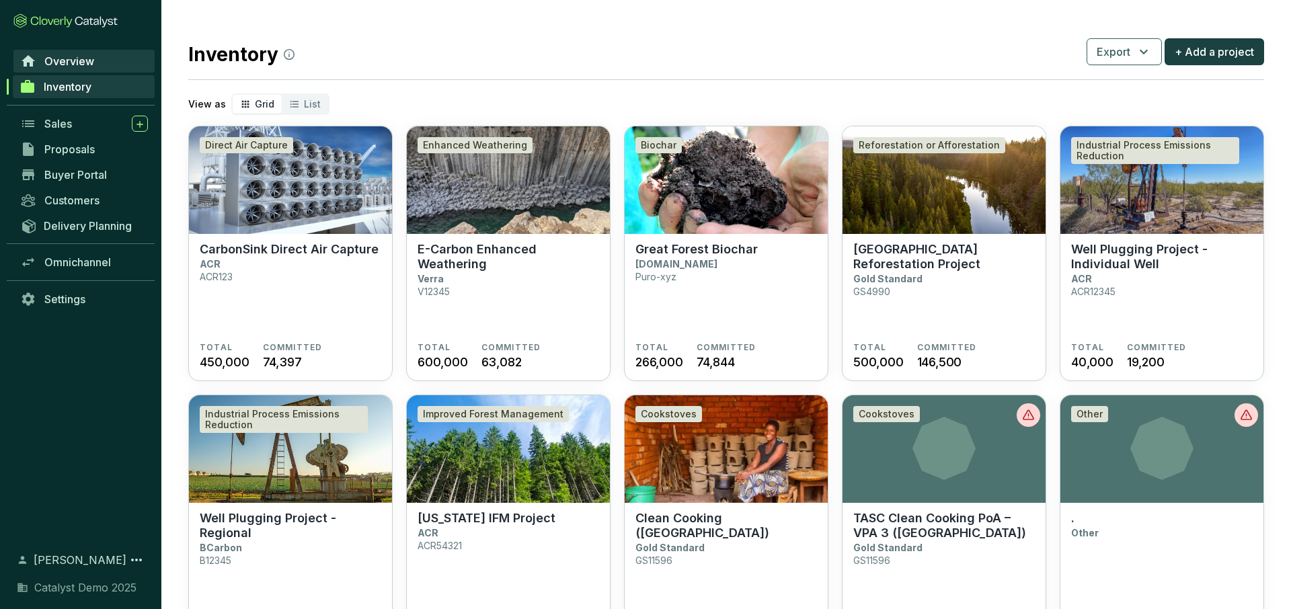
click at [91, 56] on span "Overview" at bounding box center [69, 60] width 50 height 13
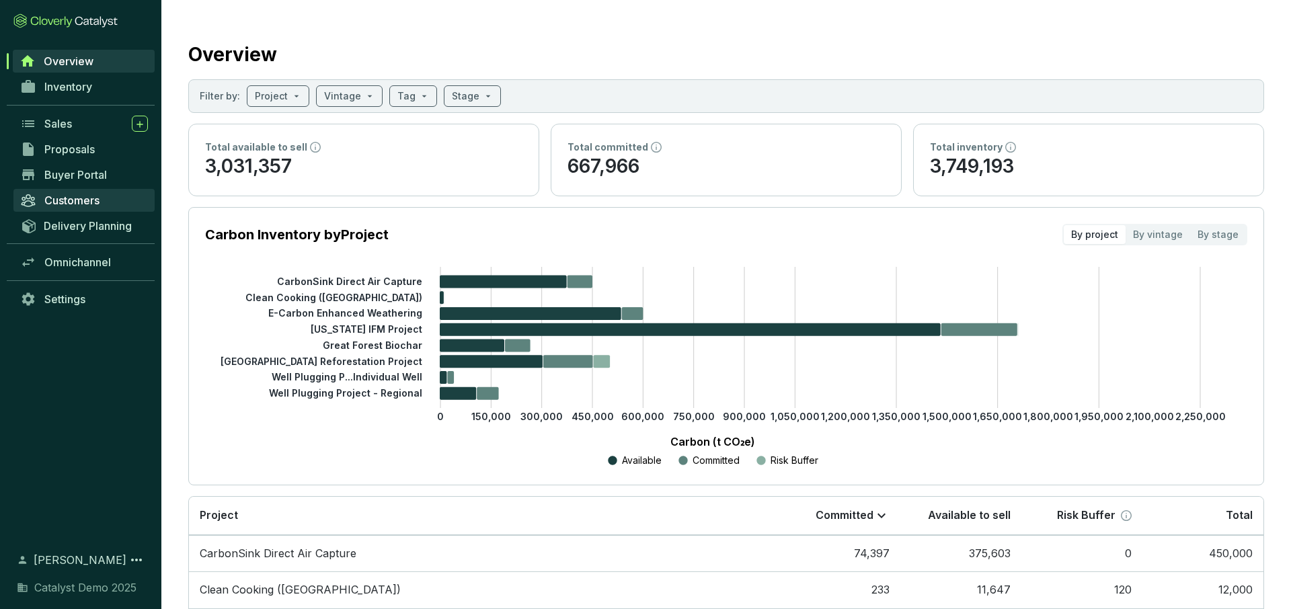
click at [59, 192] on link "Customers" at bounding box center [83, 200] width 141 height 23
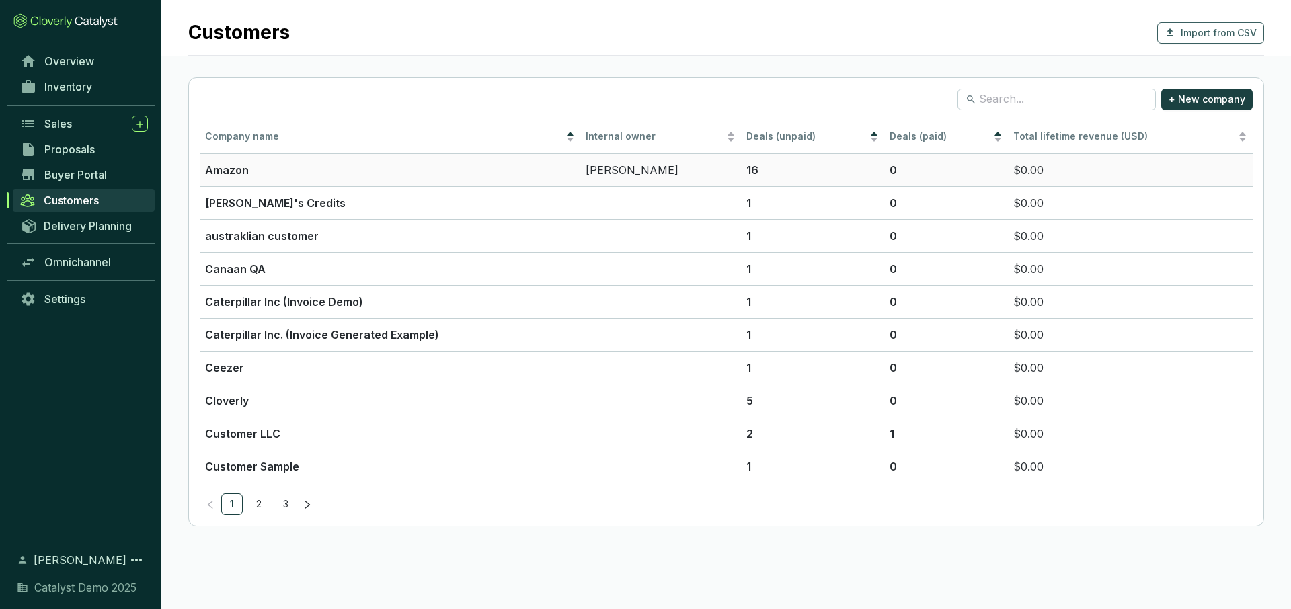
click at [241, 163] on p "Amazon" at bounding box center [390, 170] width 370 height 16
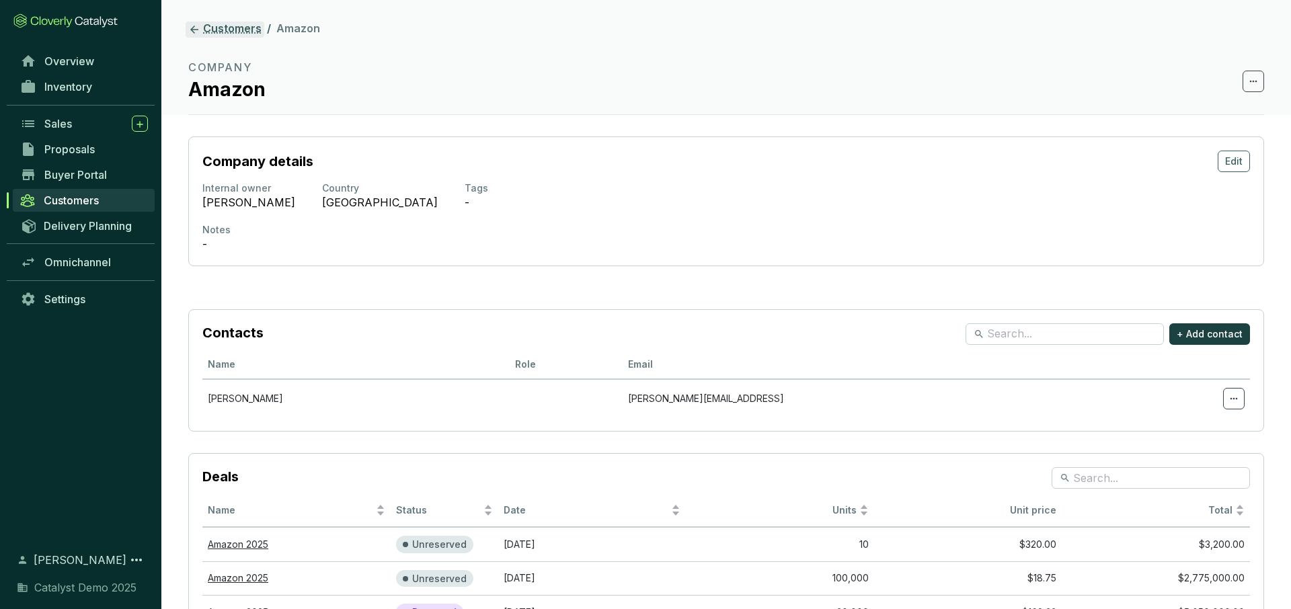
click at [245, 30] on link "Customers" at bounding box center [225, 30] width 79 height 16
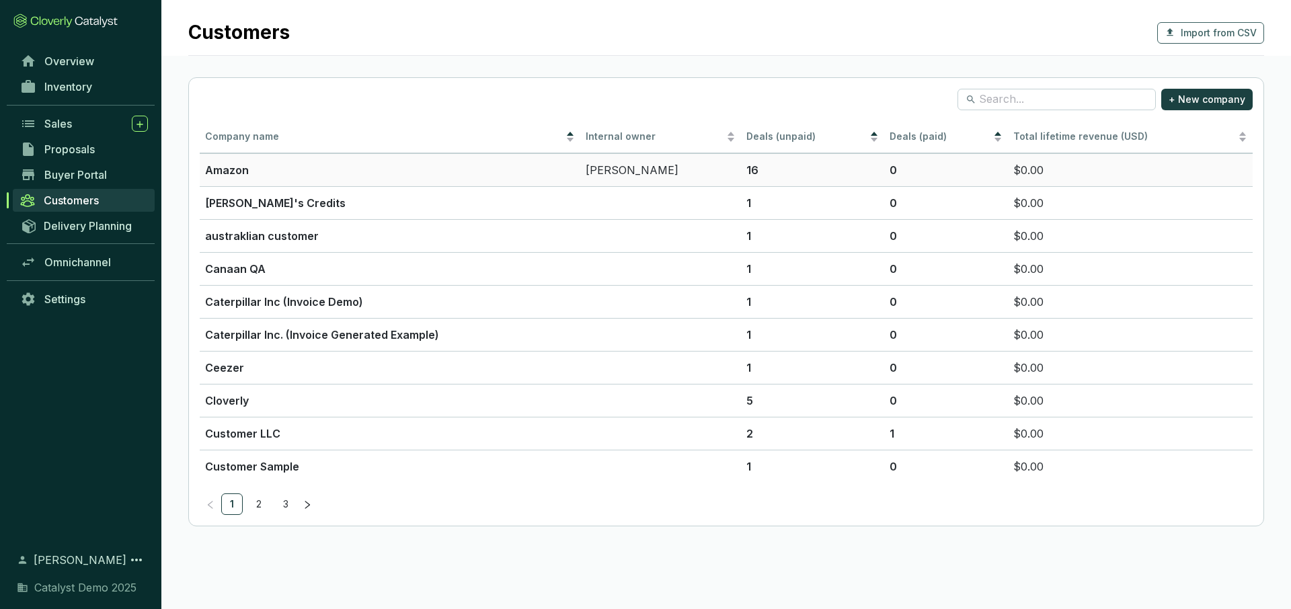
click at [340, 165] on p "Amazon" at bounding box center [390, 170] width 370 height 16
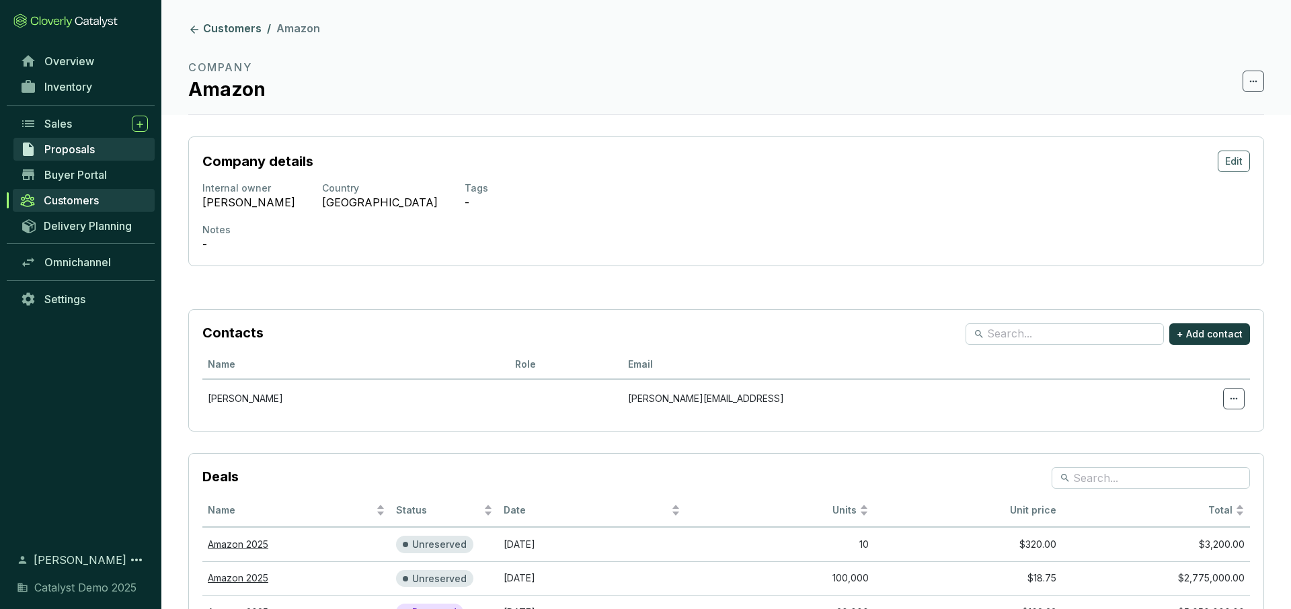
click at [95, 147] on span "Proposals" at bounding box center [69, 149] width 50 height 13
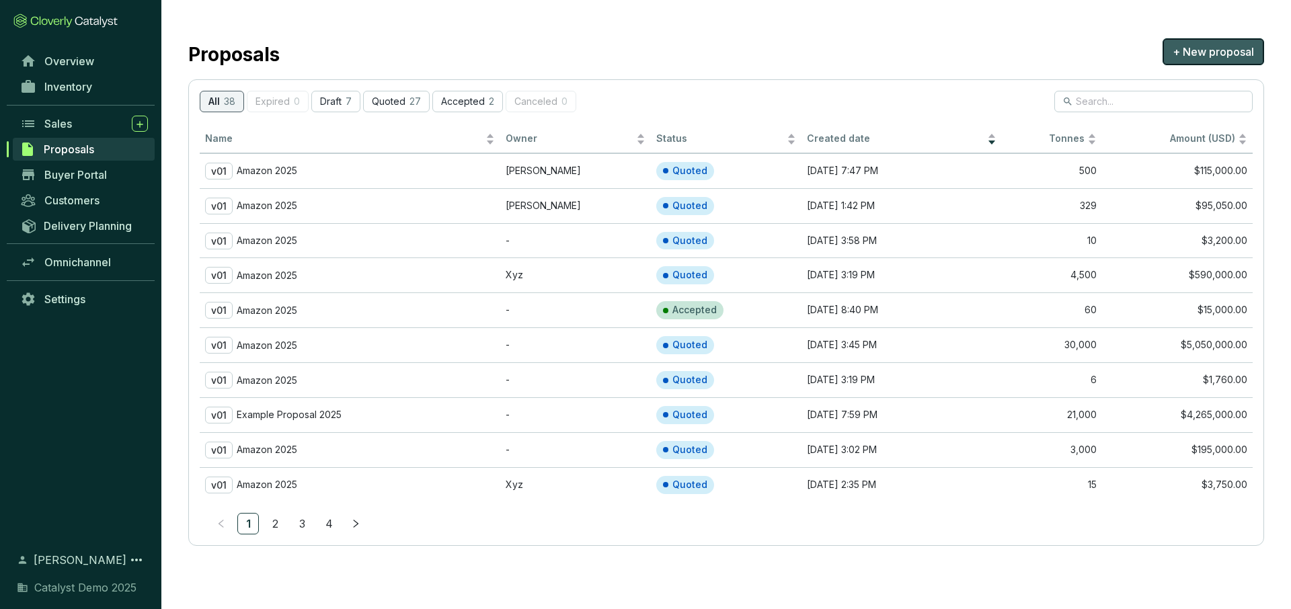
click at [1212, 58] on span "+ New proposal" at bounding box center [1212, 52] width 81 height 16
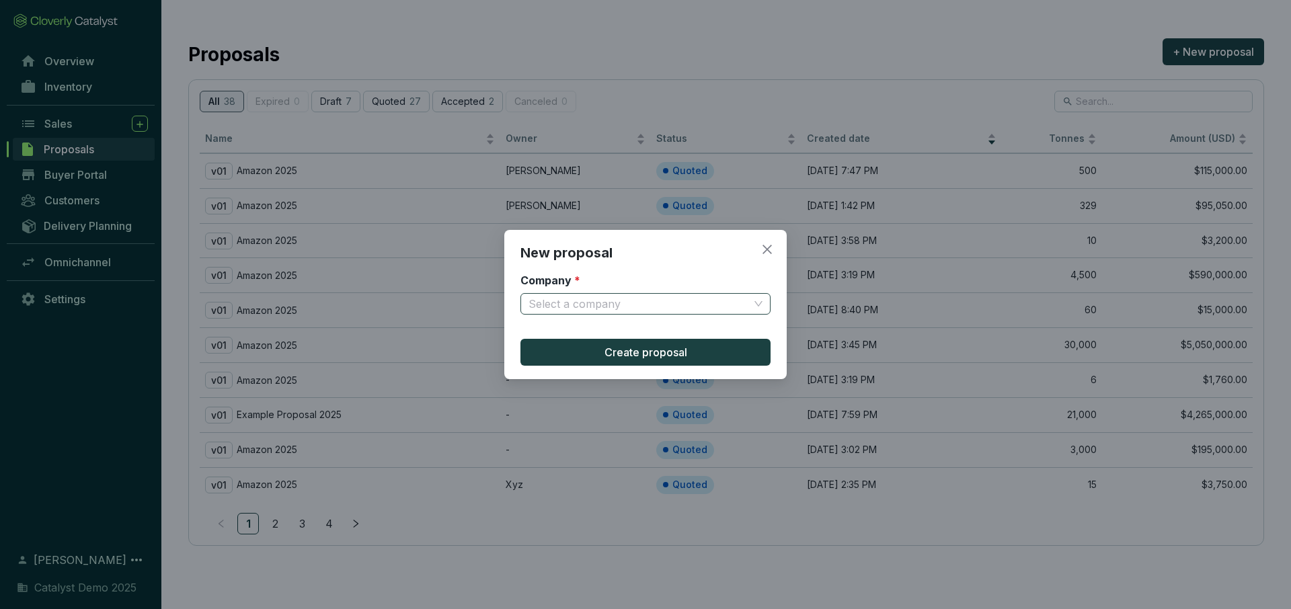
click at [690, 310] on input "Company *" at bounding box center [638, 304] width 220 height 20
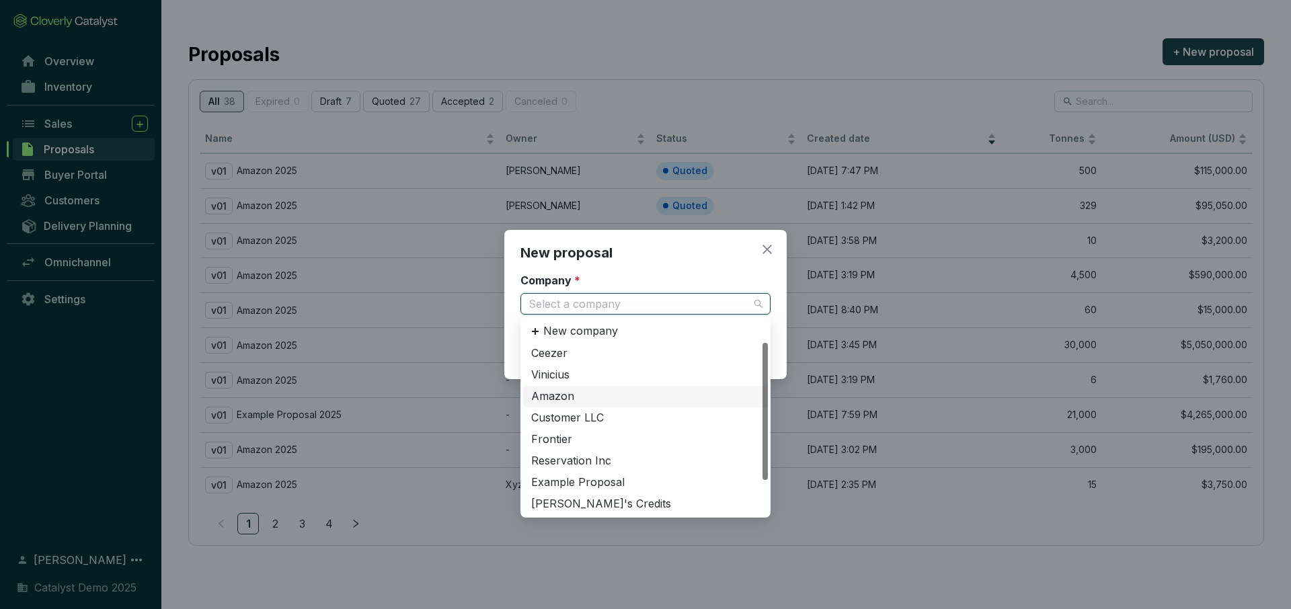
click at [584, 392] on div "Amazon" at bounding box center [645, 396] width 229 height 15
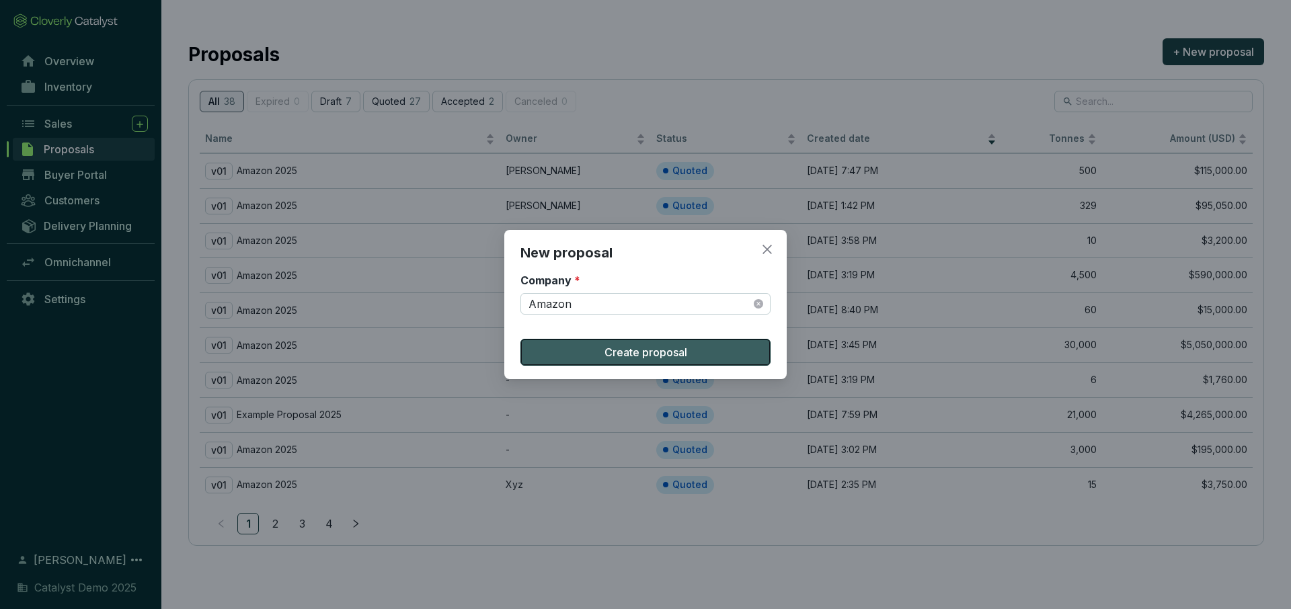
click at [600, 346] on button "Create proposal" at bounding box center [645, 352] width 250 height 27
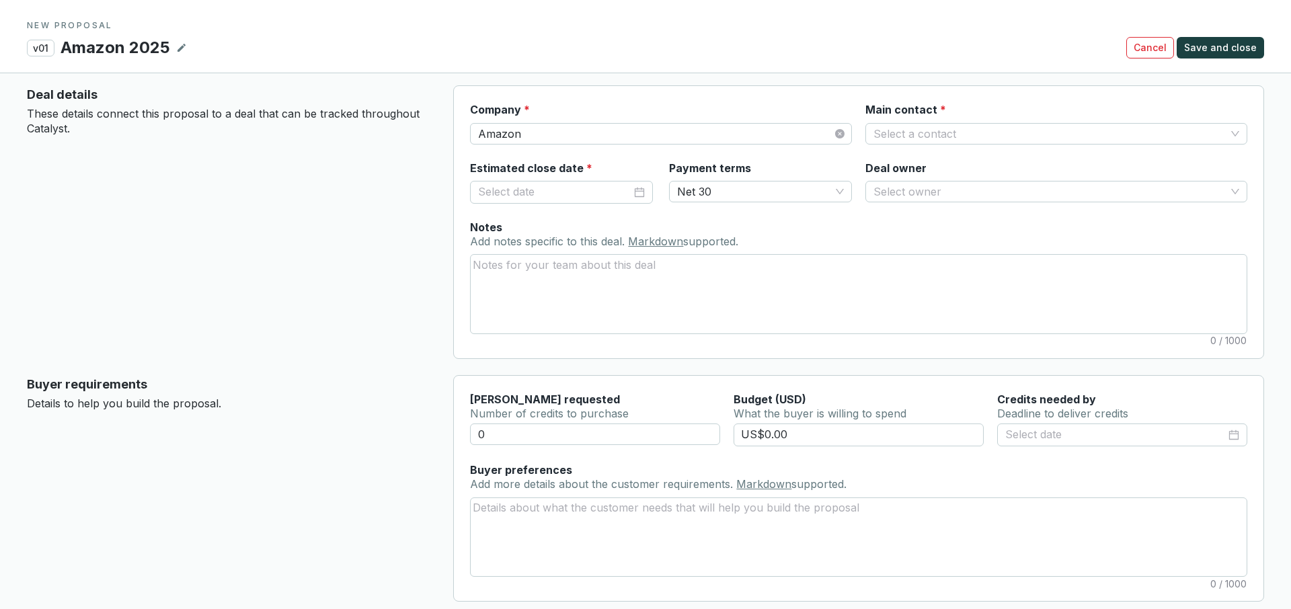
scroll to position [16, 0]
click at [965, 145] on section "Company * Amazon Main contact * Select a contact" at bounding box center [858, 131] width 777 height 58
click at [961, 137] on input "Main contact *" at bounding box center [1049, 133] width 352 height 20
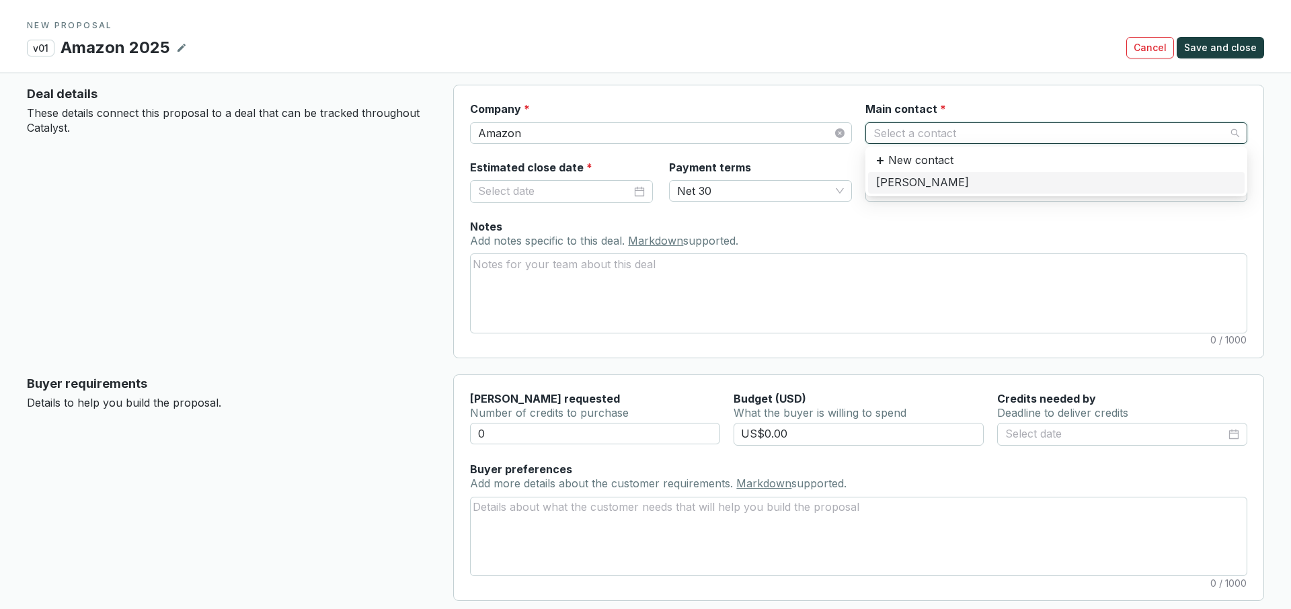
click at [928, 184] on div "Jeff Bezos" at bounding box center [1056, 182] width 360 height 15
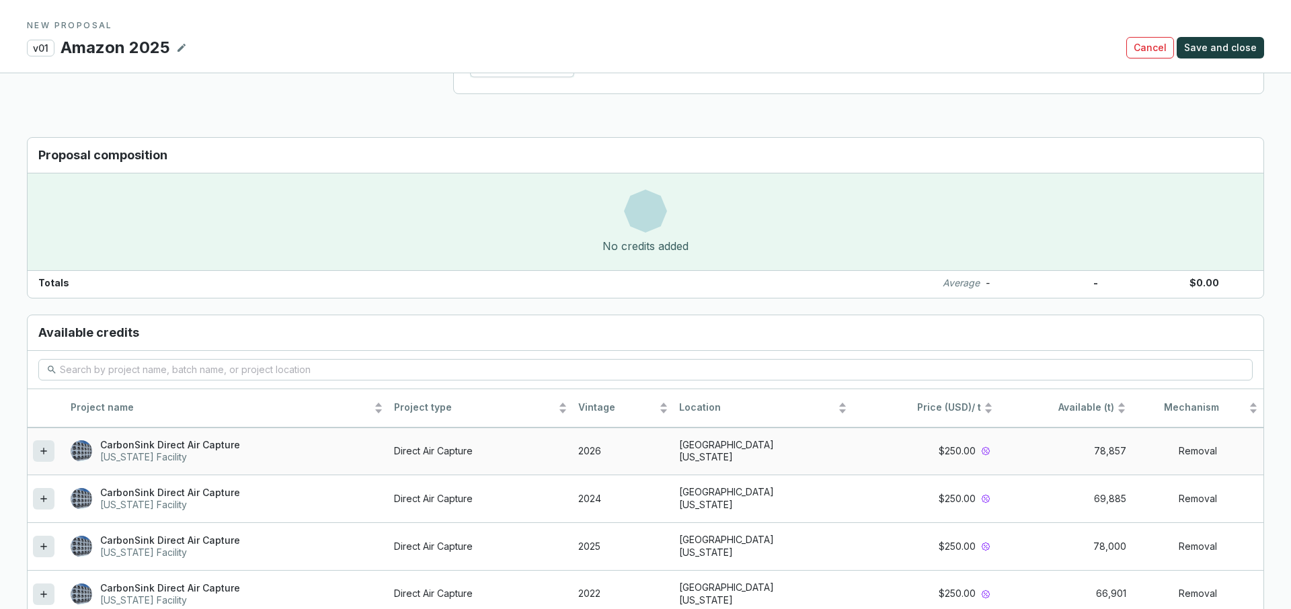
scroll to position [903, 0]
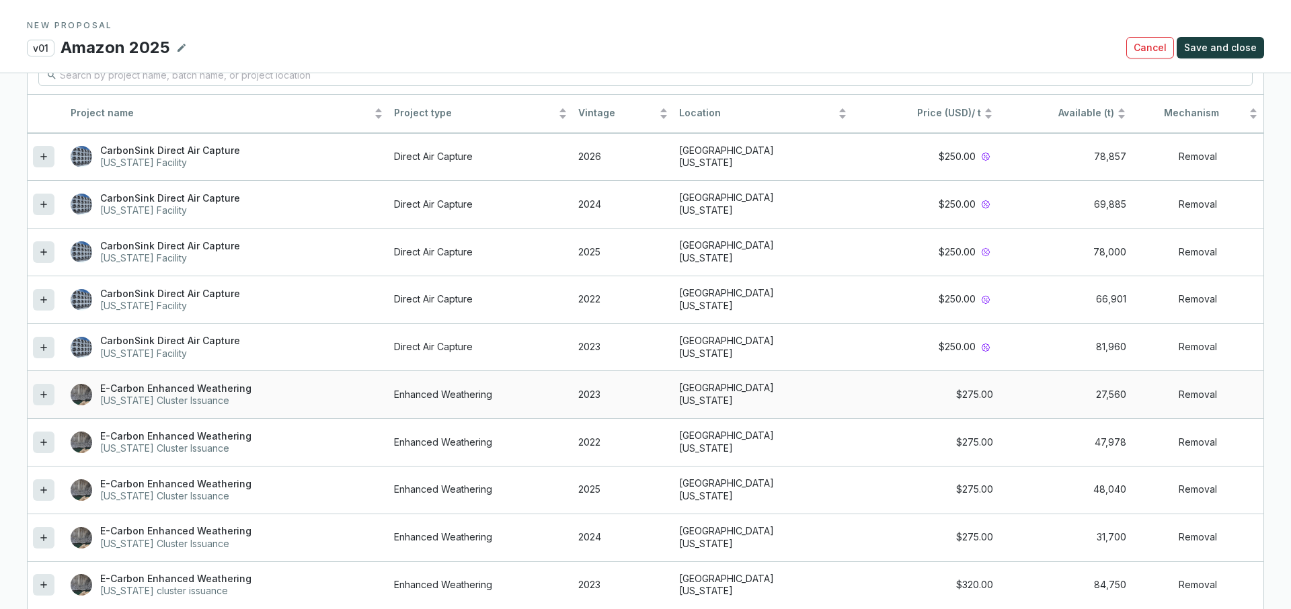
click at [41, 389] on icon at bounding box center [43, 395] width 11 height 16
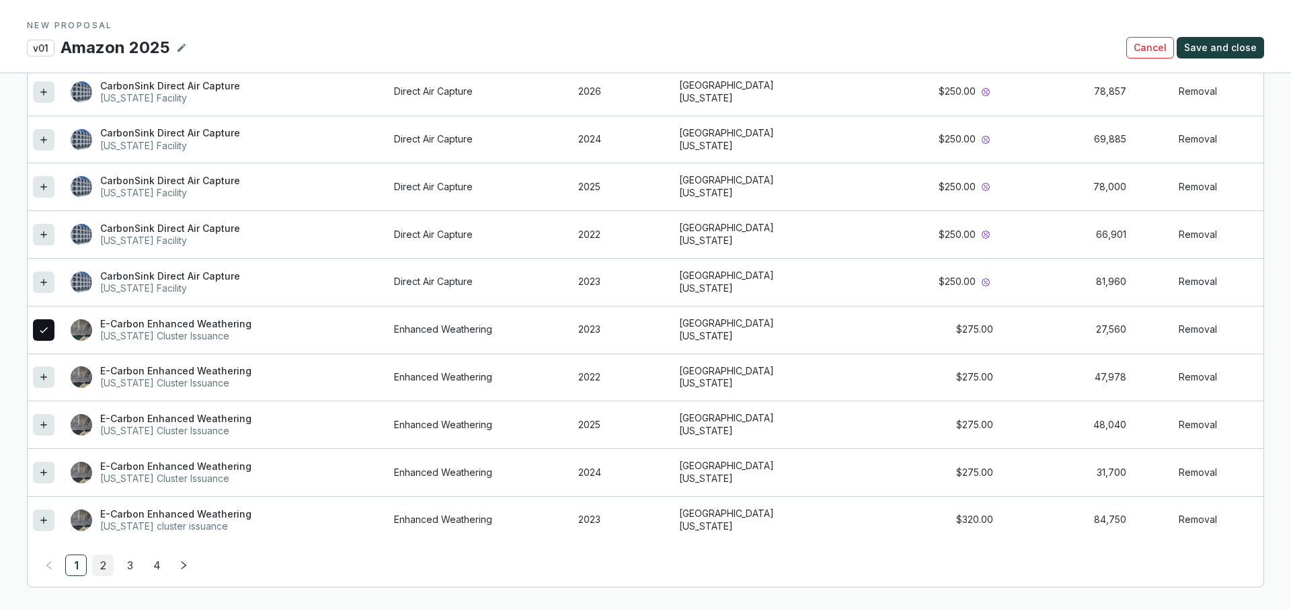
click at [108, 567] on link "2" at bounding box center [103, 565] width 20 height 20
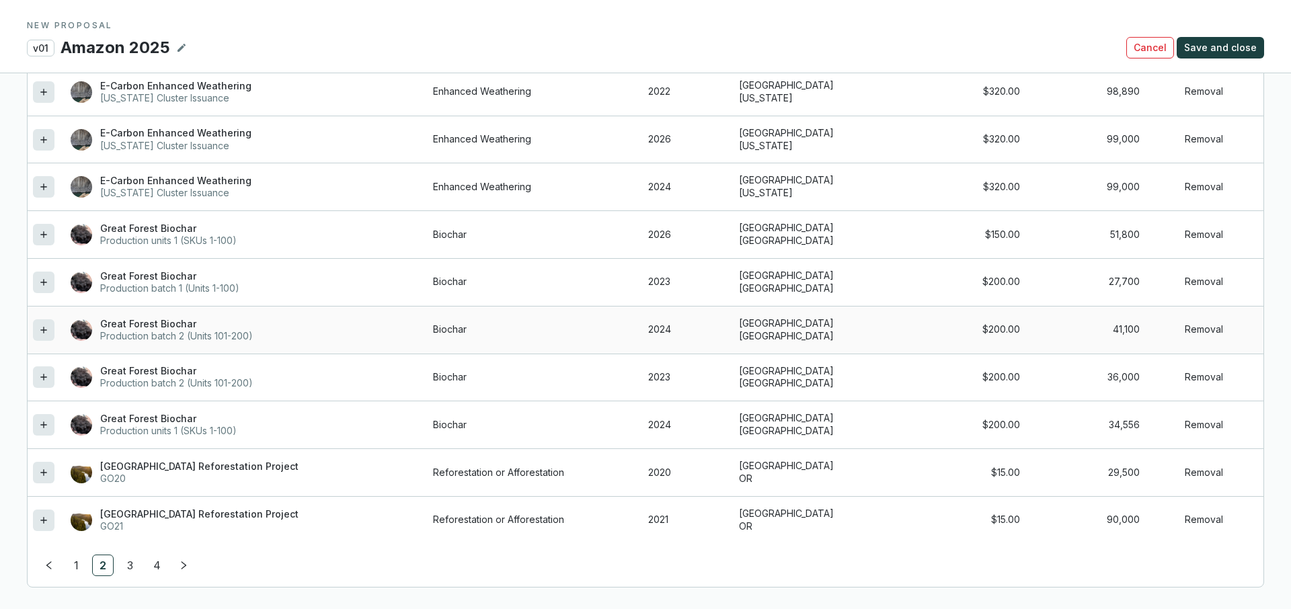
click at [40, 333] on icon at bounding box center [43, 330] width 11 height 16
click at [134, 557] on link "3" at bounding box center [130, 565] width 20 height 20
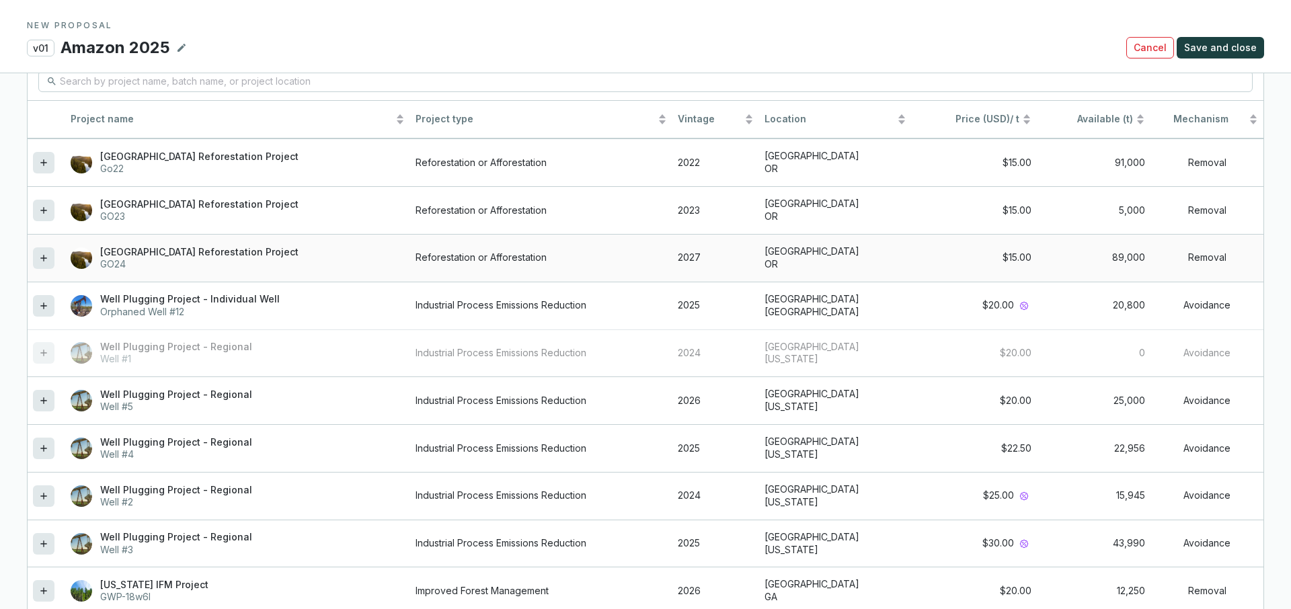
click at [38, 259] on icon at bounding box center [43, 258] width 11 height 16
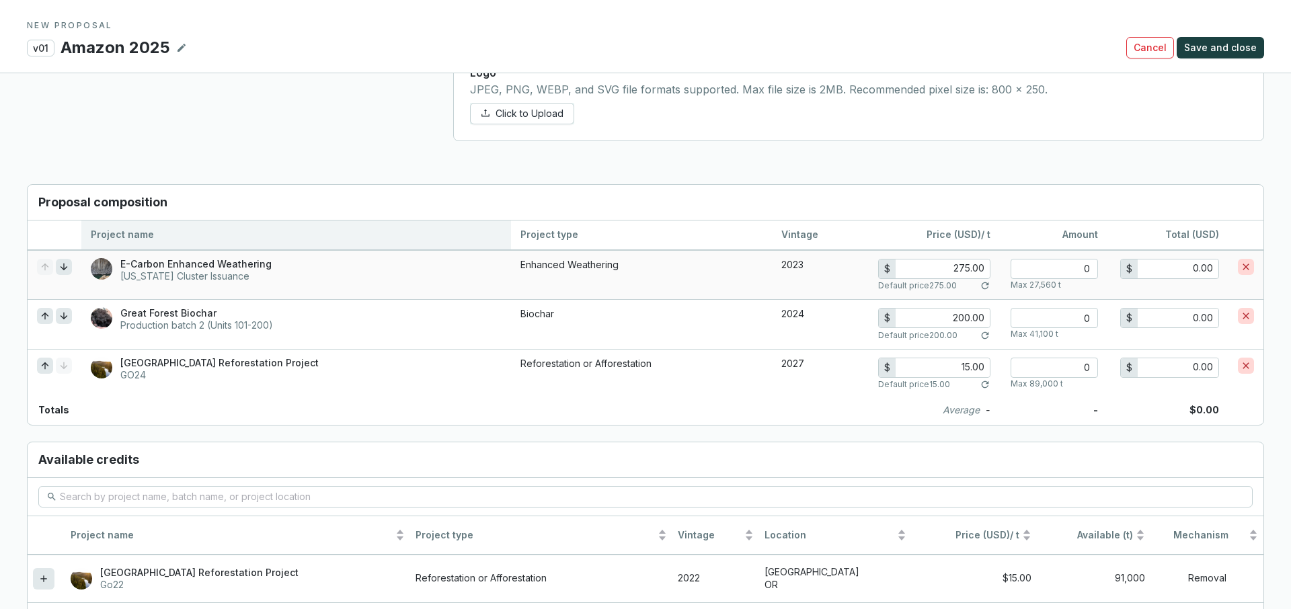
scroll to position [857, 0]
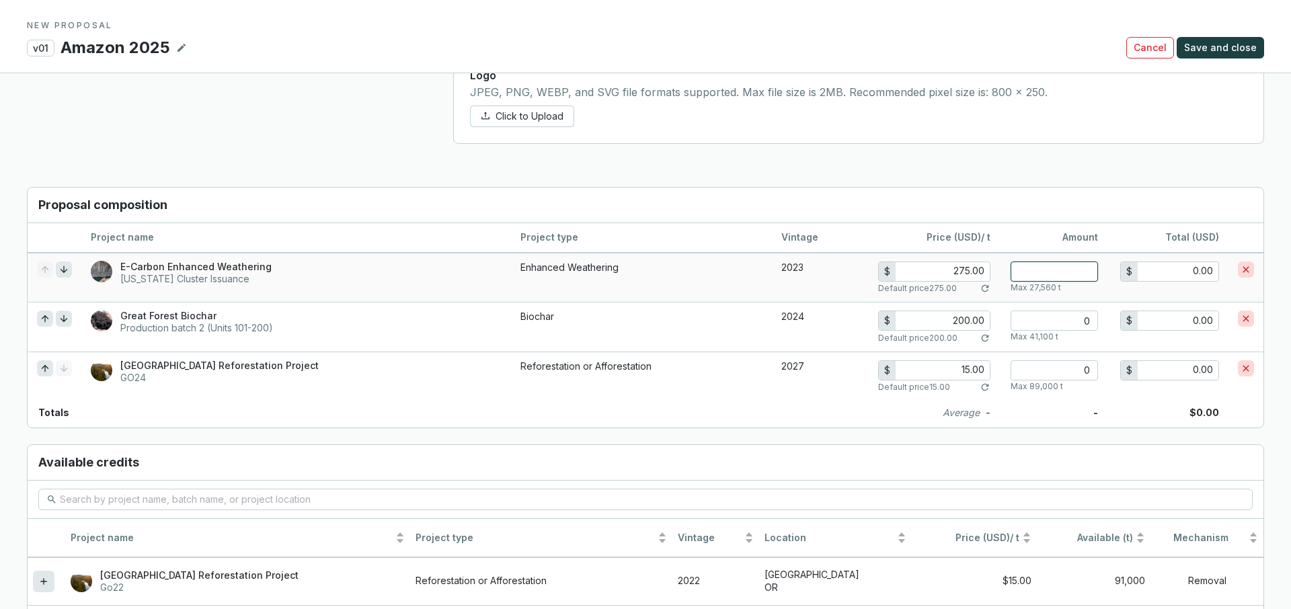
click at [1086, 276] on input "number" at bounding box center [1053, 271] width 87 height 20
type input "3"
type input "825.00"
type input "30"
type input "8,250.00"
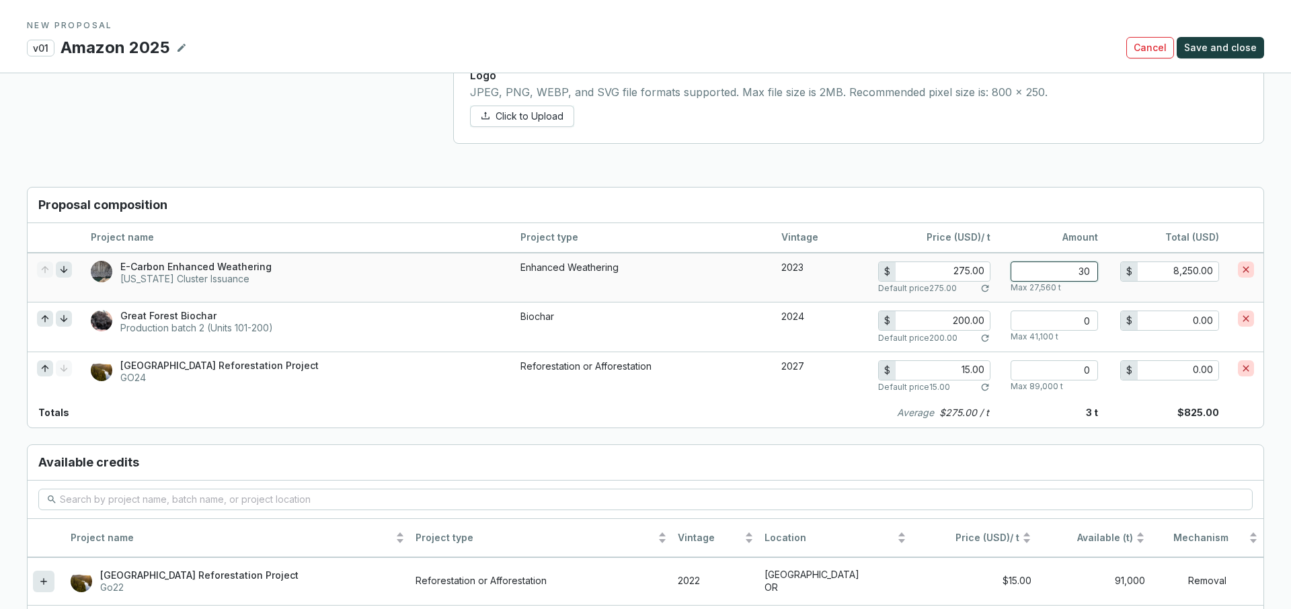
type input "300"
type input "82,500.00"
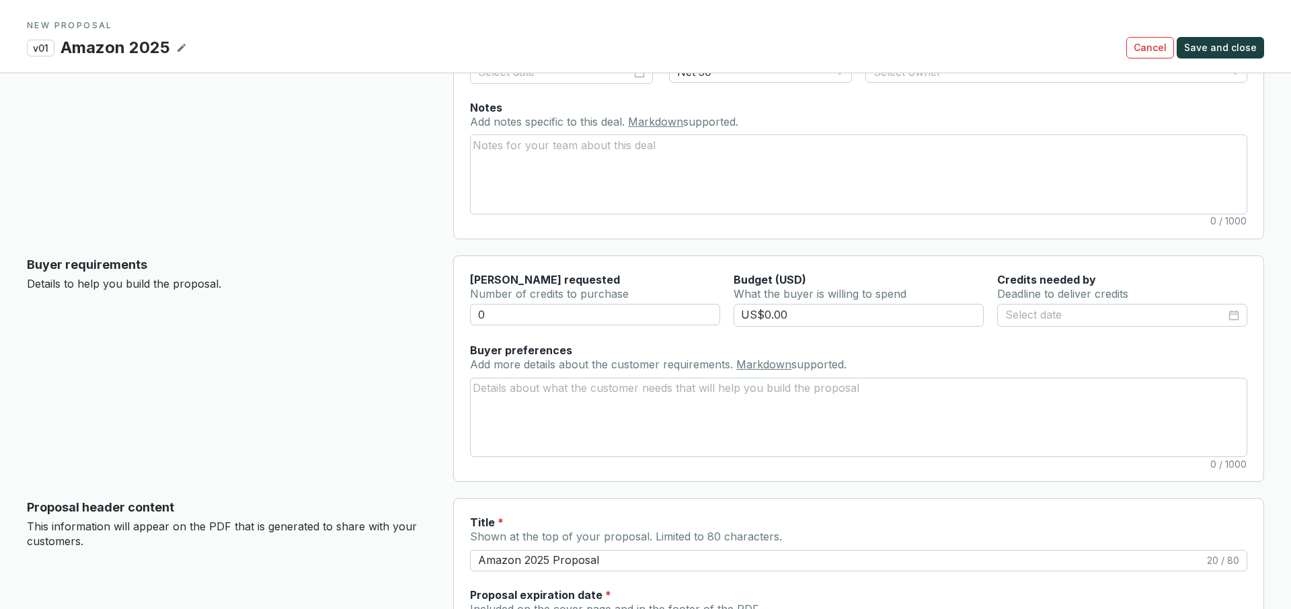
scroll to position [0, 0]
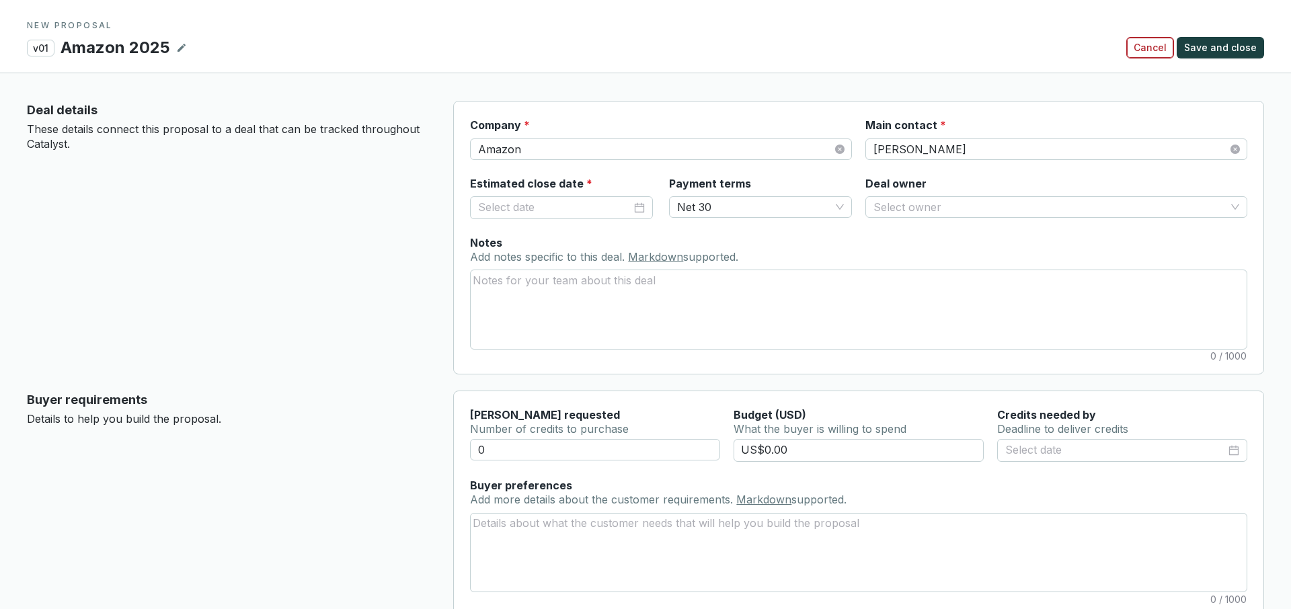
type input "300"
click at [1156, 51] on span "Cancel" at bounding box center [1149, 47] width 33 height 13
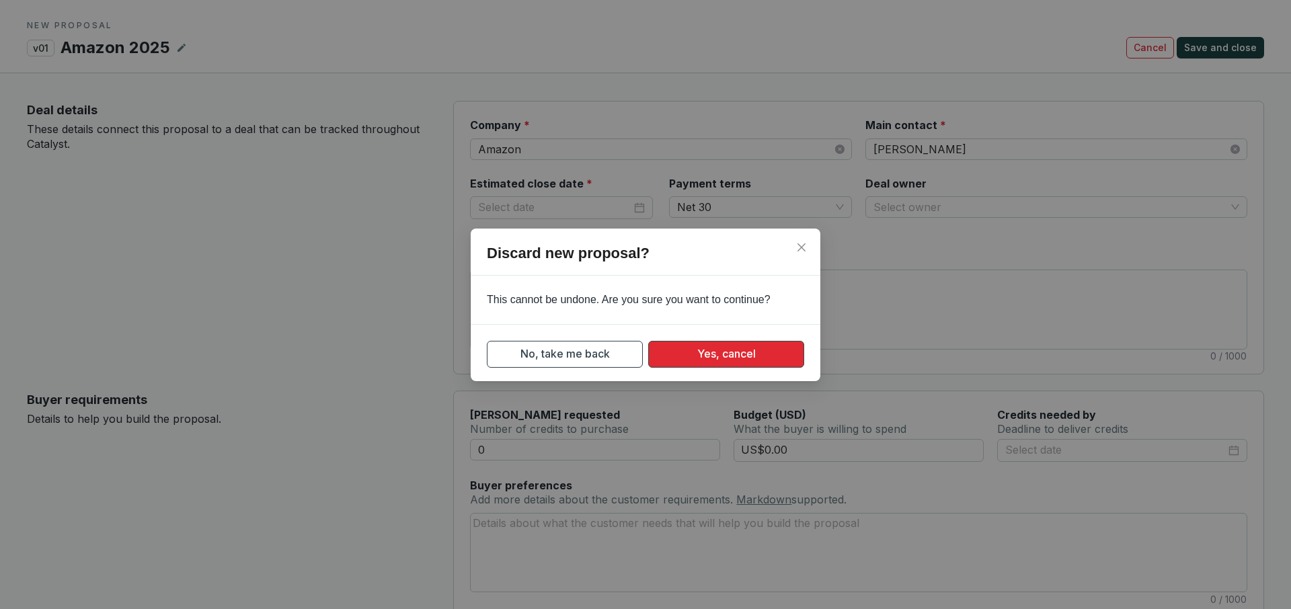
click at [678, 352] on button "Yes, cancel" at bounding box center [726, 354] width 156 height 27
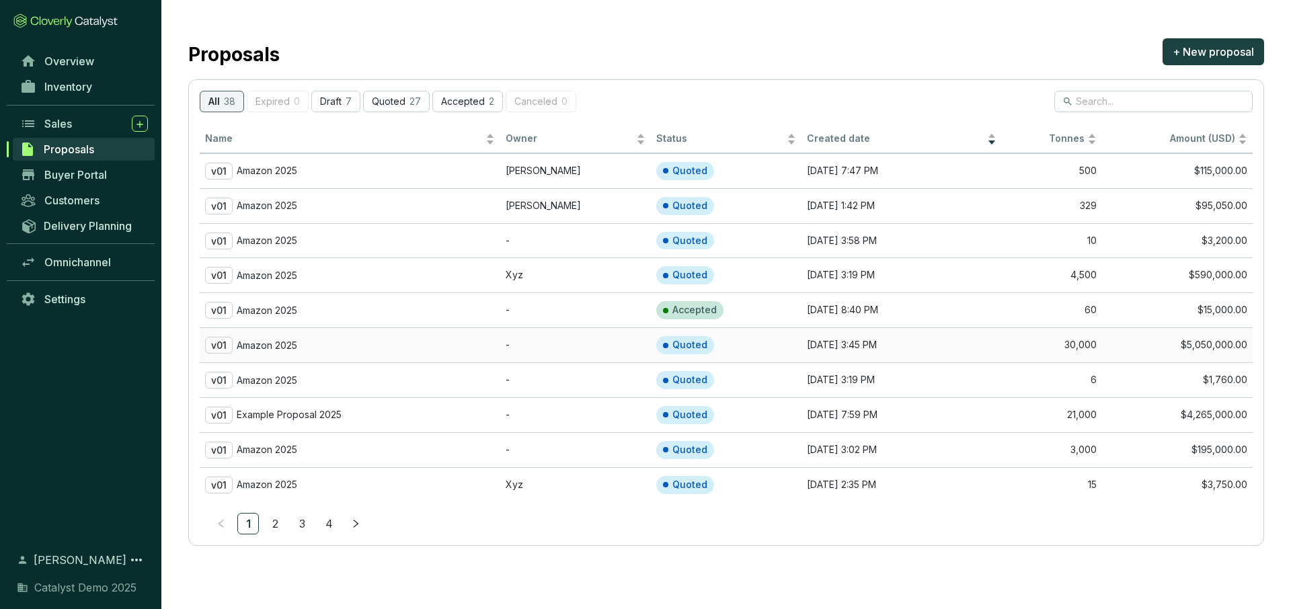
click at [524, 341] on td "-" at bounding box center [575, 344] width 151 height 35
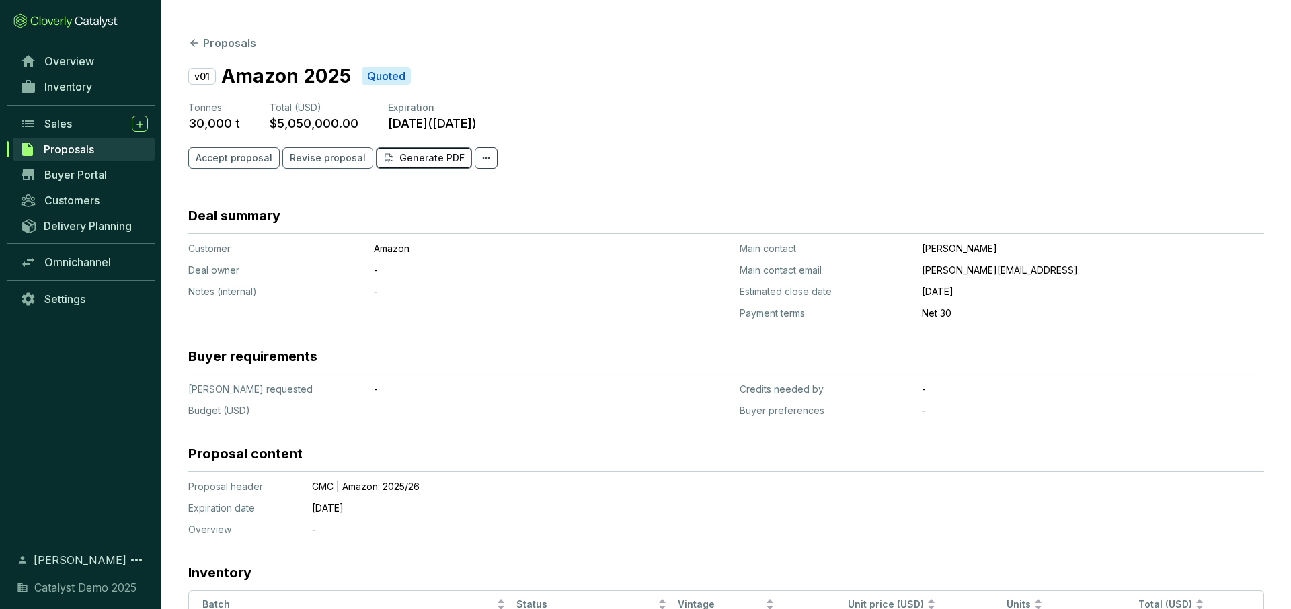
click at [430, 161] on p "Generate PDF" at bounding box center [431, 157] width 65 height 13
click at [232, 42] on button "Proposals" at bounding box center [222, 43] width 68 height 16
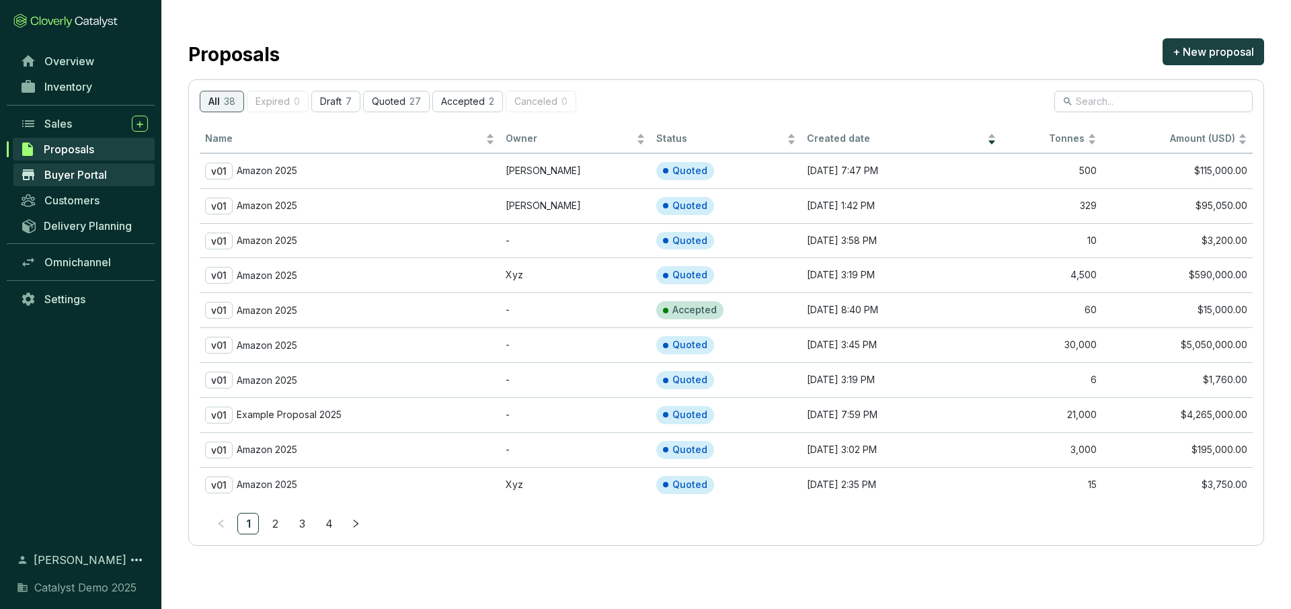
click at [87, 171] on span "Buyer Portal" at bounding box center [75, 174] width 63 height 13
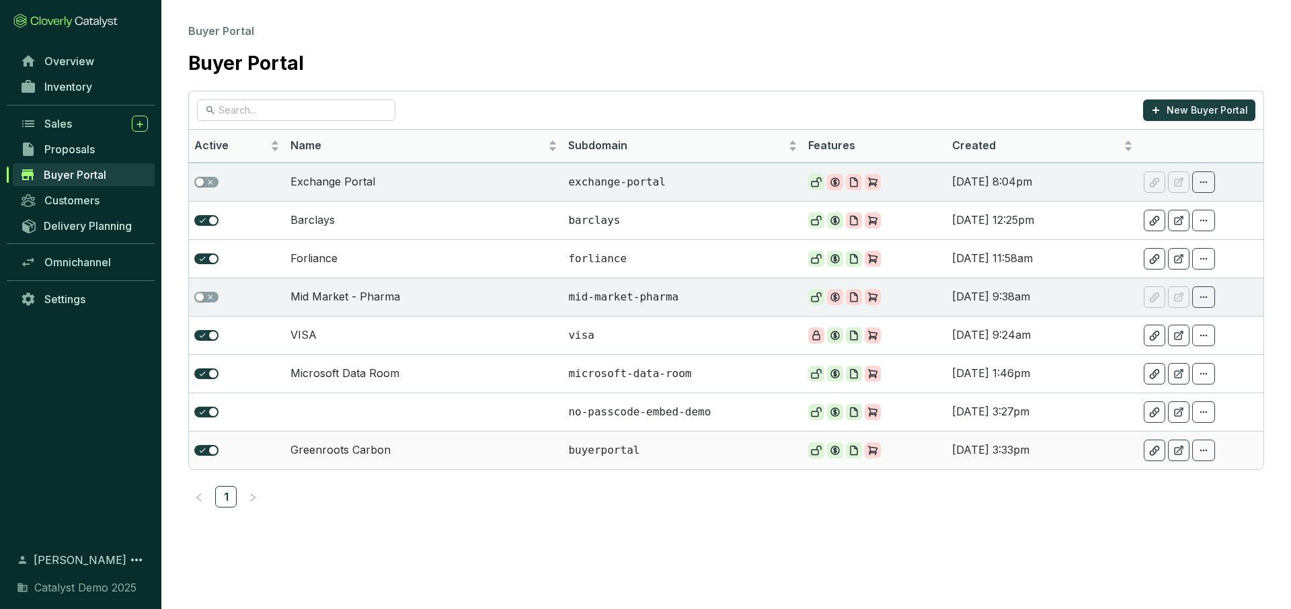
click at [393, 446] on td "Greenroots Carbon" at bounding box center [424, 450] width 278 height 38
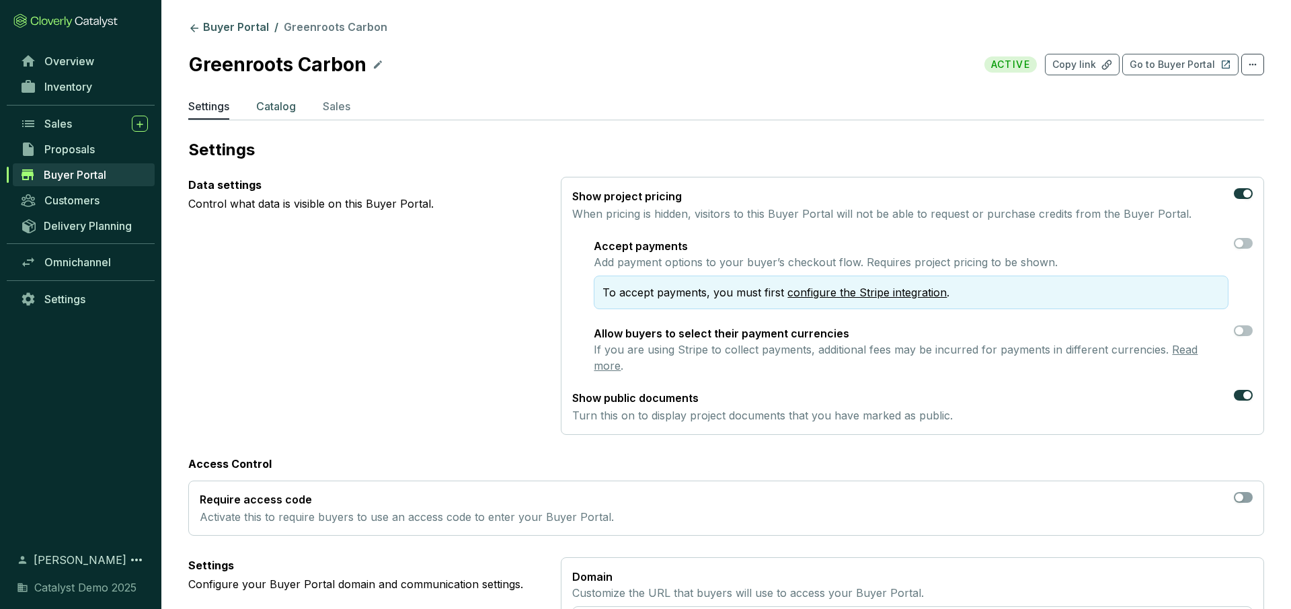
click at [282, 111] on p "Catalog" at bounding box center [276, 106] width 40 height 16
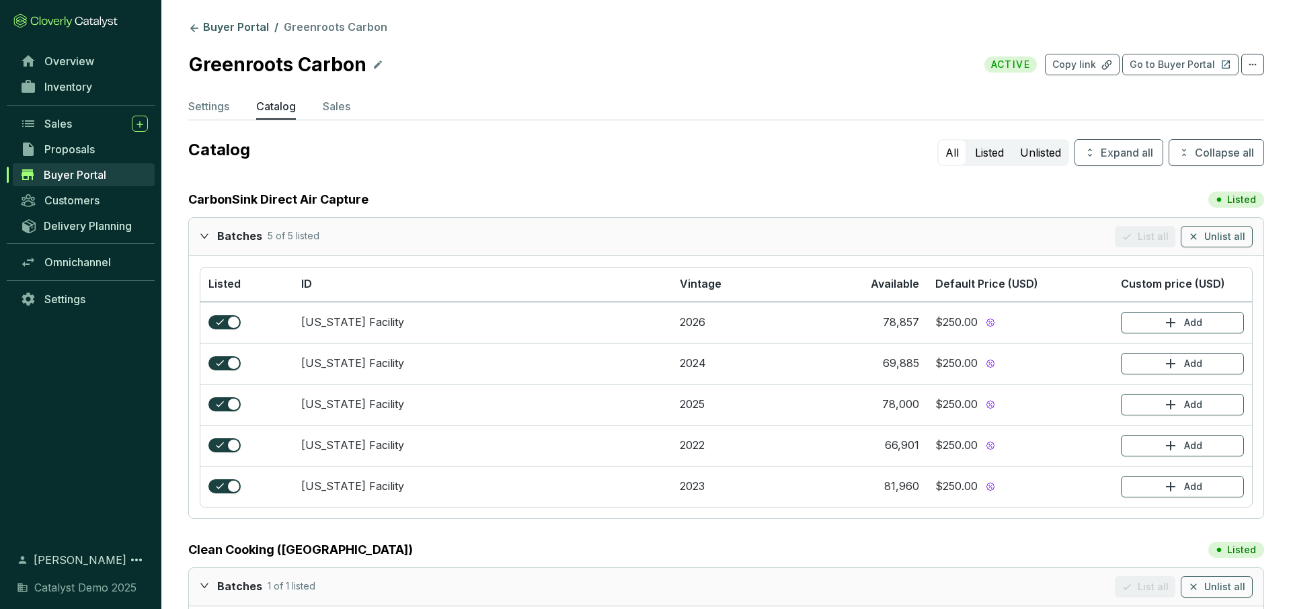
click at [207, 237] on icon "expanded" at bounding box center [204, 235] width 9 height 9
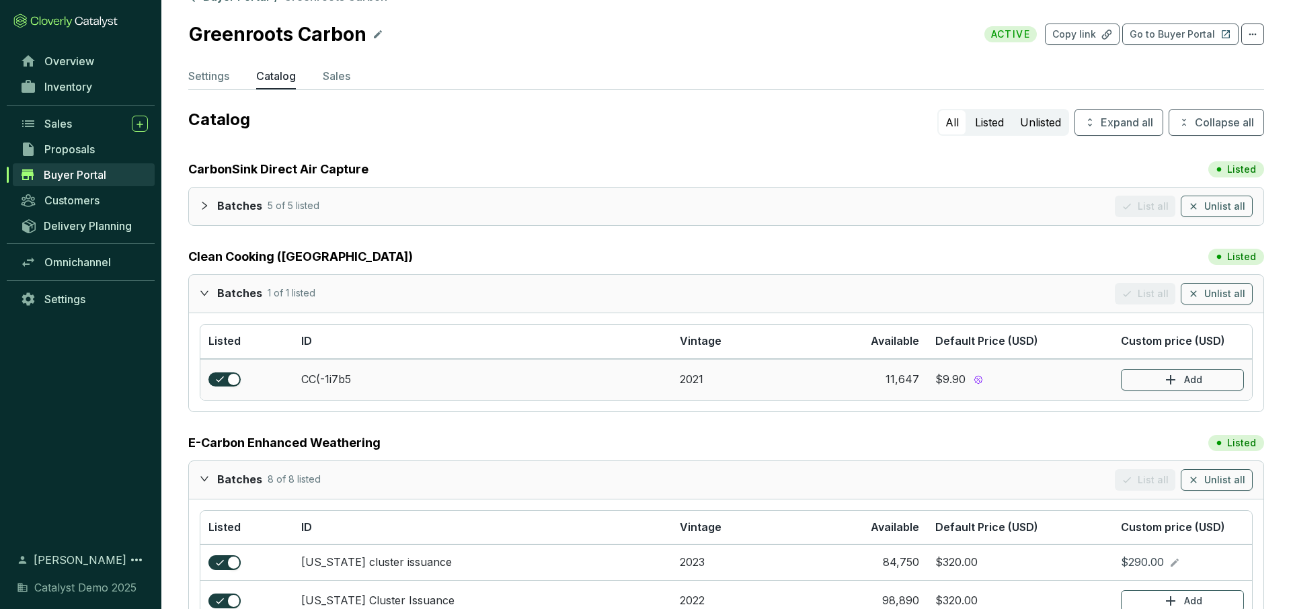
scroll to position [39, 0]
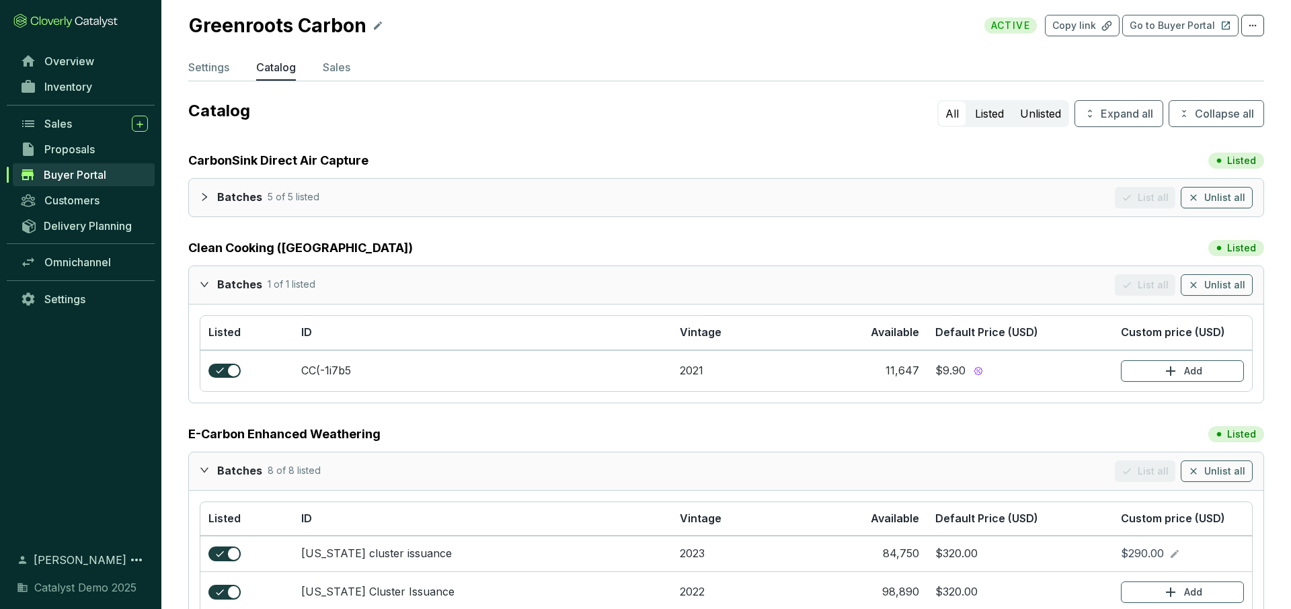
click at [205, 196] on icon "collapsed" at bounding box center [204, 197] width 5 height 8
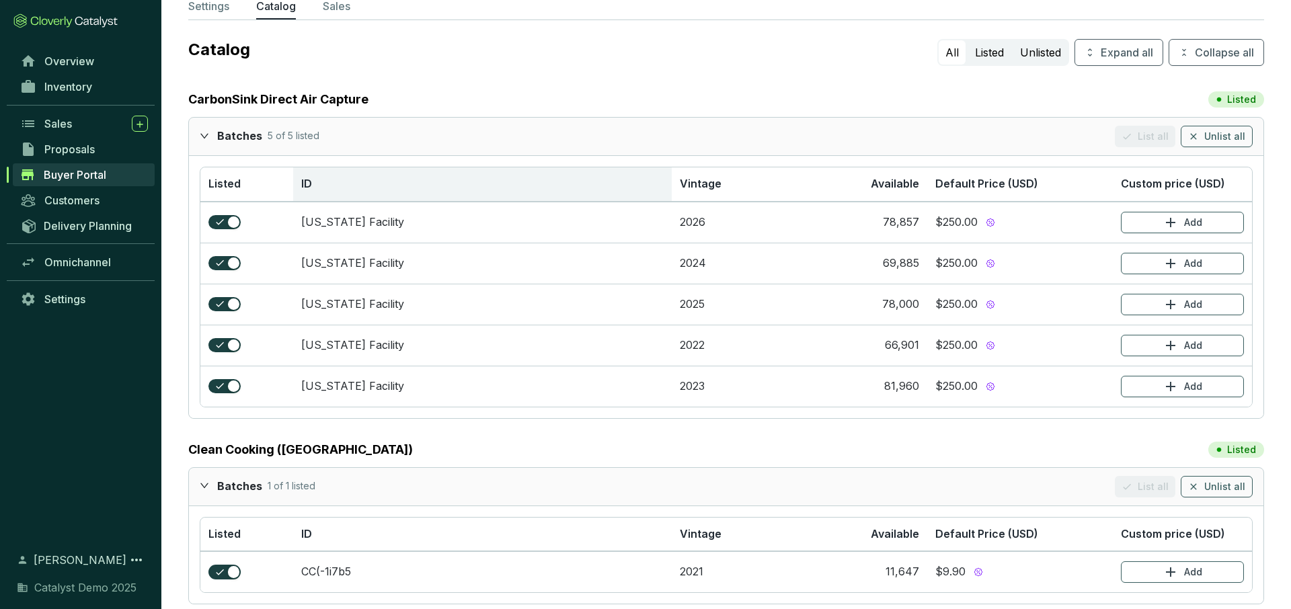
scroll to position [110, 0]
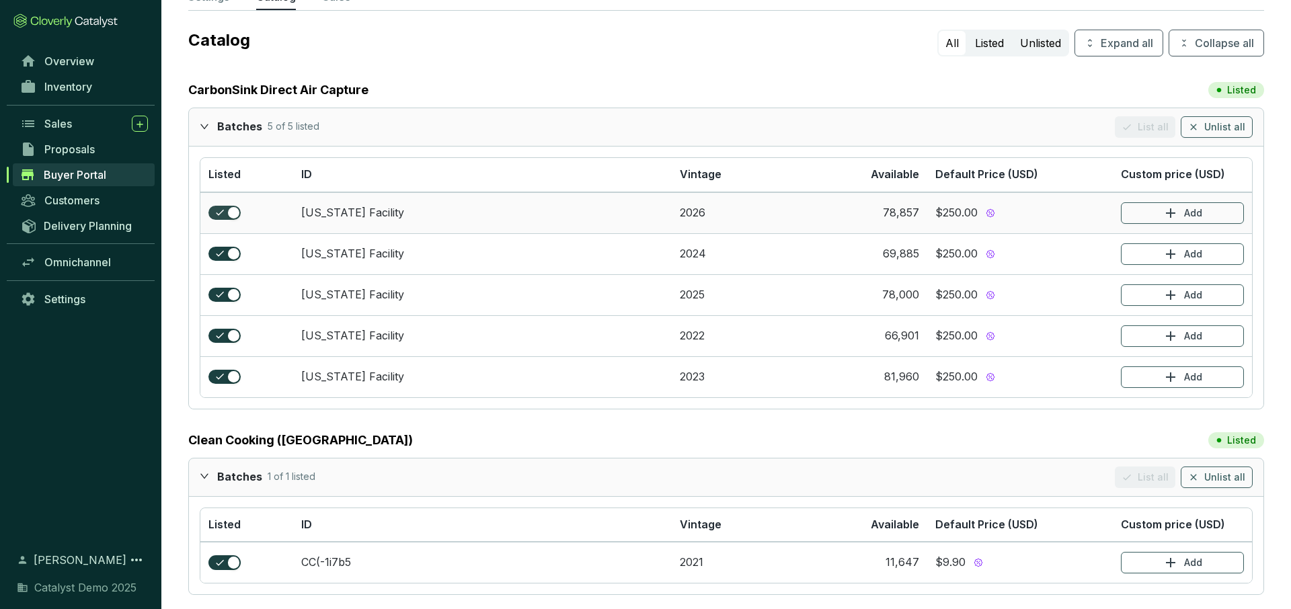
click at [233, 215] on div "button" at bounding box center [234, 213] width 12 height 12
click at [229, 258] on div "button" at bounding box center [234, 254] width 12 height 12
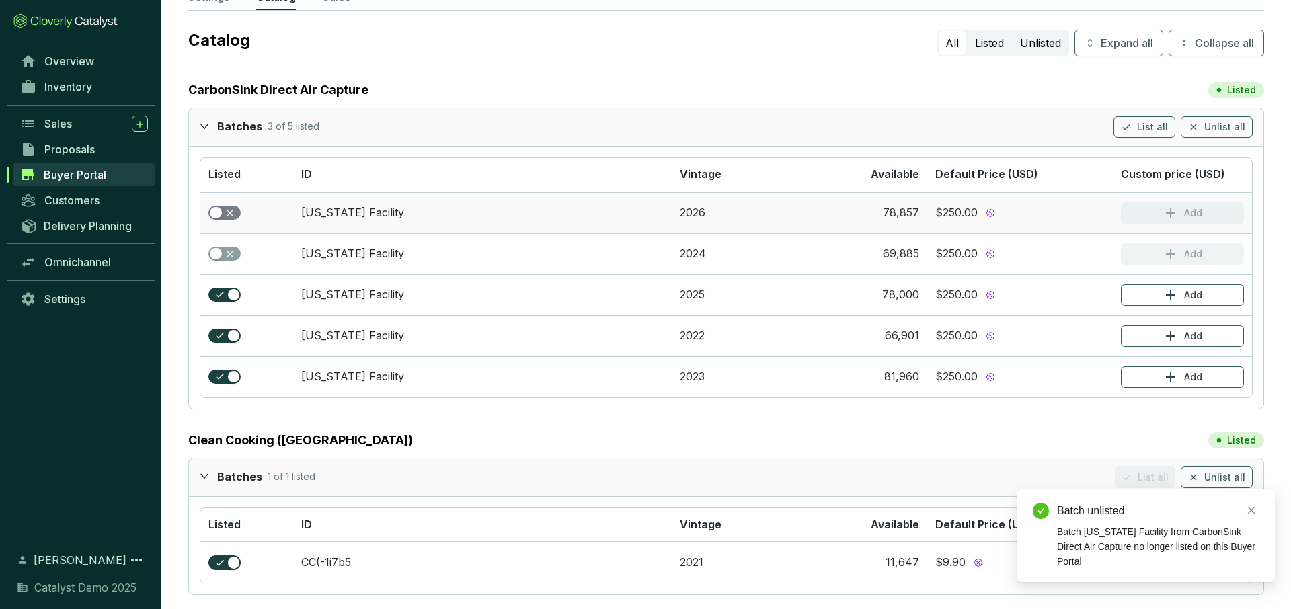
click at [225, 208] on span "button" at bounding box center [224, 213] width 32 height 15
click at [222, 255] on span "button" at bounding box center [224, 254] width 32 height 15
click at [206, 124] on icon "expanded" at bounding box center [204, 126] width 9 height 9
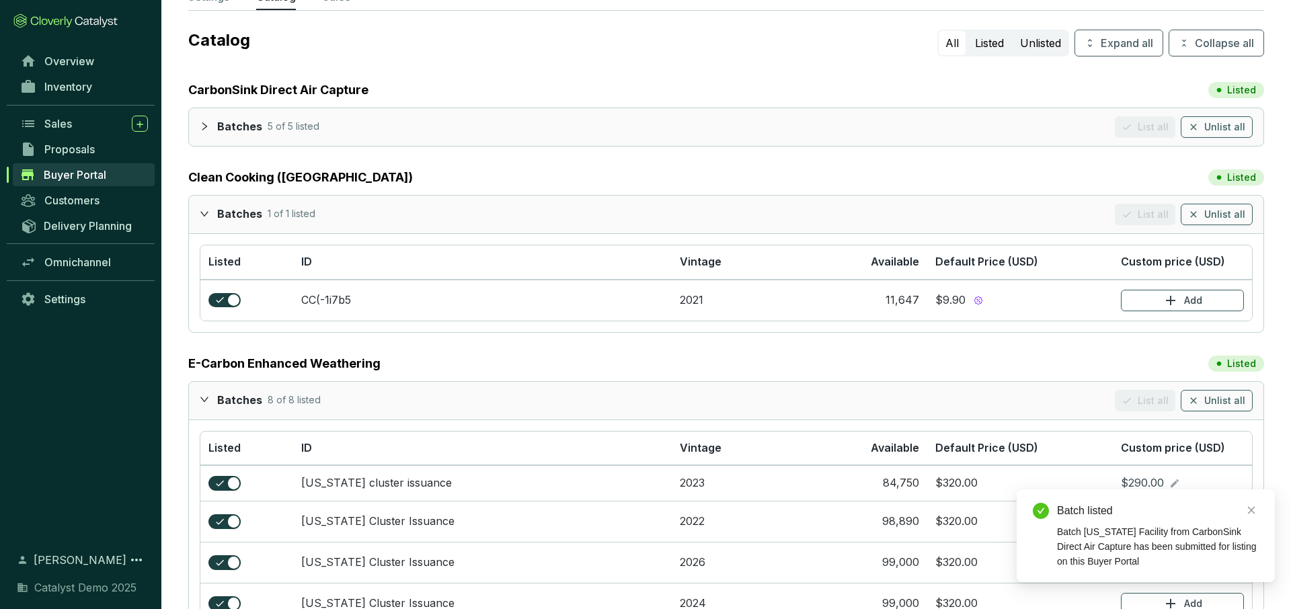
click at [206, 211] on icon "expanded" at bounding box center [204, 213] width 9 height 9
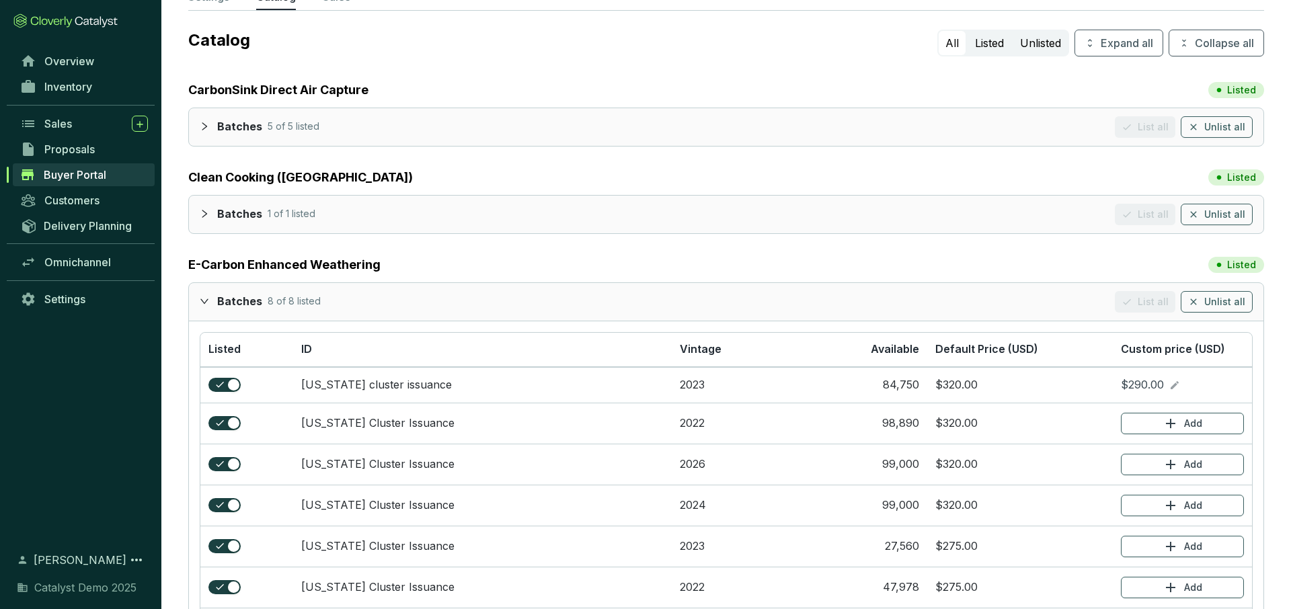
click at [208, 310] on div at bounding box center [208, 300] width 17 height 19
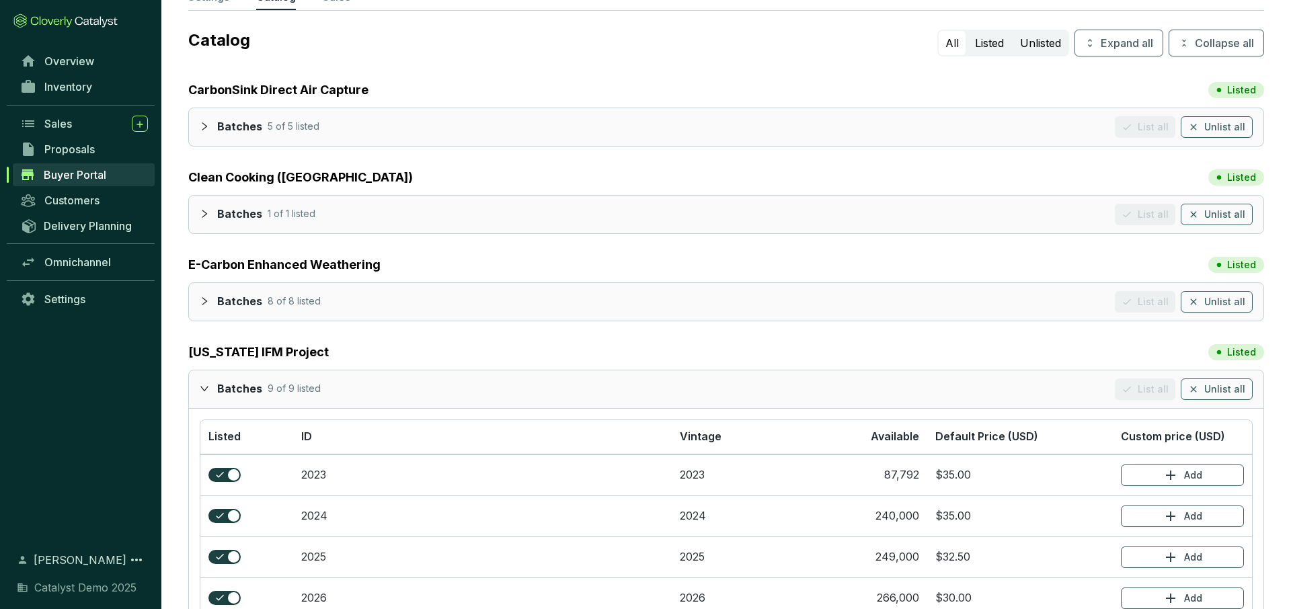
click at [206, 389] on icon "expanded" at bounding box center [204, 388] width 9 height 9
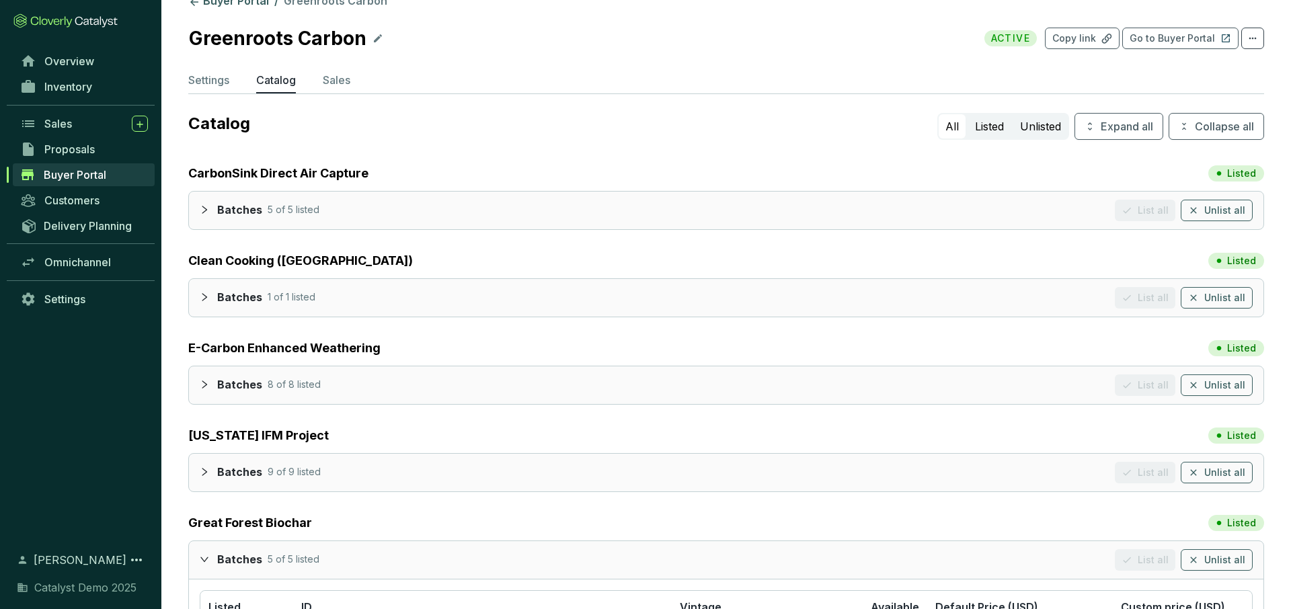
scroll to position [0, 0]
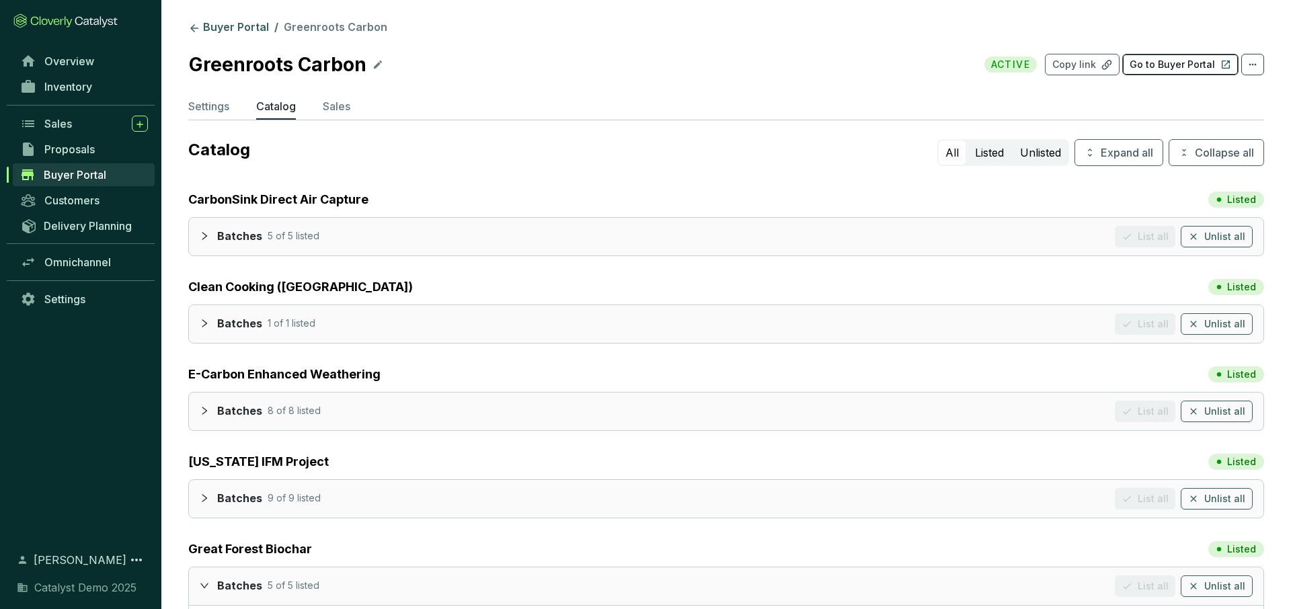
click at [1178, 60] on p "Go to Buyer Portal" at bounding box center [1171, 64] width 85 height 13
click at [72, 122] on div "Sales" at bounding box center [96, 124] width 104 height 16
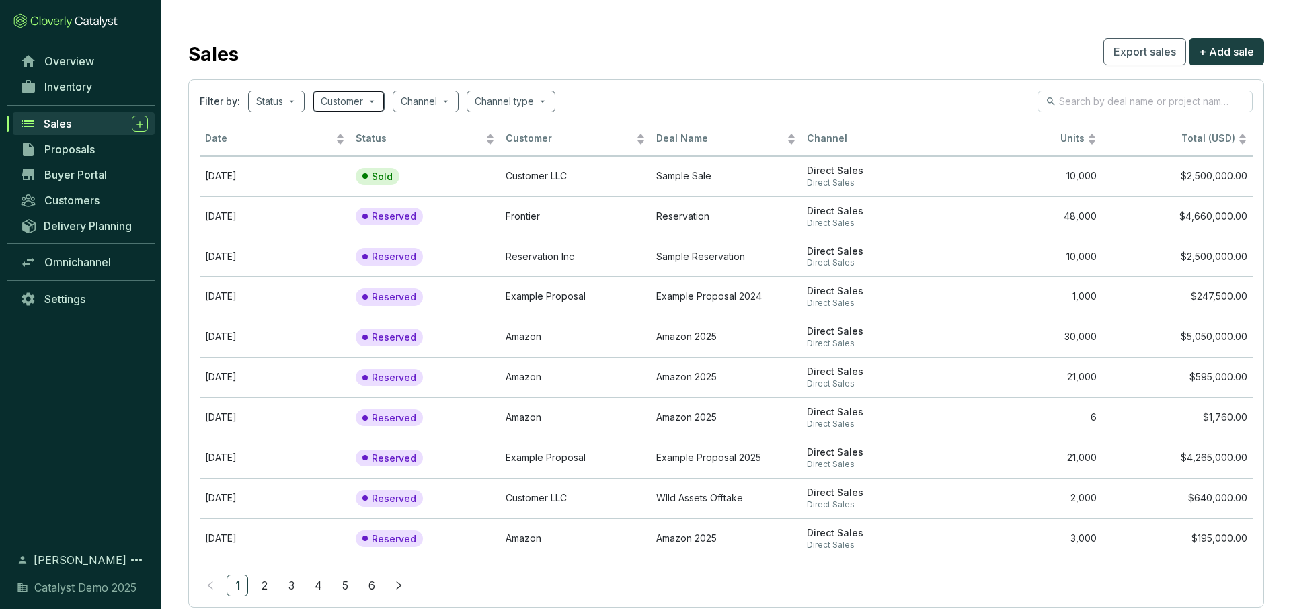
click at [369, 100] on span at bounding box center [349, 101] width 56 height 20
click at [371, 108] on span at bounding box center [349, 101] width 56 height 20
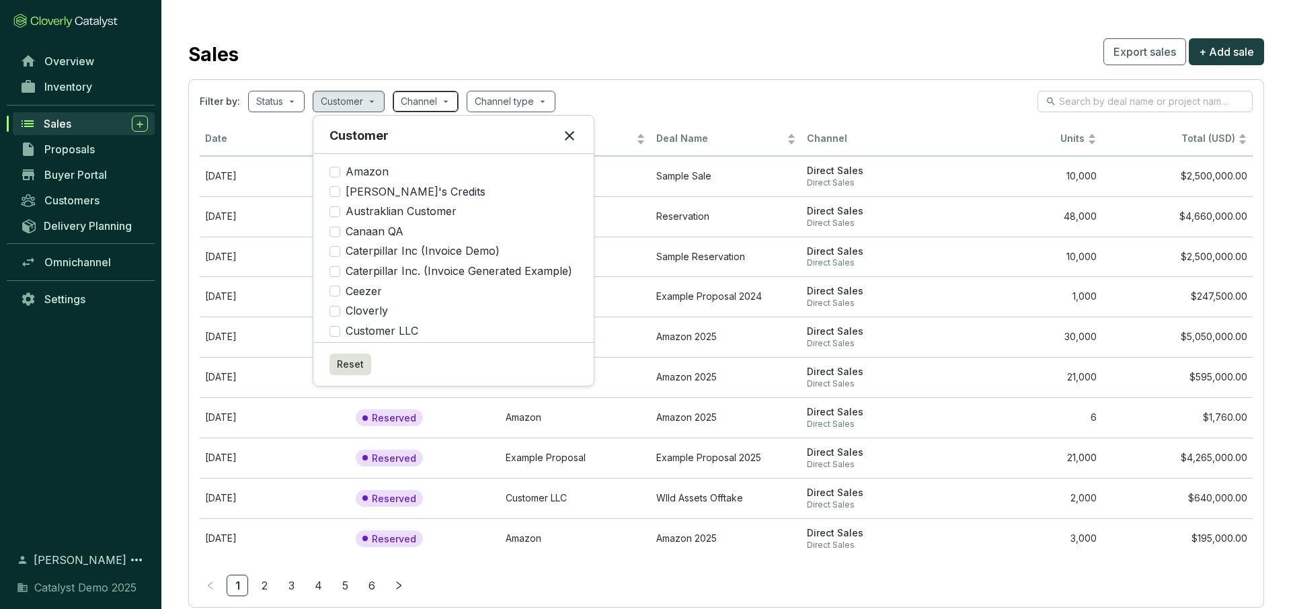
click at [419, 108] on input "search" at bounding box center [419, 101] width 36 height 20
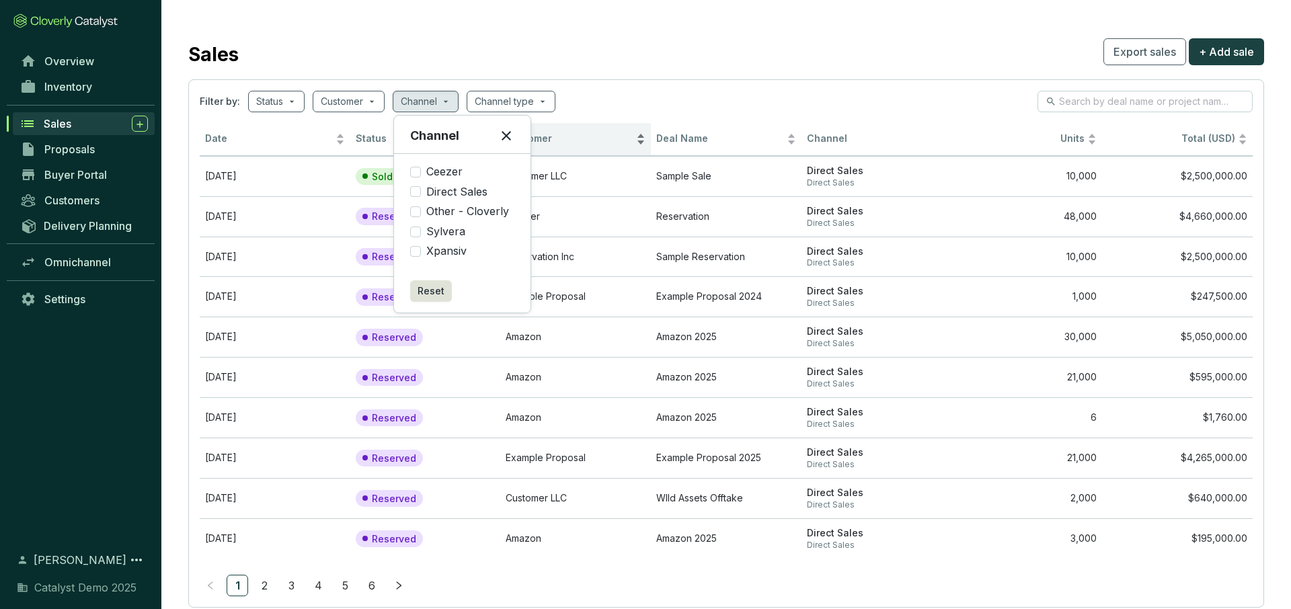
click at [623, 131] on div "Customer" at bounding box center [576, 139] width 140 height 16
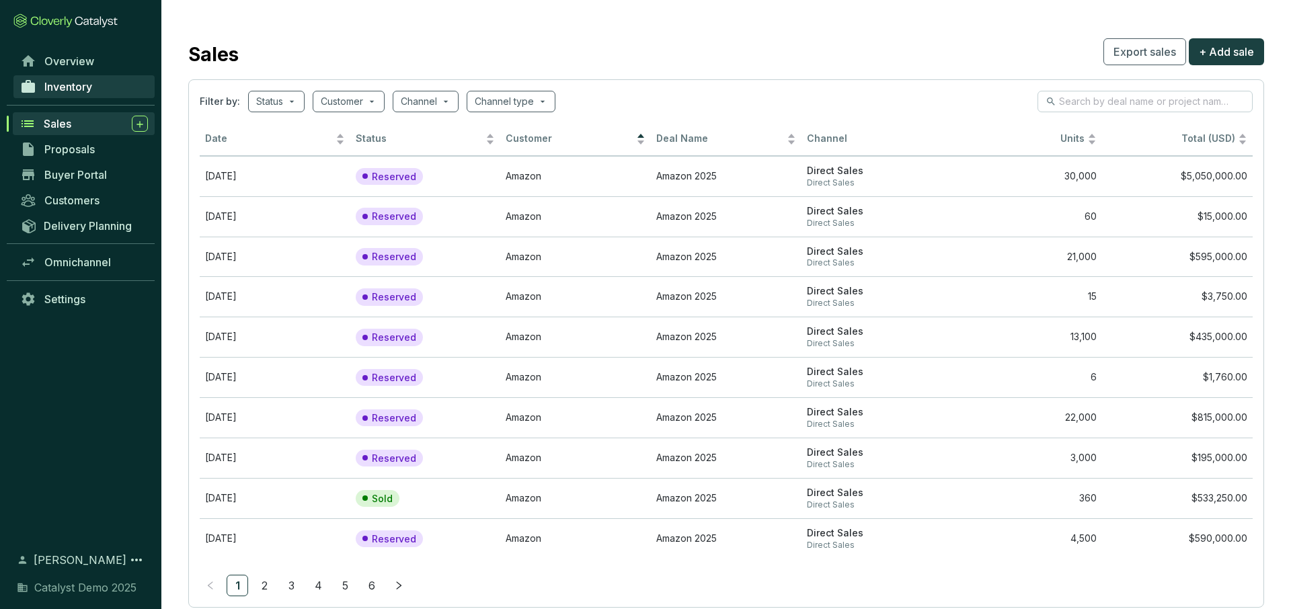
click at [91, 79] on link "Inventory" at bounding box center [83, 86] width 141 height 23
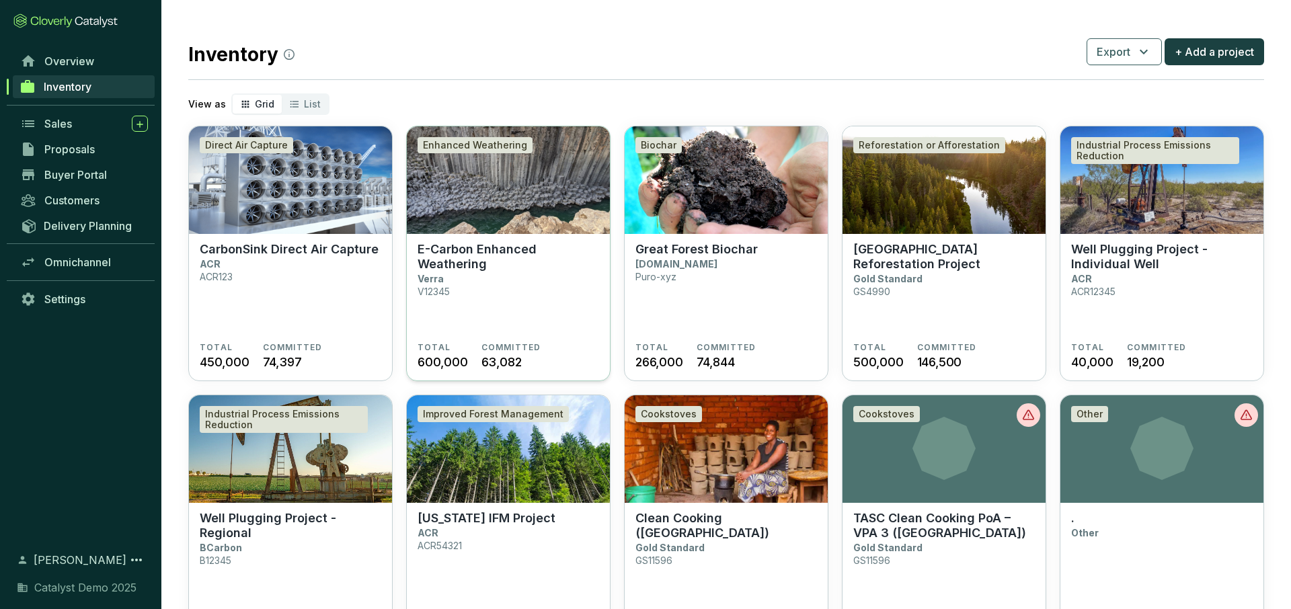
click at [526, 228] on img at bounding box center [508, 180] width 203 height 108
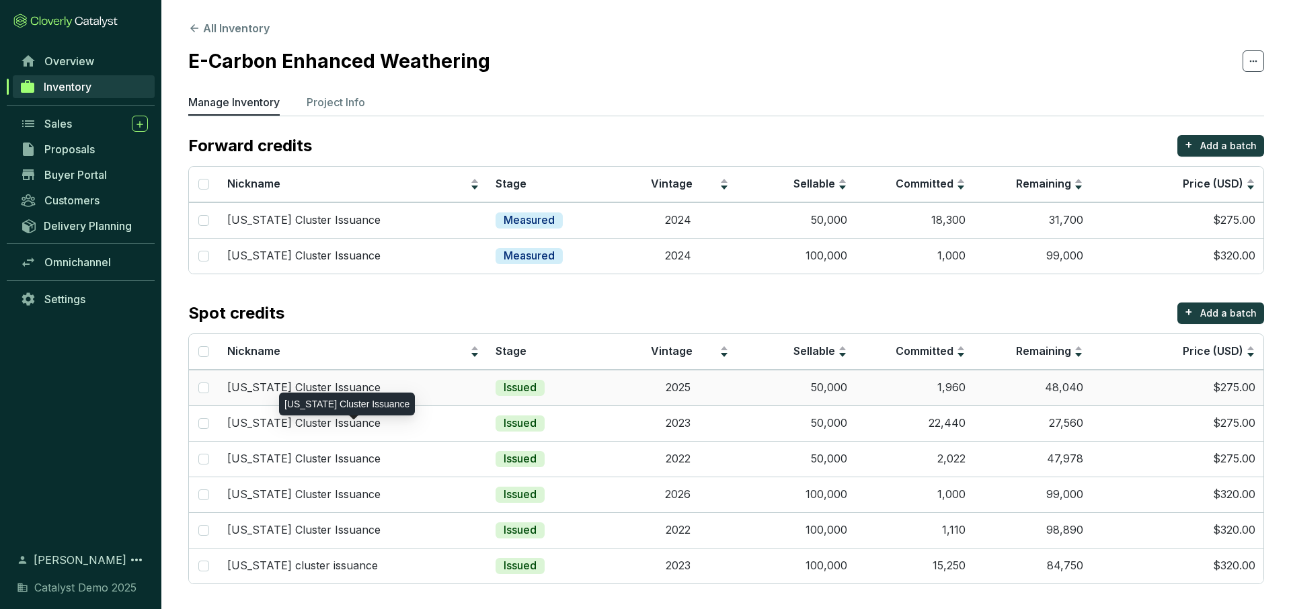
click at [373, 380] on p "[US_STATE] Cluster Issuance" at bounding box center [303, 387] width 153 height 15
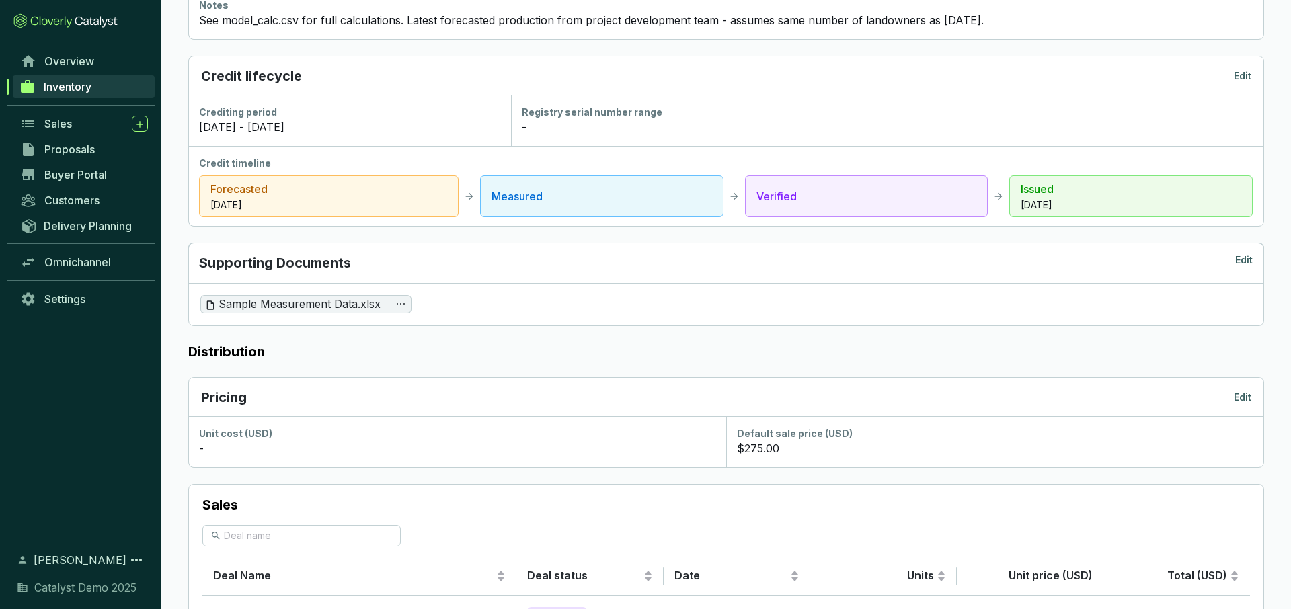
scroll to position [753, 0]
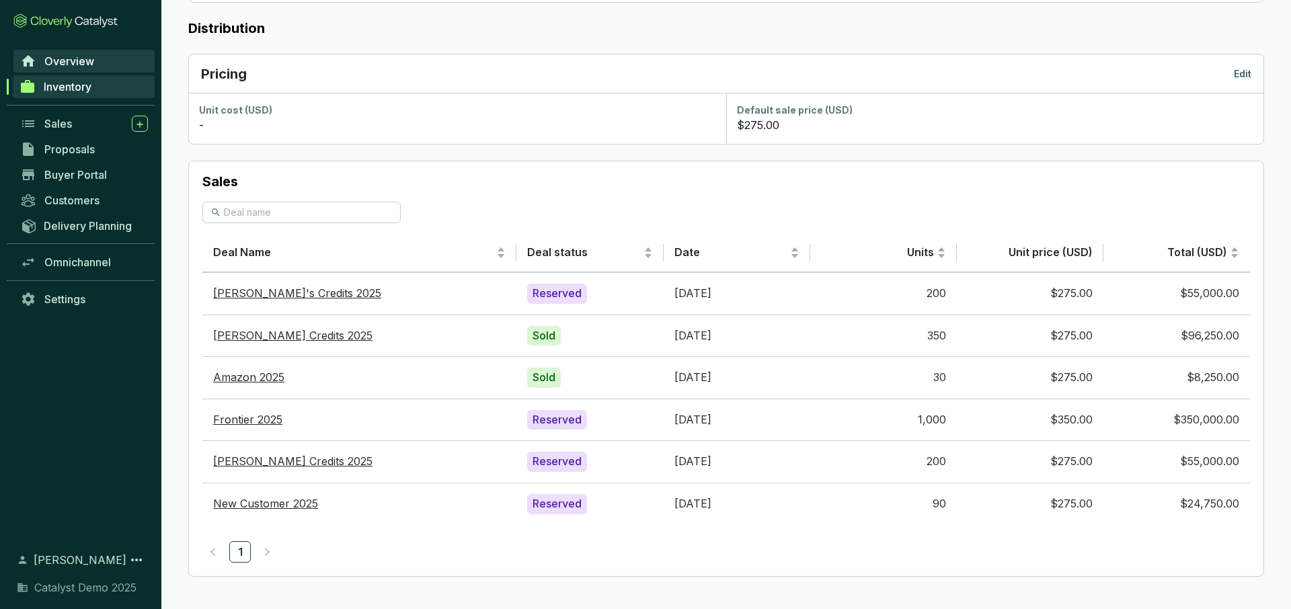
click at [68, 58] on span "Overview" at bounding box center [69, 60] width 50 height 13
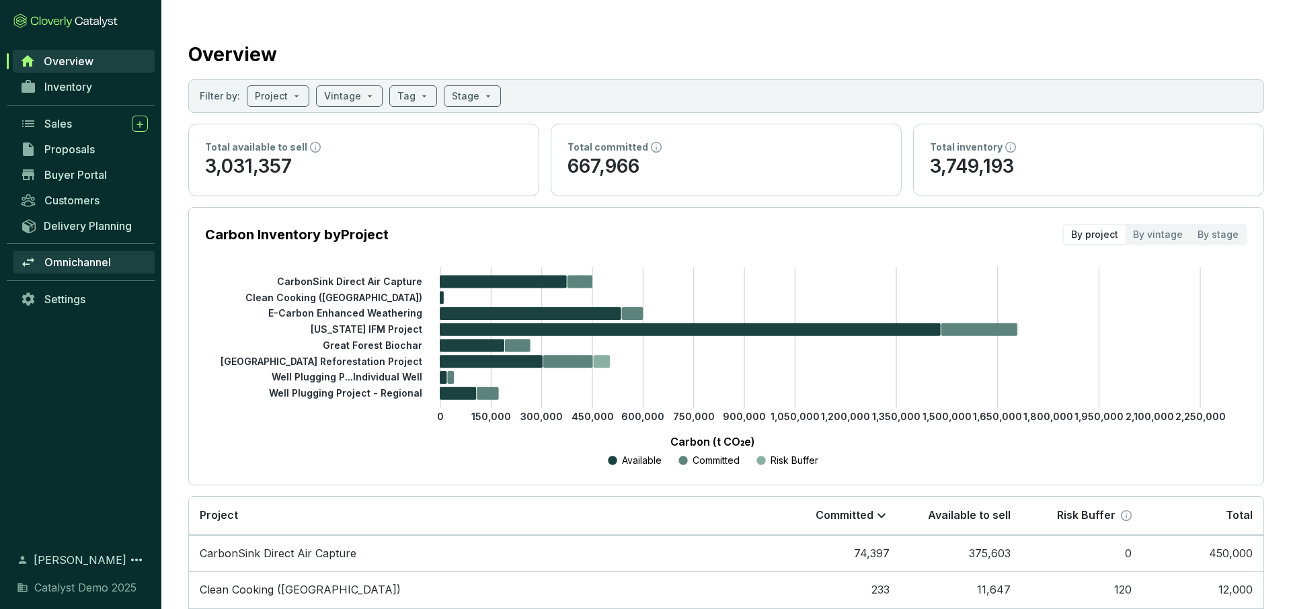
click at [103, 266] on span "Omnichannel" at bounding box center [77, 261] width 67 height 13
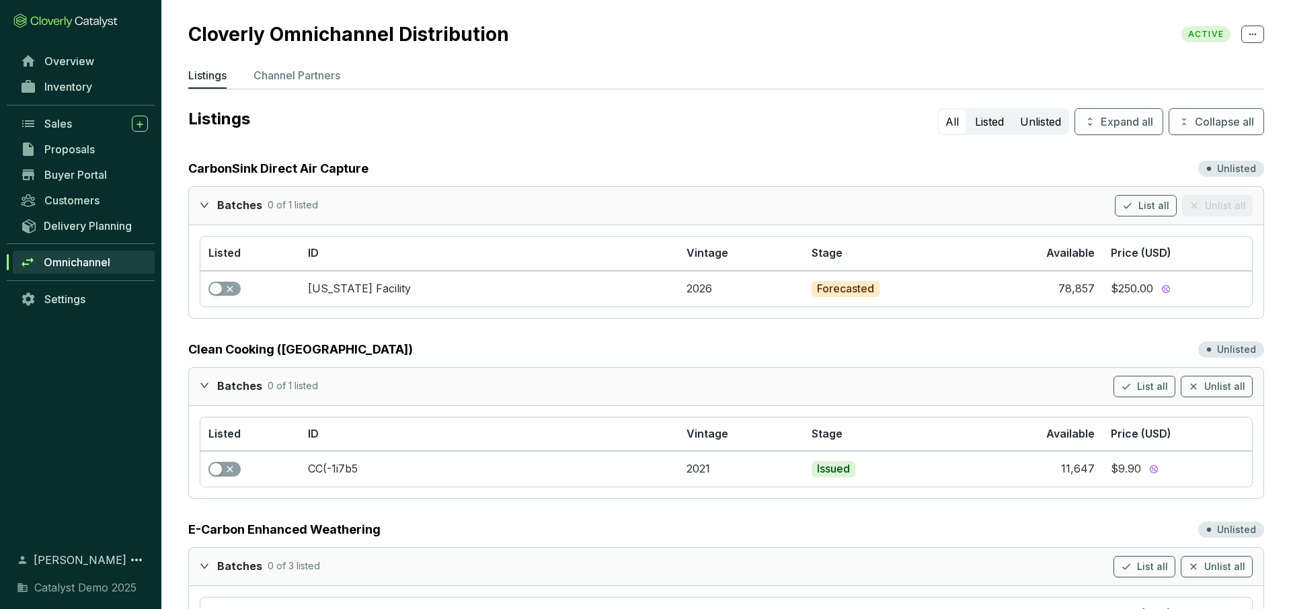
click at [205, 208] on icon "expanded" at bounding box center [204, 204] width 9 height 9
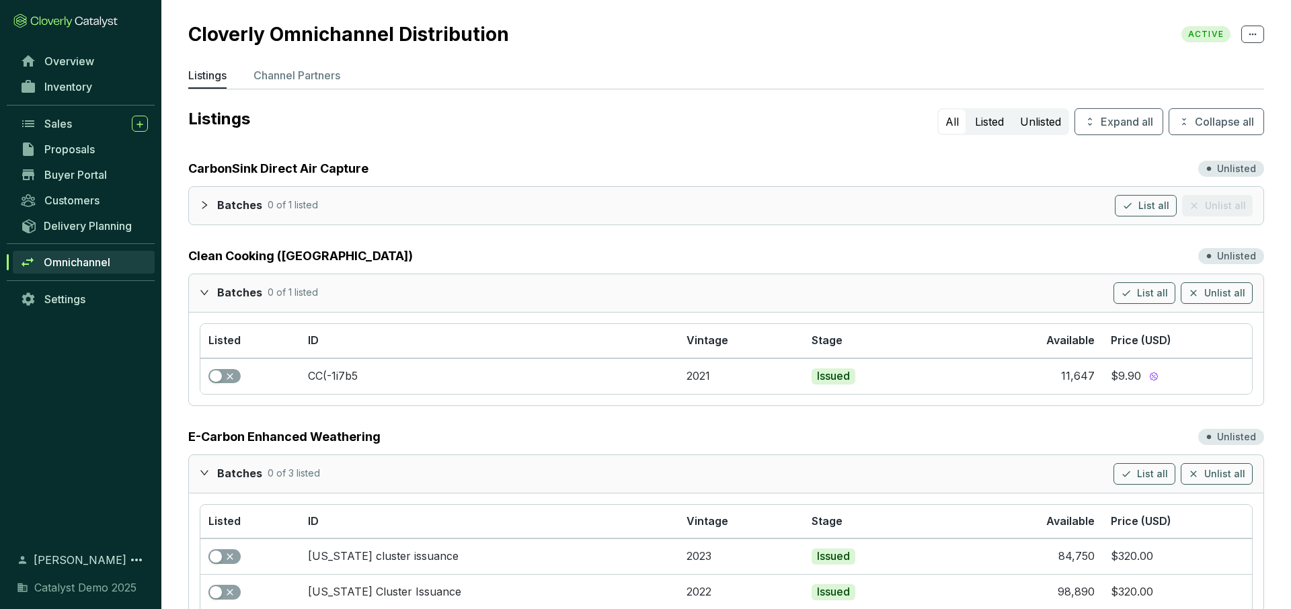
click at [200, 294] on icon "expanded" at bounding box center [204, 292] width 9 height 9
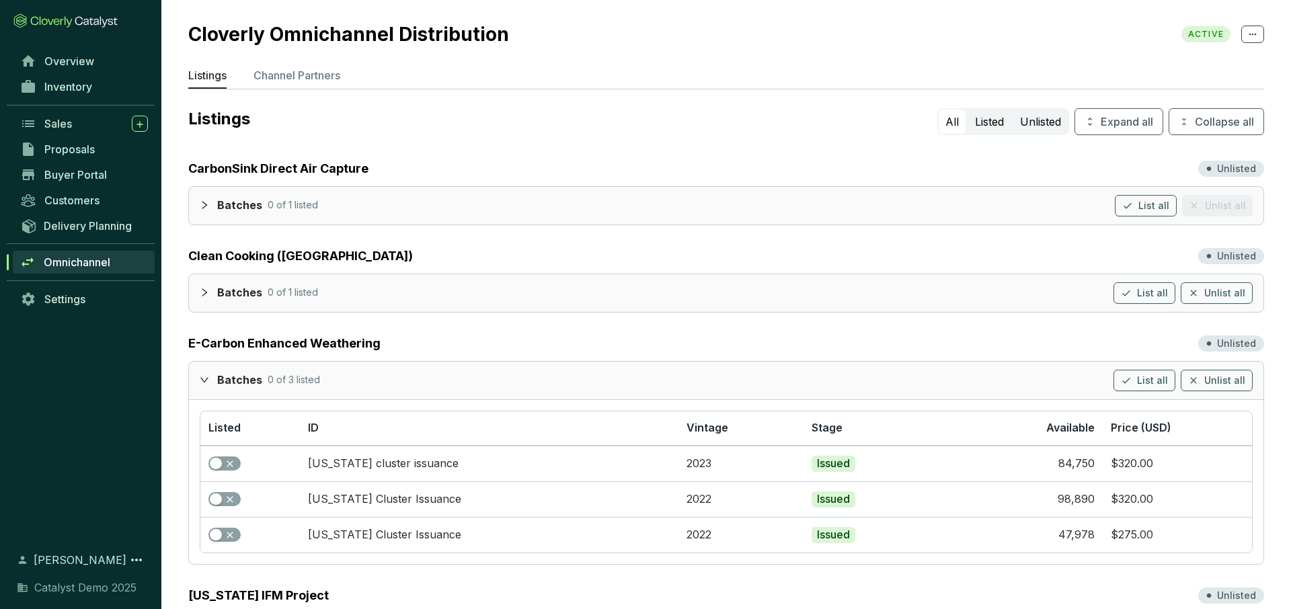
click at [204, 385] on div at bounding box center [208, 379] width 17 height 19
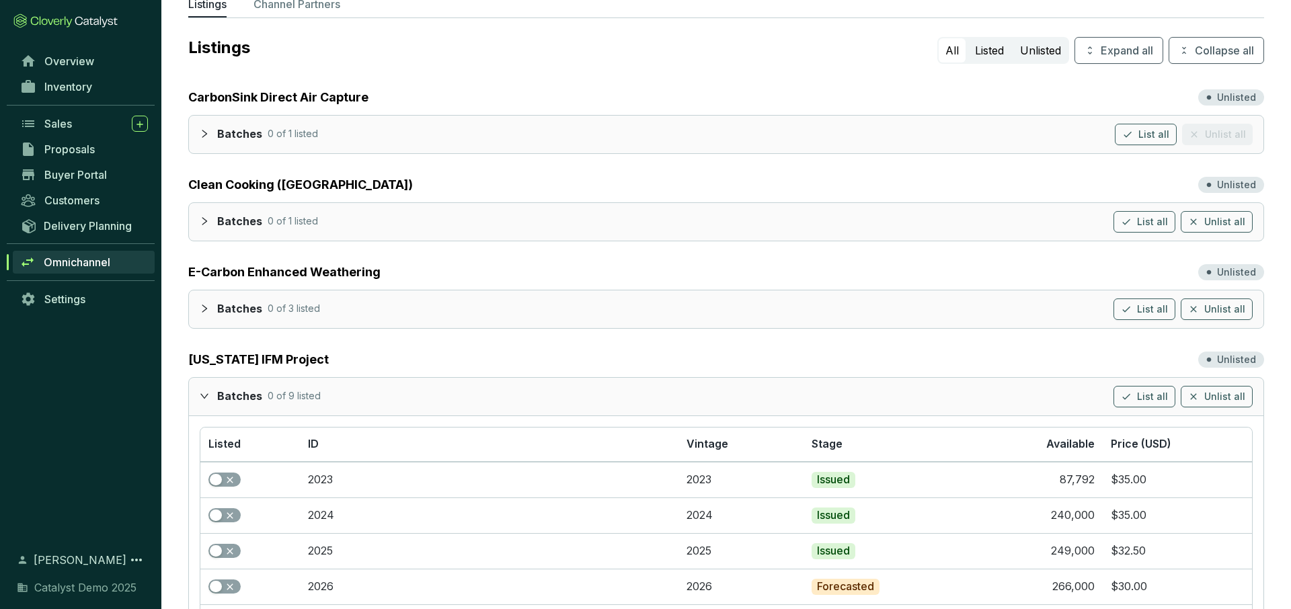
scroll to position [82, 0]
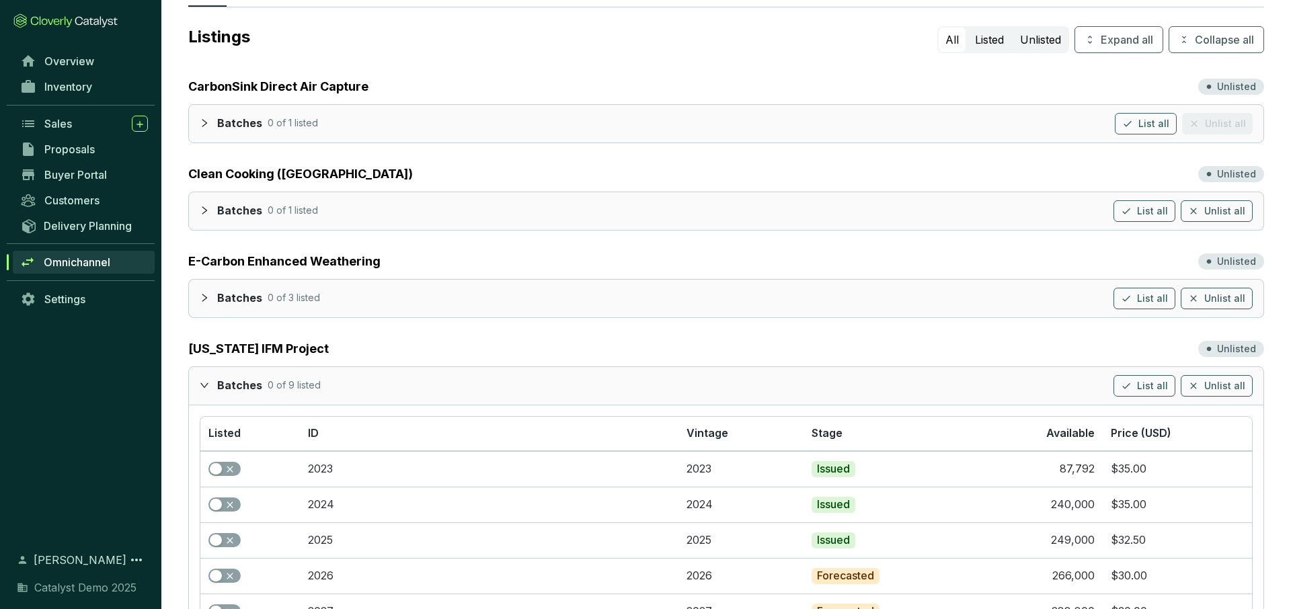
click at [202, 383] on icon "expanded" at bounding box center [204, 384] width 9 height 9
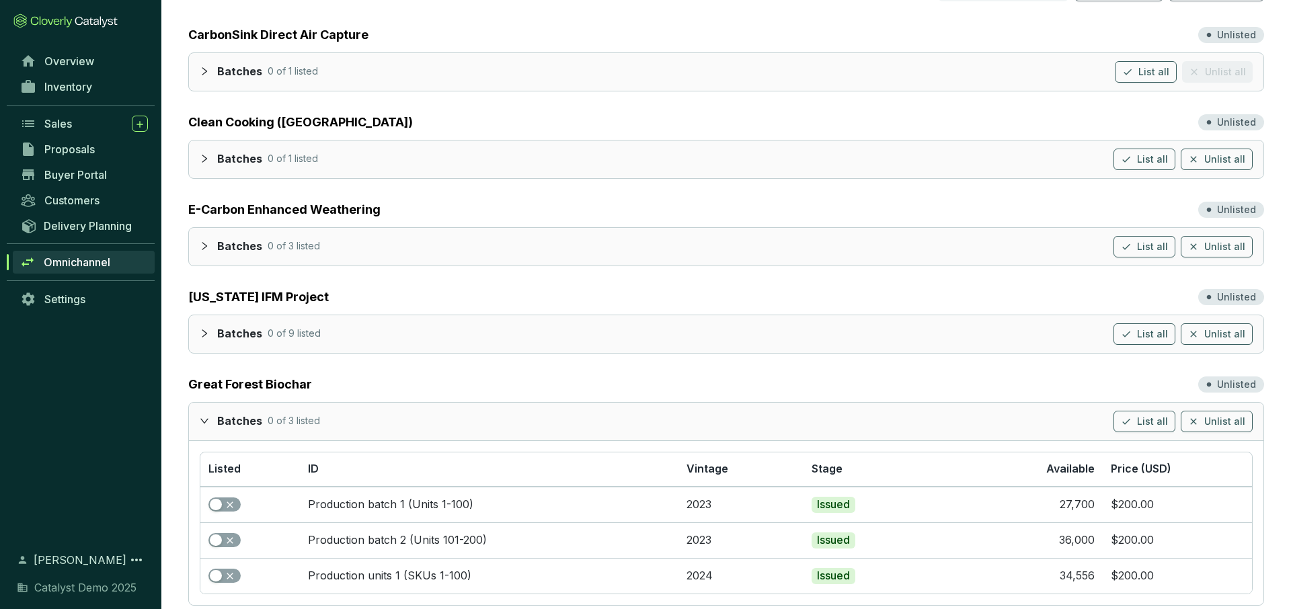
scroll to position [136, 0]
click at [211, 419] on div at bounding box center [208, 418] width 17 height 19
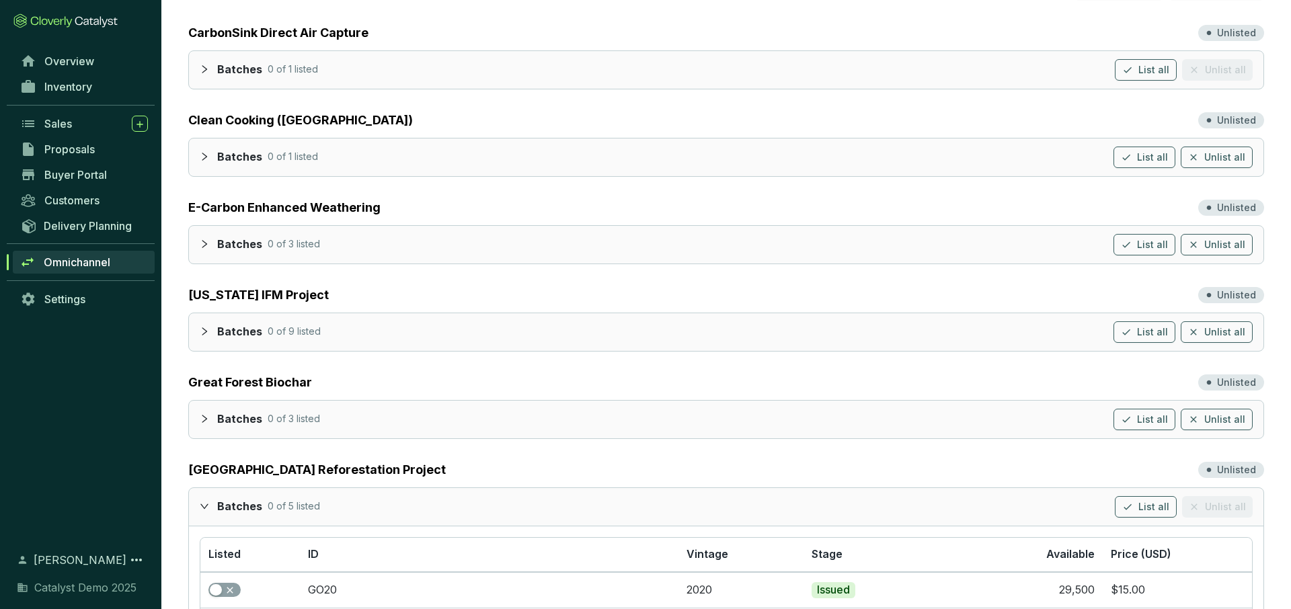
click at [204, 509] on icon "expanded" at bounding box center [204, 505] width 9 height 9
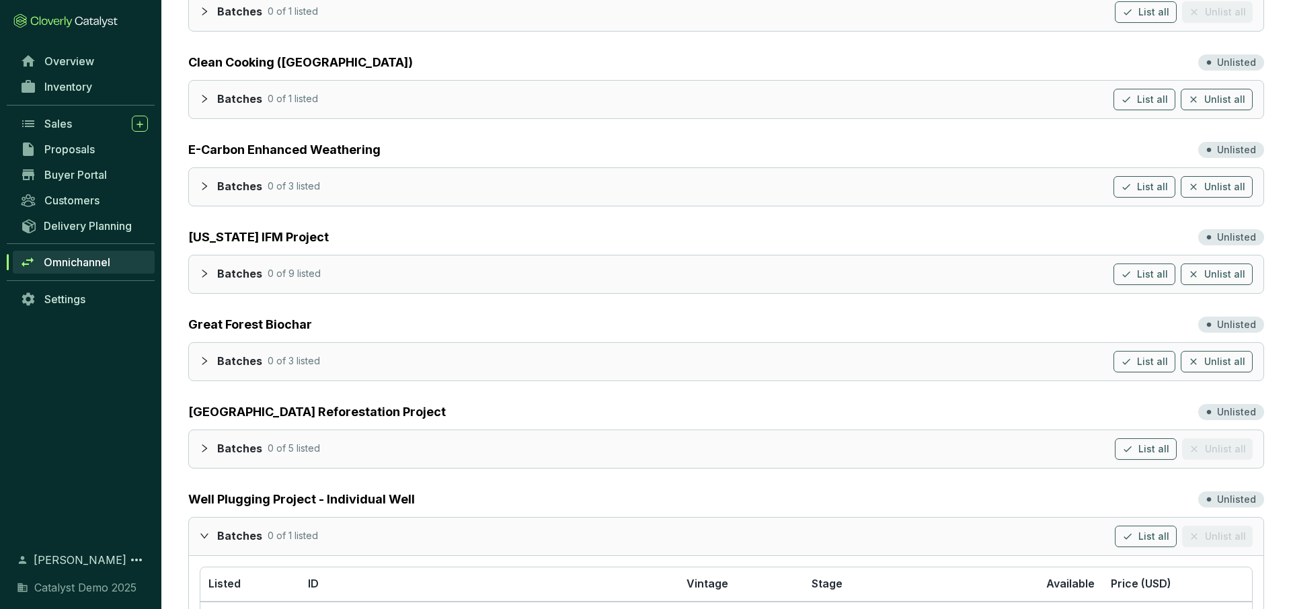
click at [203, 537] on icon "expanded" at bounding box center [204, 535] width 8 height 5
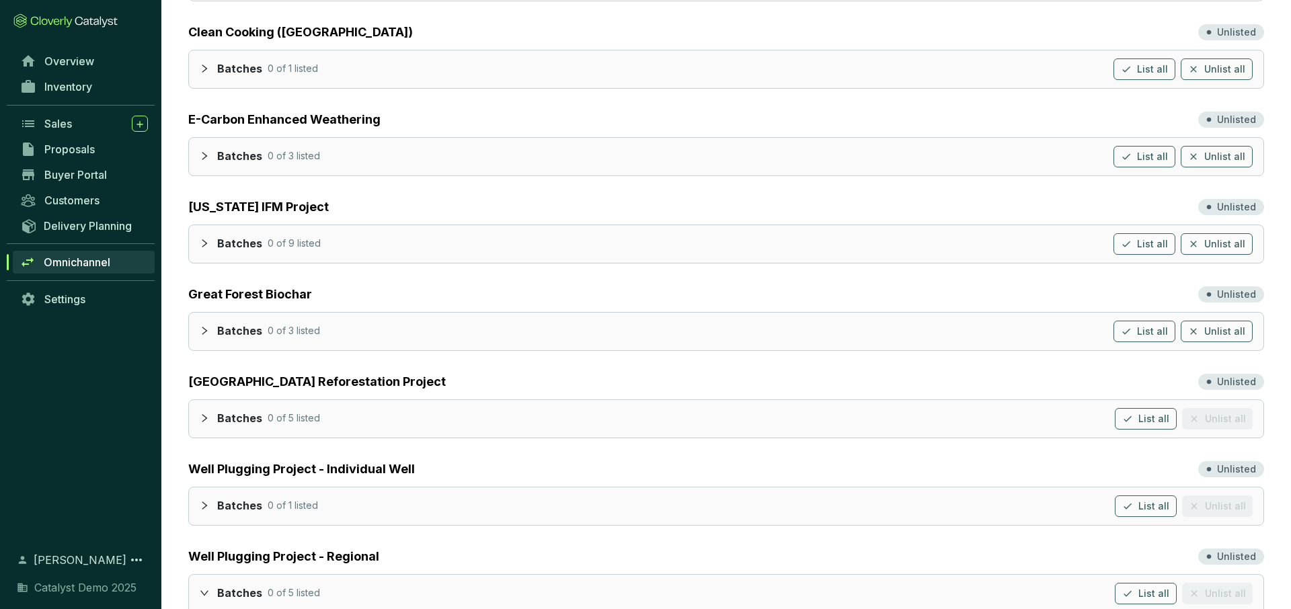
scroll to position [231, 0]
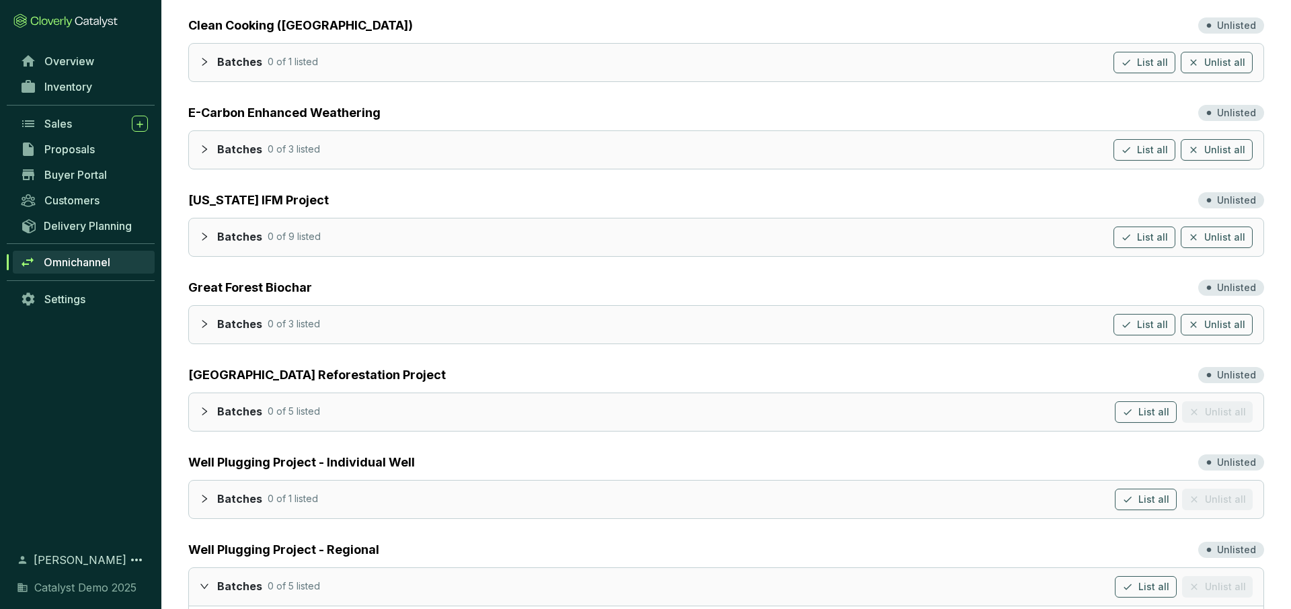
click at [206, 578] on div at bounding box center [208, 585] width 17 height 19
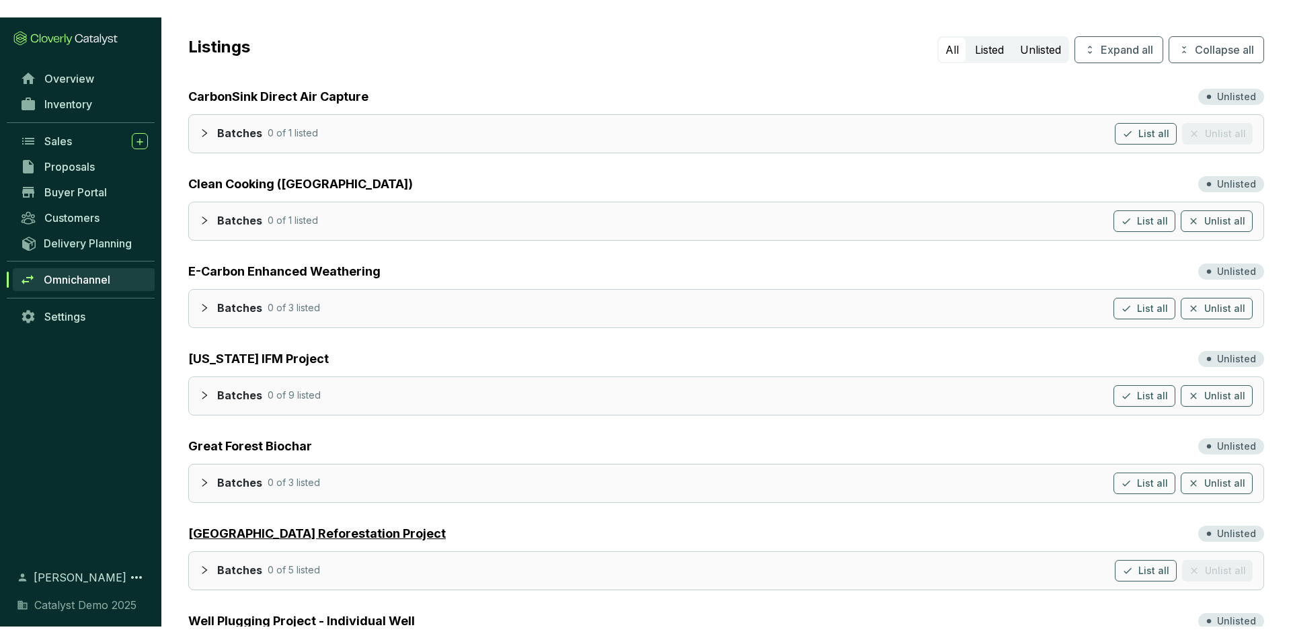
scroll to position [0, 0]
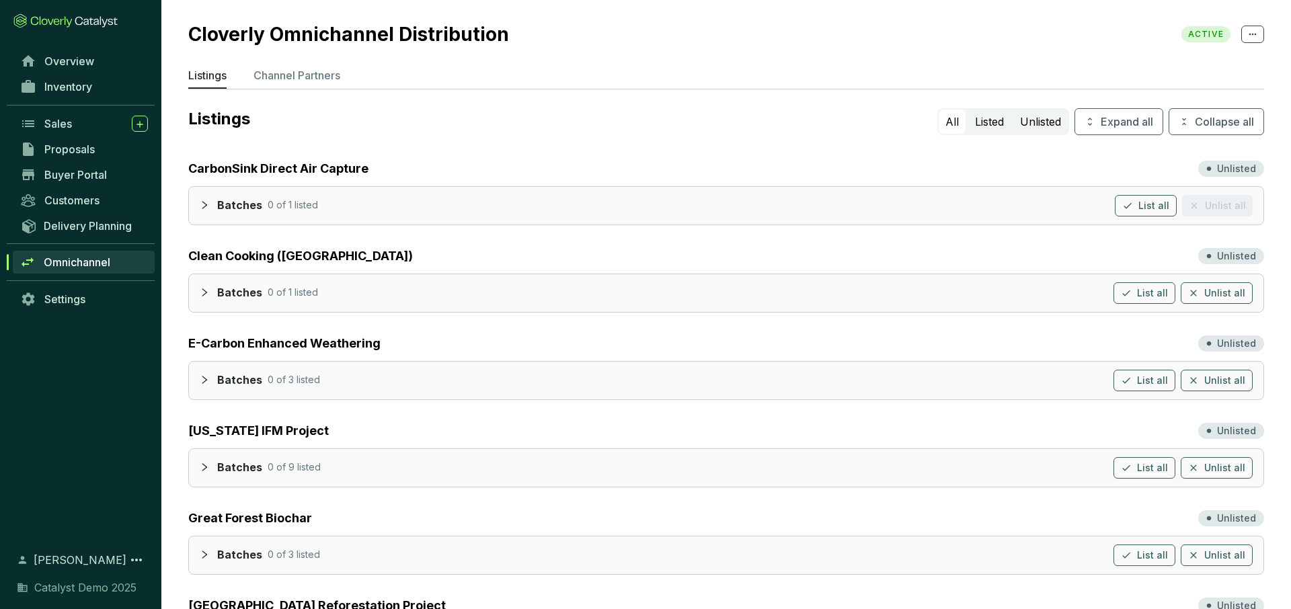
click at [211, 200] on div at bounding box center [208, 204] width 17 height 19
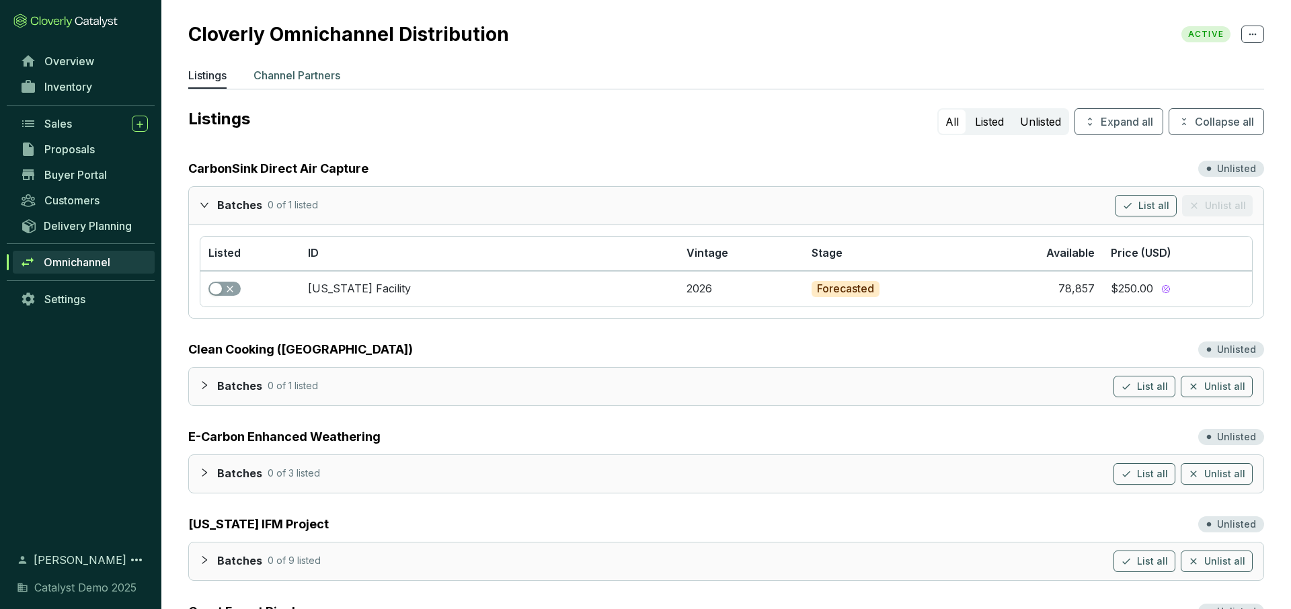
click at [272, 75] on p "Channel Partners" at bounding box center [296, 75] width 87 height 16
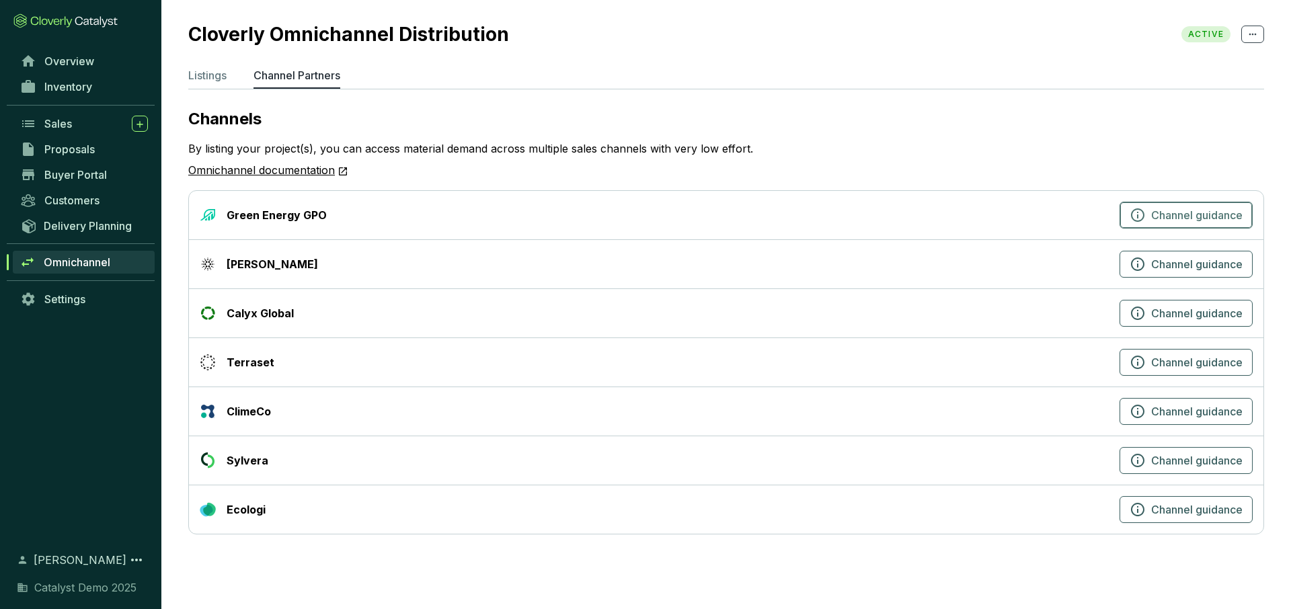
click at [1137, 220] on icon "button" at bounding box center [1137, 214] width 13 height 13
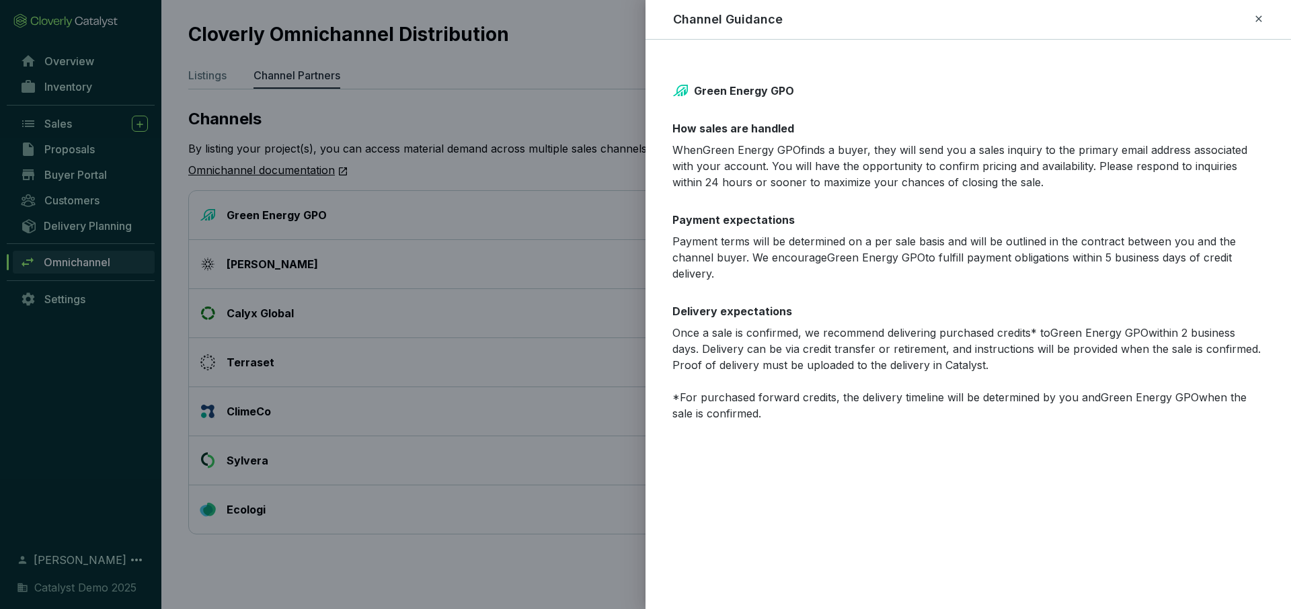
click at [1261, 22] on icon at bounding box center [1258, 19] width 11 height 16
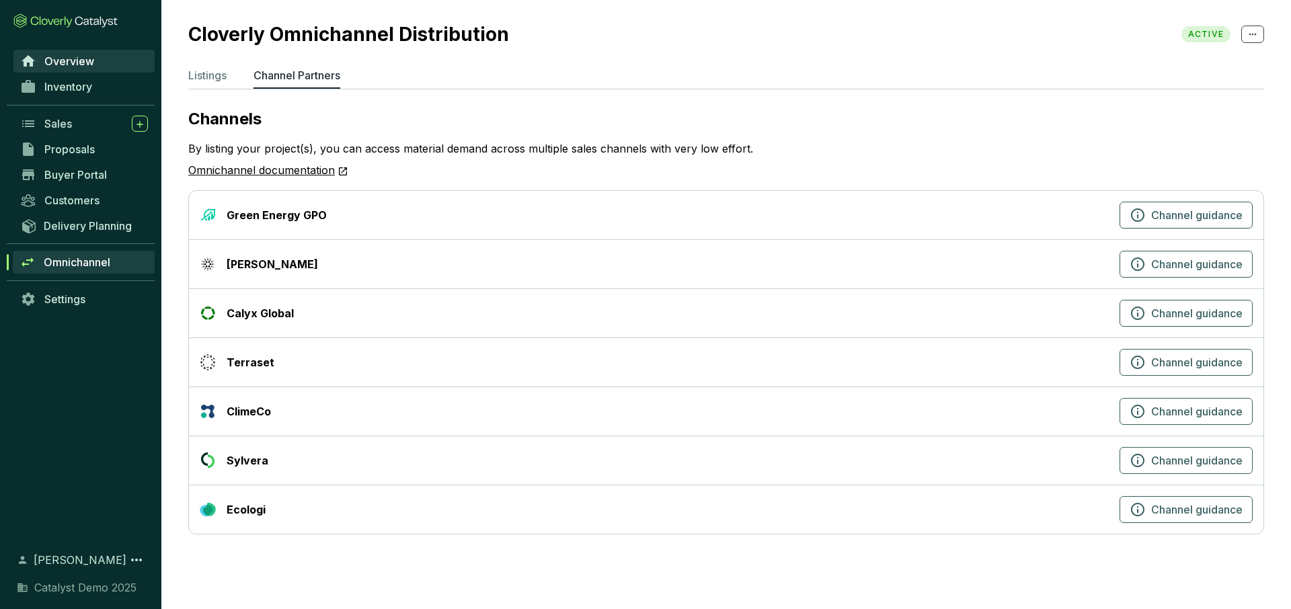
click at [94, 65] on link "Overview" at bounding box center [83, 61] width 141 height 23
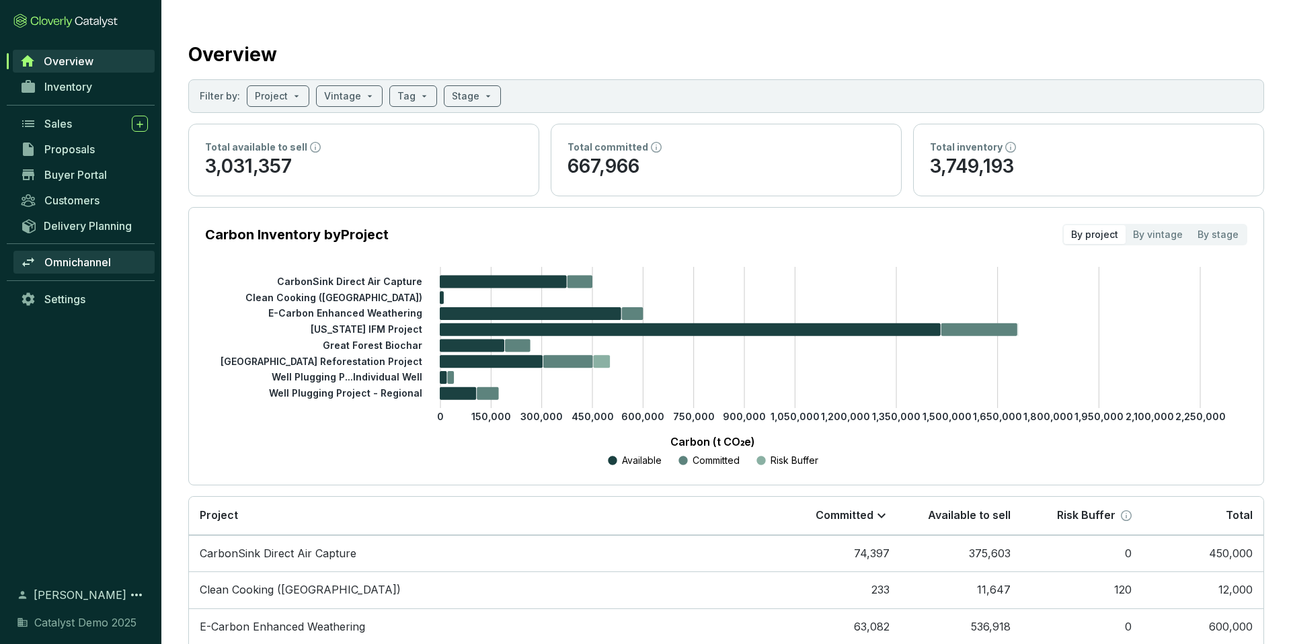
click at [94, 262] on span "Omnichannel" at bounding box center [77, 261] width 67 height 13
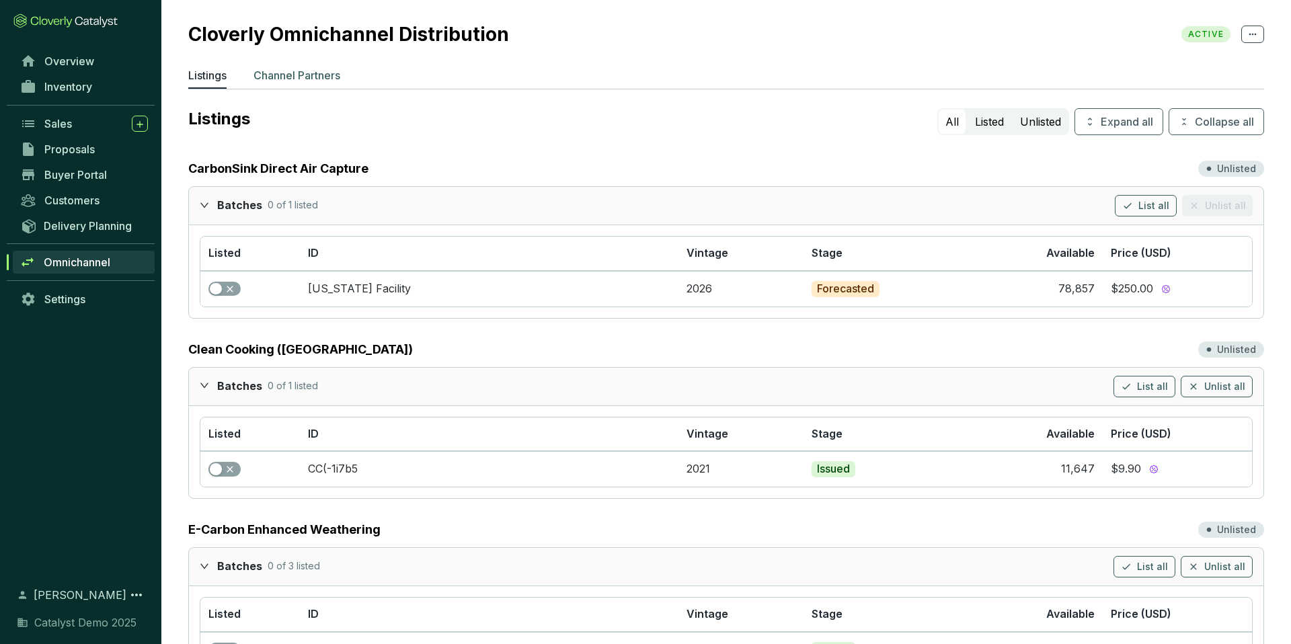
click at [335, 79] on p "Channel Partners" at bounding box center [296, 75] width 87 height 16
